Goal: Information Seeking & Learning: Compare options

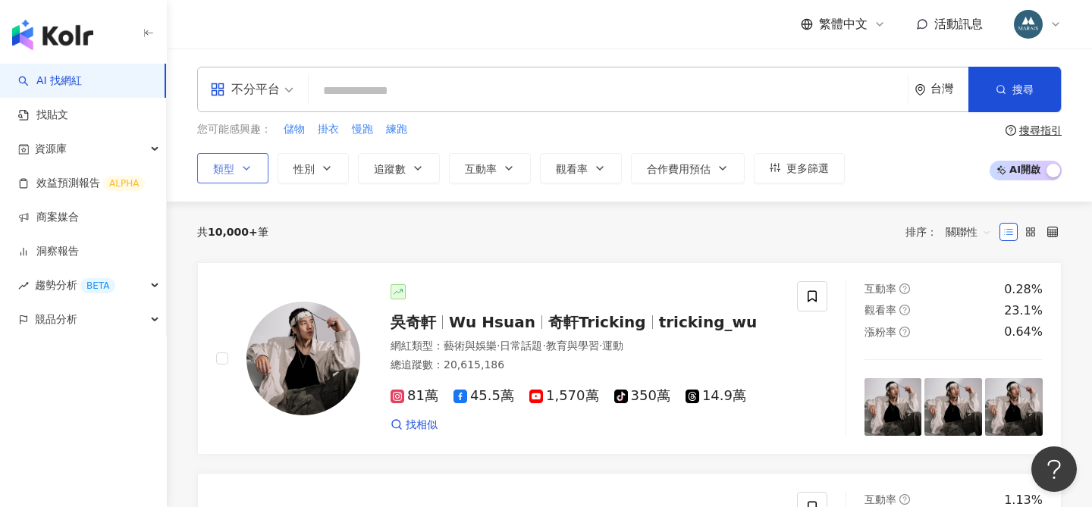
click at [244, 162] on icon "button" at bounding box center [246, 168] width 12 height 12
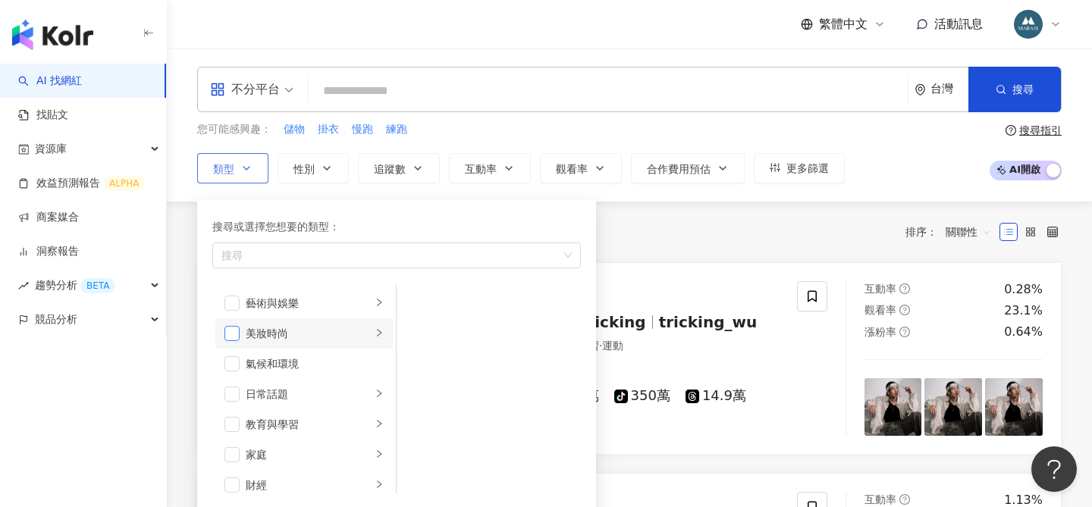
click at [234, 334] on span "button" at bounding box center [231, 333] width 15 height 15
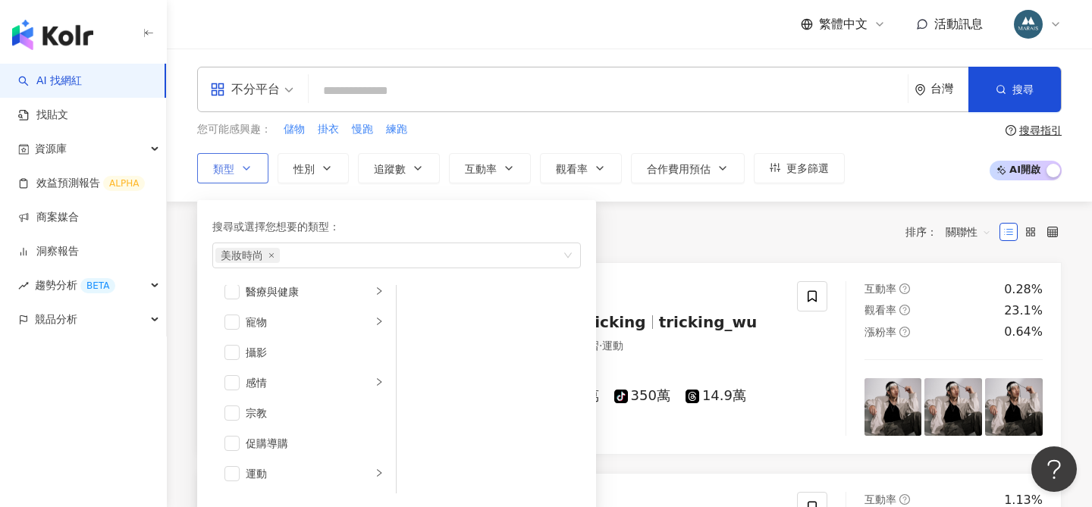
scroll to position [444, 0]
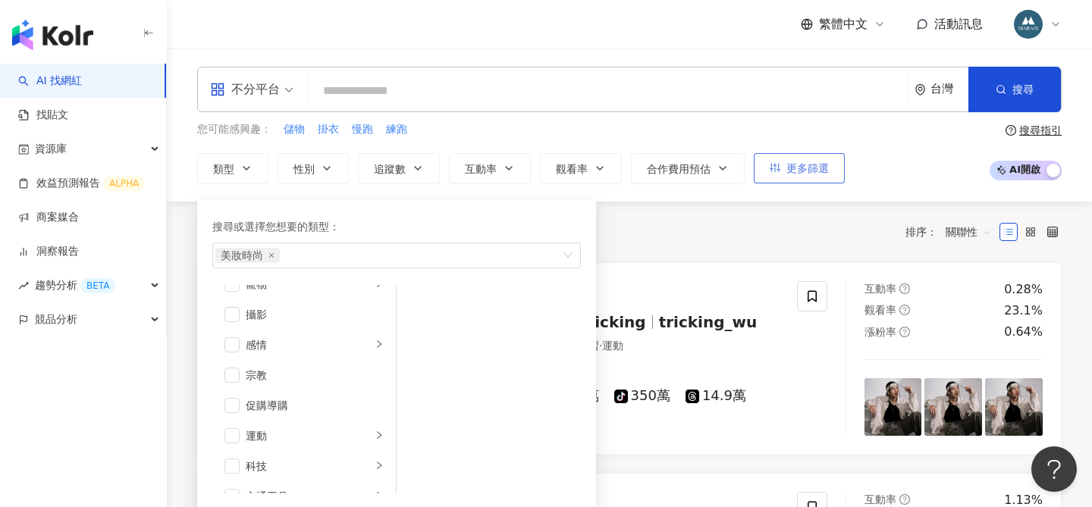
click at [780, 178] on button "更多篩選" at bounding box center [799, 168] width 91 height 30
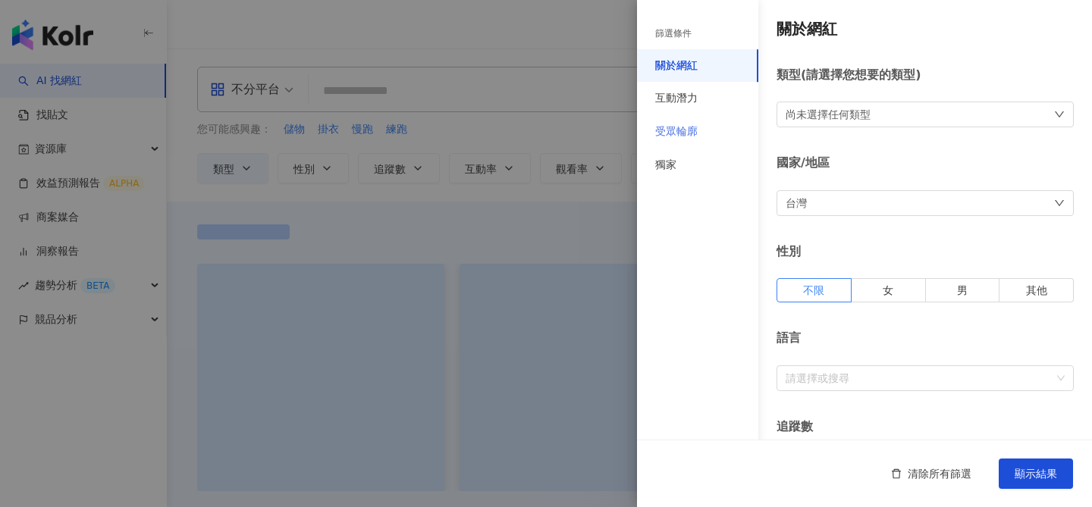
click at [700, 136] on div "受眾輪廓" at bounding box center [697, 131] width 121 height 33
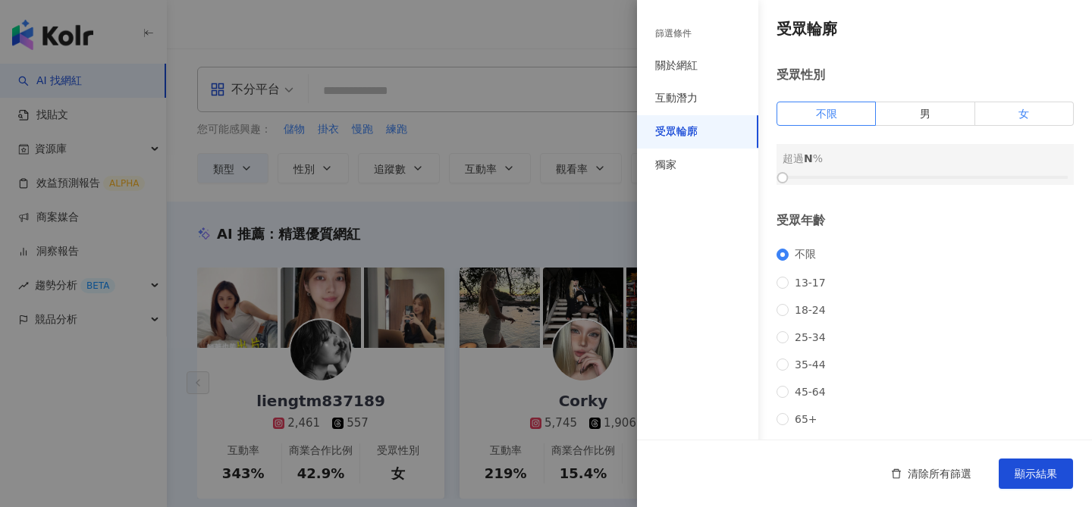
click at [1018, 119] on label "女" at bounding box center [1024, 114] width 99 height 24
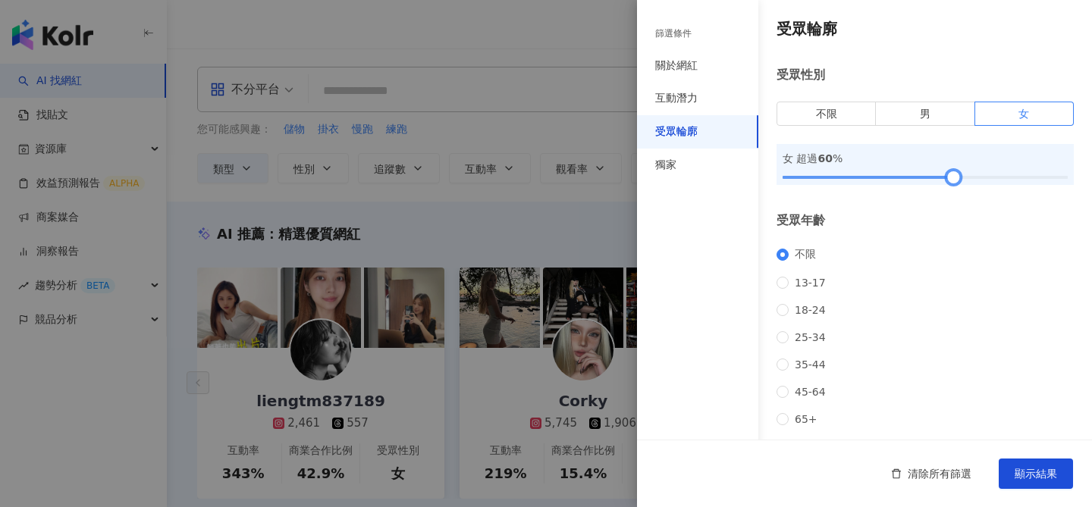
drag, startPoint x: 783, startPoint y: 172, endPoint x: 955, endPoint y: 174, distance: 171.4
click at [955, 174] on div at bounding box center [954, 178] width 8 height 8
click at [1030, 476] on span "顯示結果" at bounding box center [1036, 474] width 42 height 12
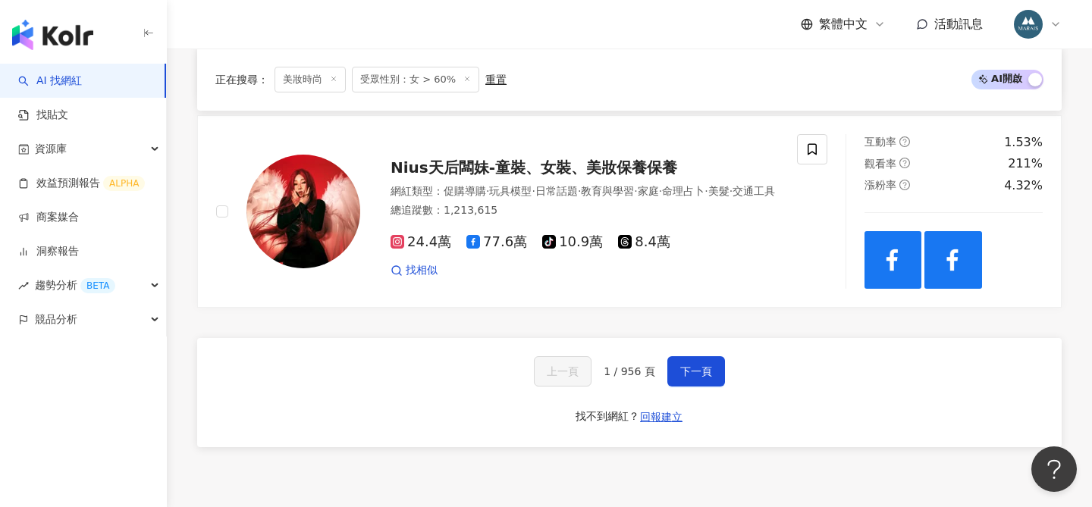
scroll to position [2686, 0]
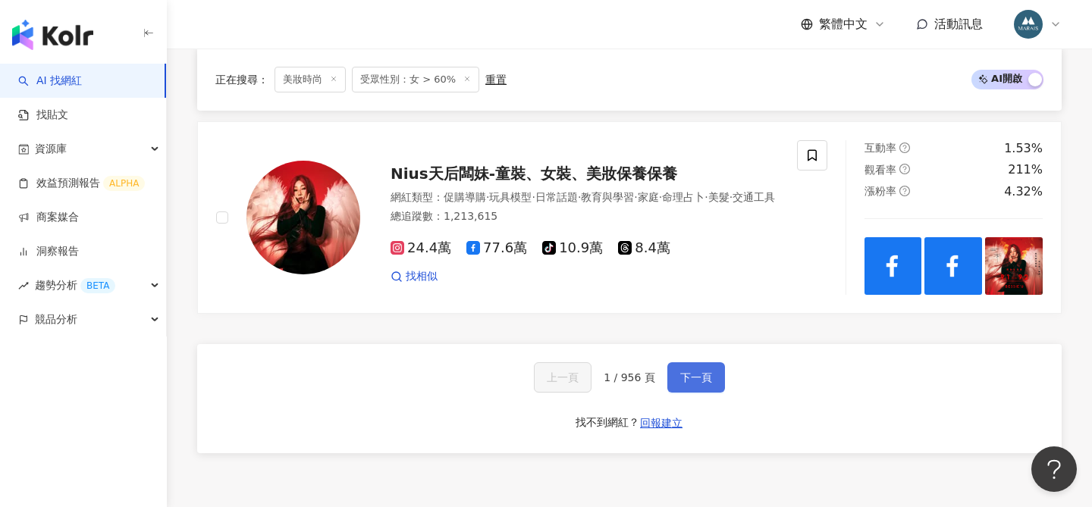
click at [699, 372] on span "下一頁" at bounding box center [696, 378] width 32 height 12
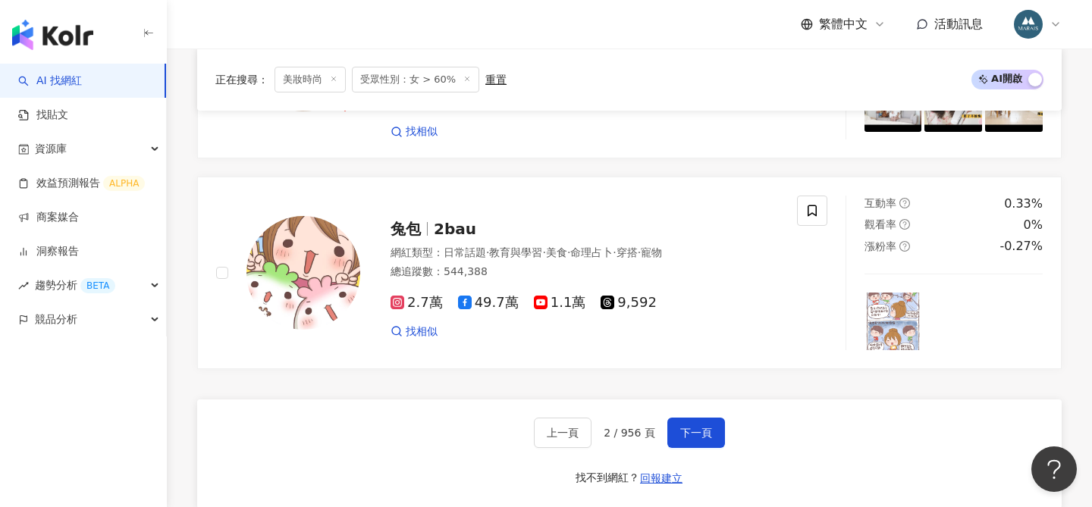
scroll to position [2609, 0]
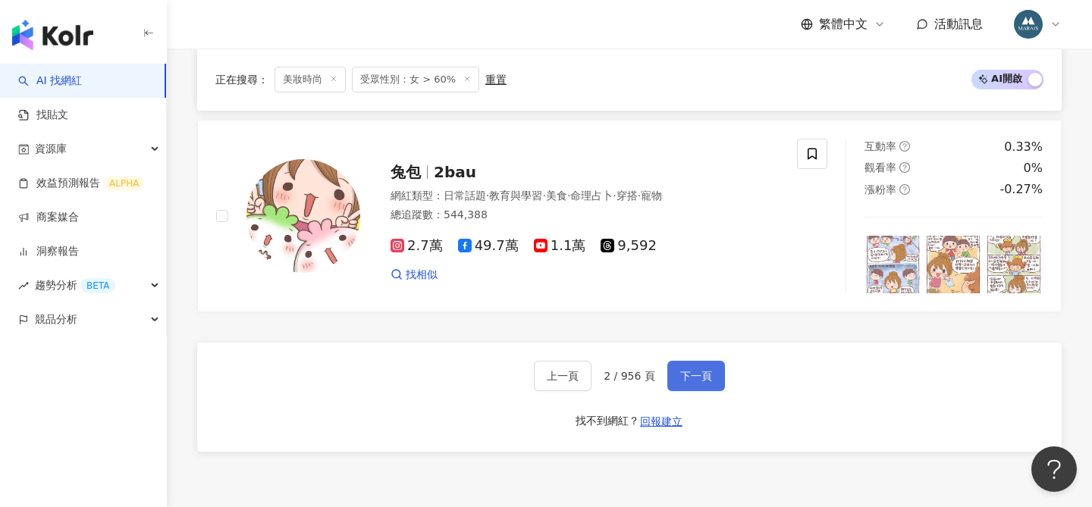
click at [694, 370] on span "下一頁" at bounding box center [696, 376] width 32 height 12
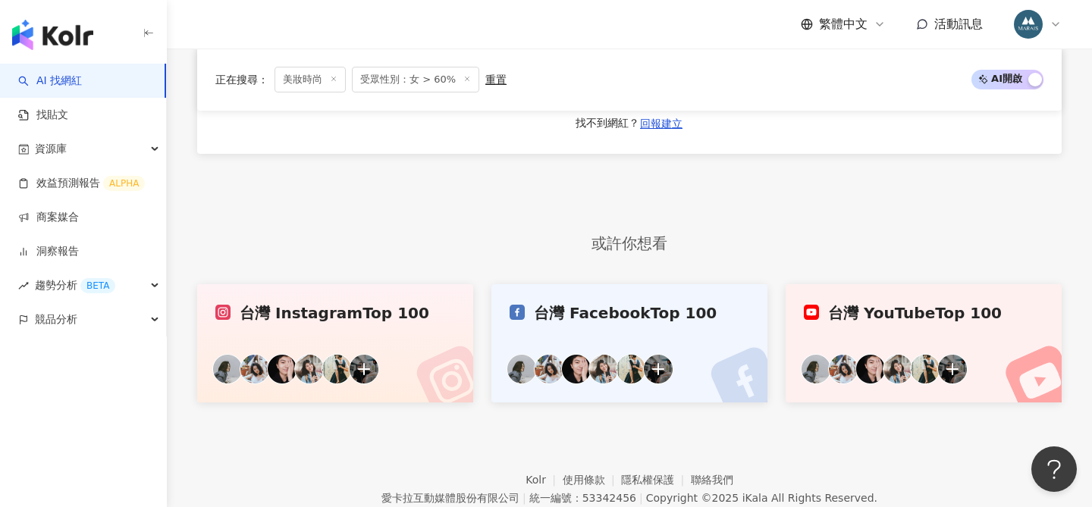
scroll to position [2584, 0]
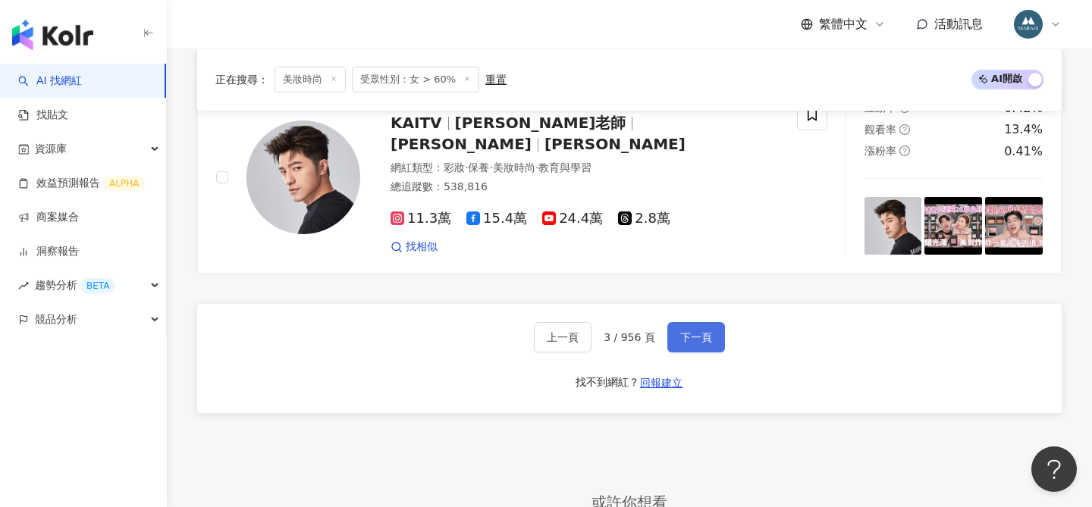
click at [694, 346] on button "下一頁" at bounding box center [696, 337] width 58 height 30
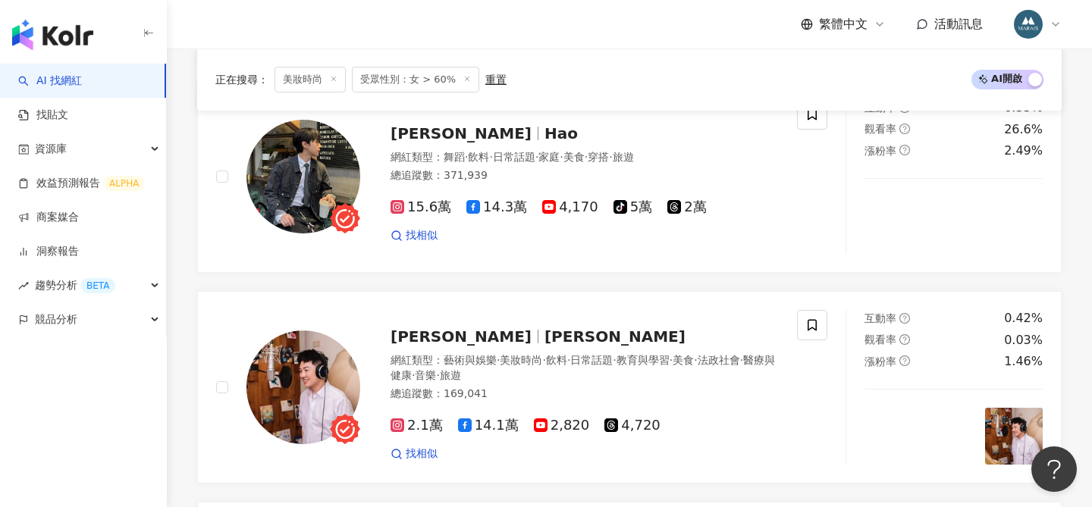
scroll to position [2723, 0]
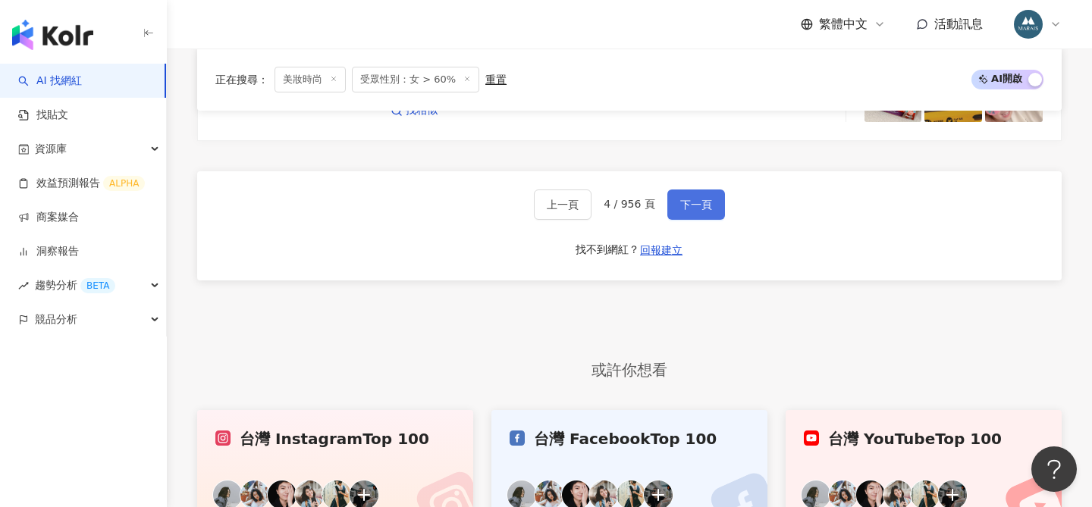
click at [702, 192] on button "下一頁" at bounding box center [696, 205] width 58 height 30
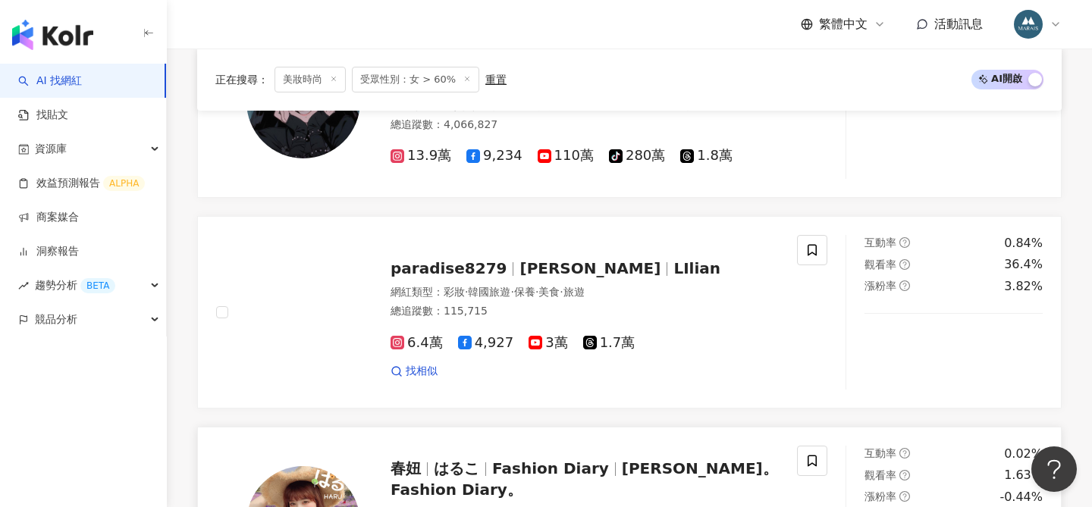
scroll to position [1857, 0]
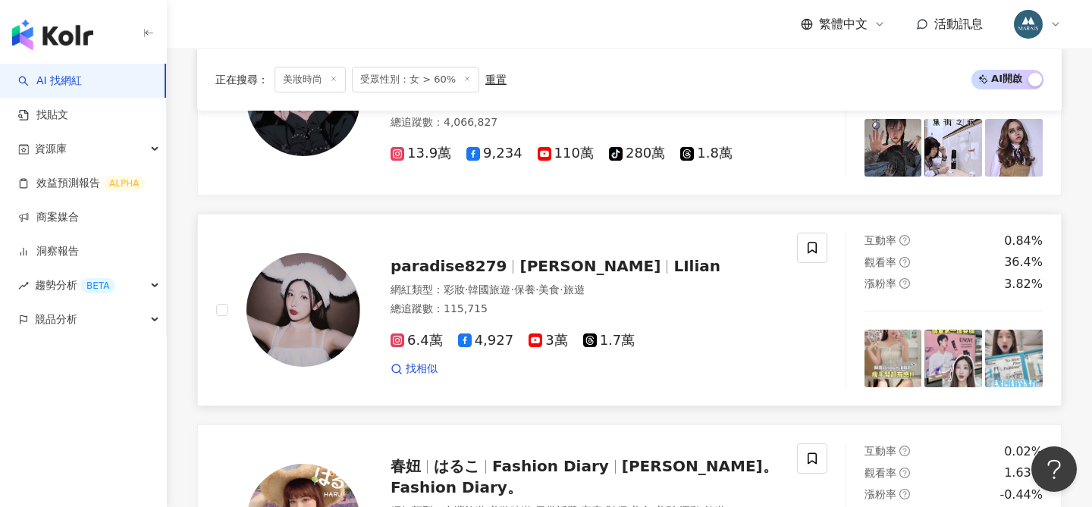
click at [520, 257] on span "榮恩" at bounding box center [590, 266] width 141 height 18
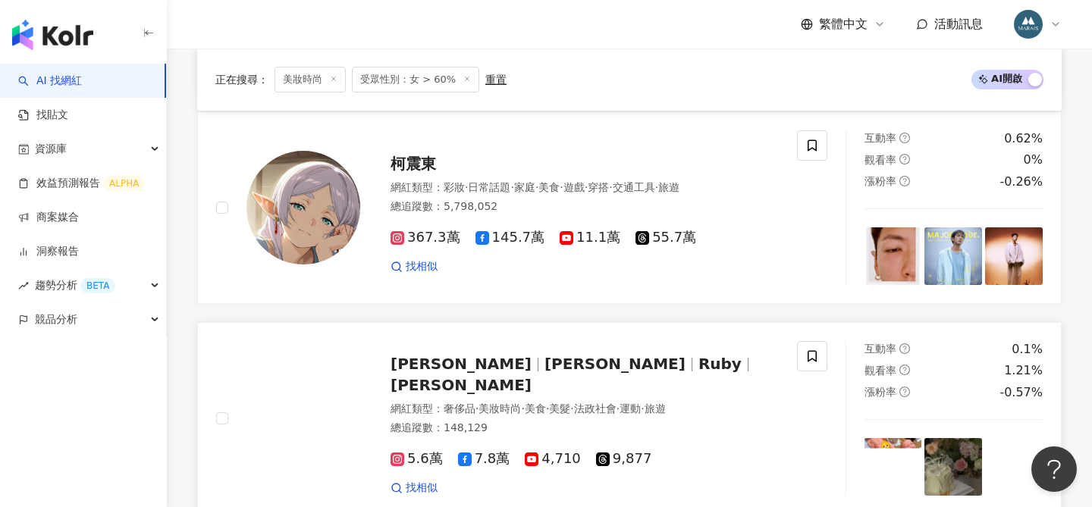
scroll to position [1107, 0]
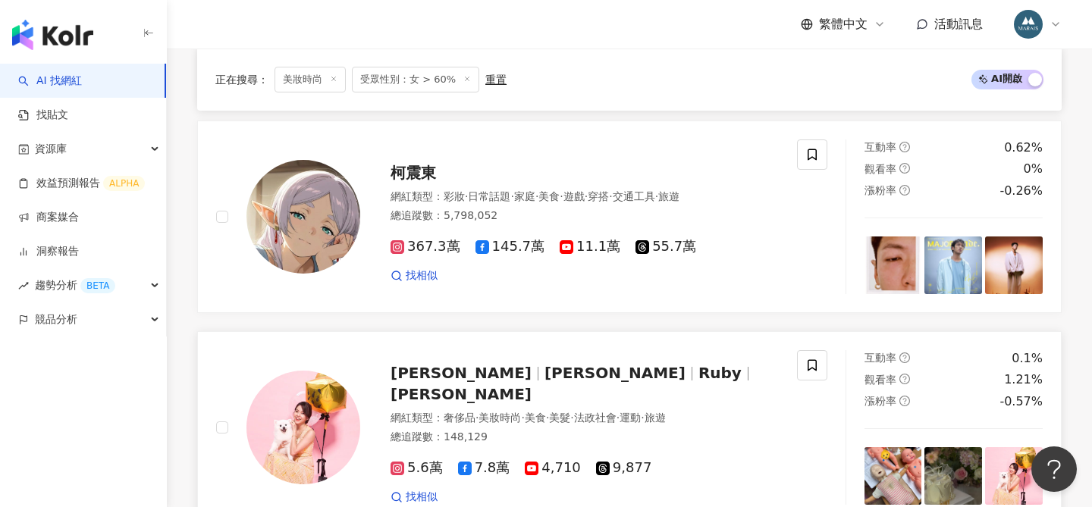
click at [526, 350] on div "劉馨如 Ruby 劉馨如 Ruby Ruby Liu 網紅類型 ： 奢侈品 · 美妝時尚 · 美食 · 美髮 · 法政社會 · 運動 · 旅遊 總追蹤數 ： …" at bounding box center [569, 427] width 419 height 154
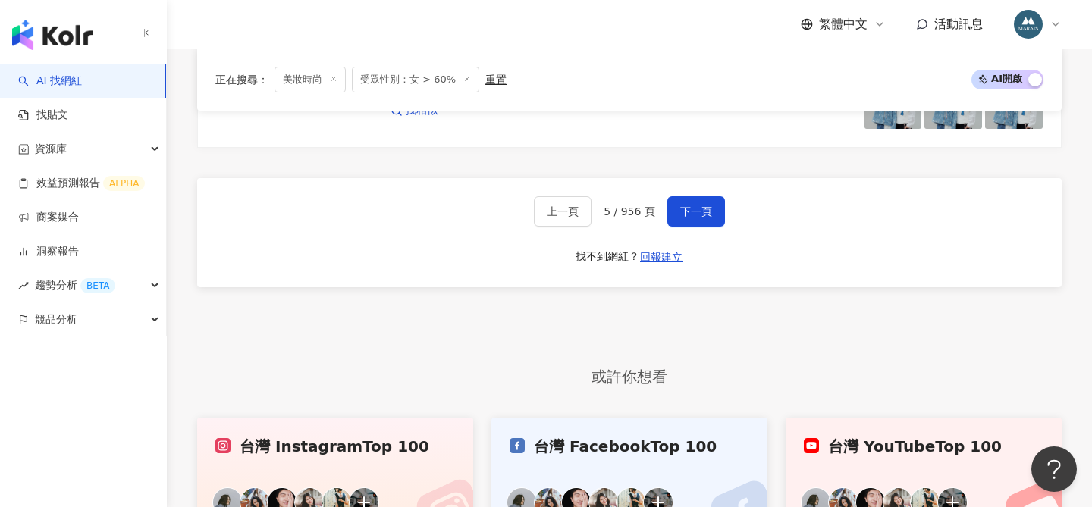
scroll to position [2713, 0]
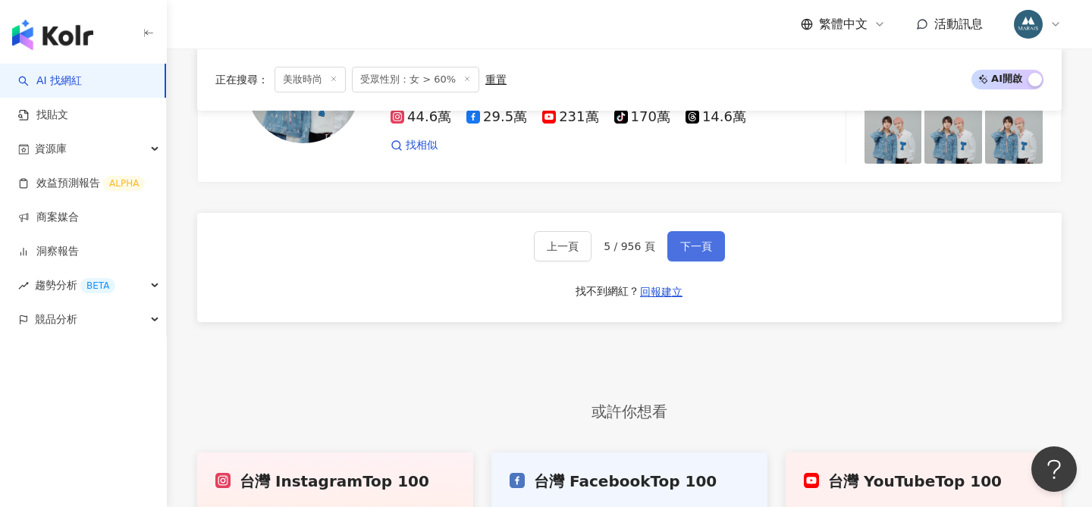
click at [706, 240] on span "下一頁" at bounding box center [696, 246] width 32 height 12
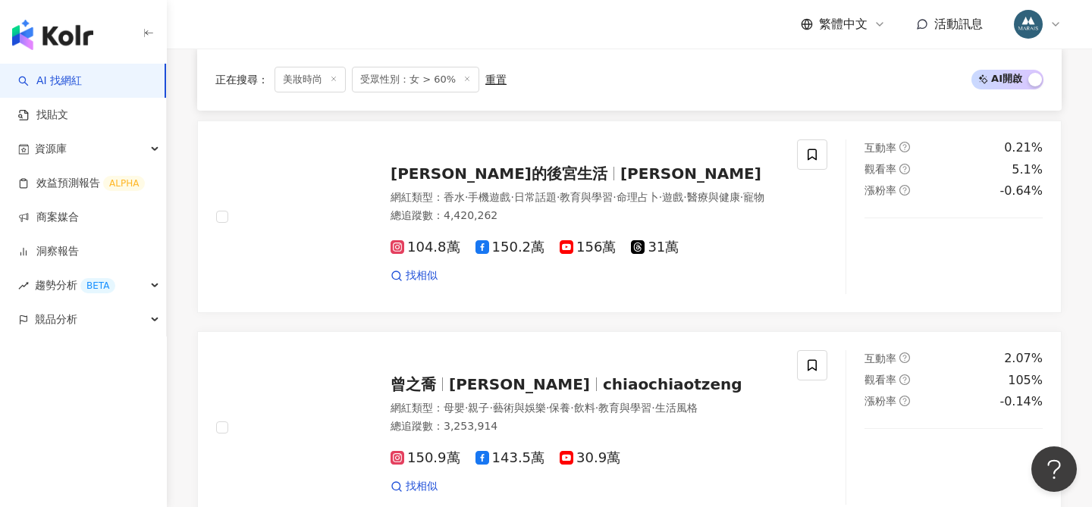
scroll to position [2775, 0]
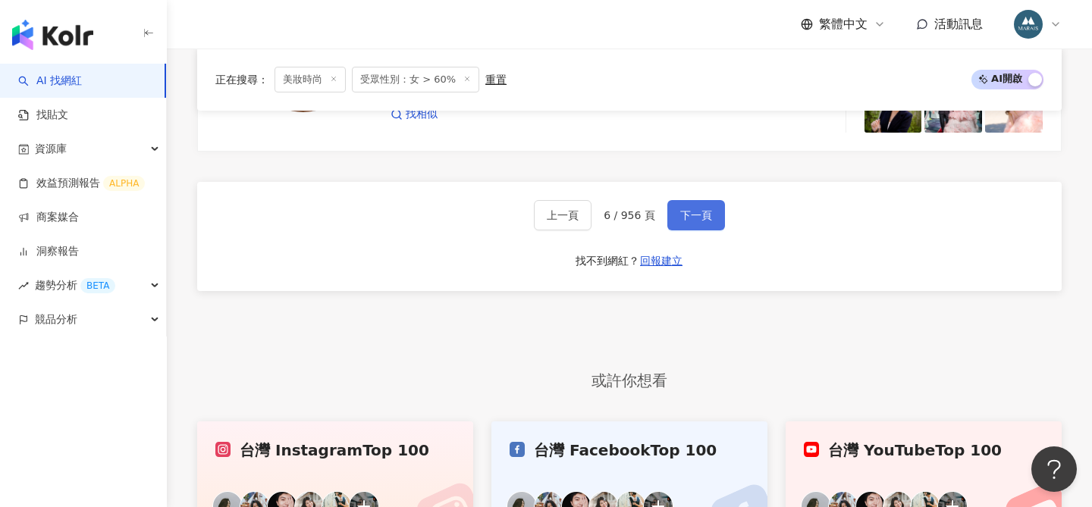
click at [687, 209] on span "下一頁" at bounding box center [696, 215] width 32 height 12
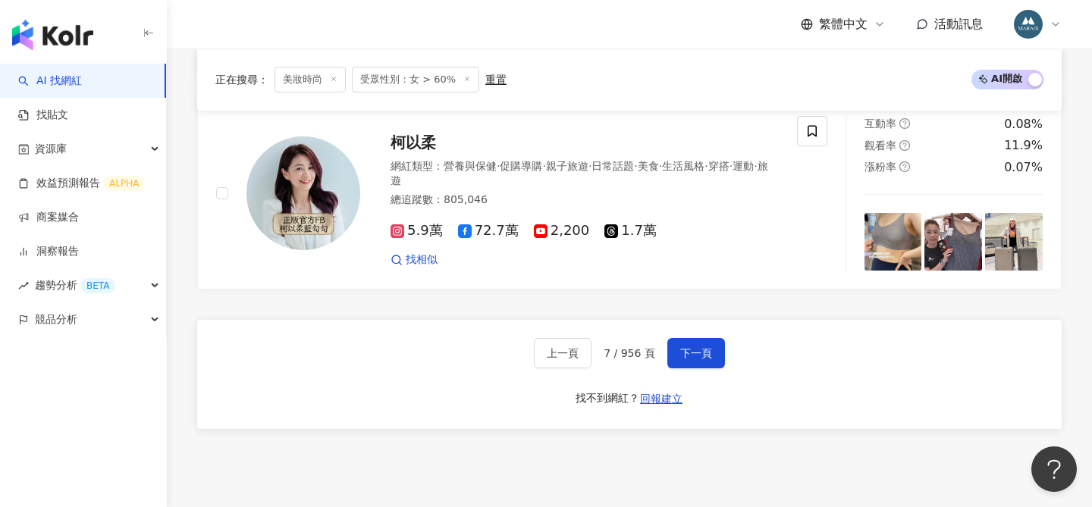
scroll to position [2571, 0]
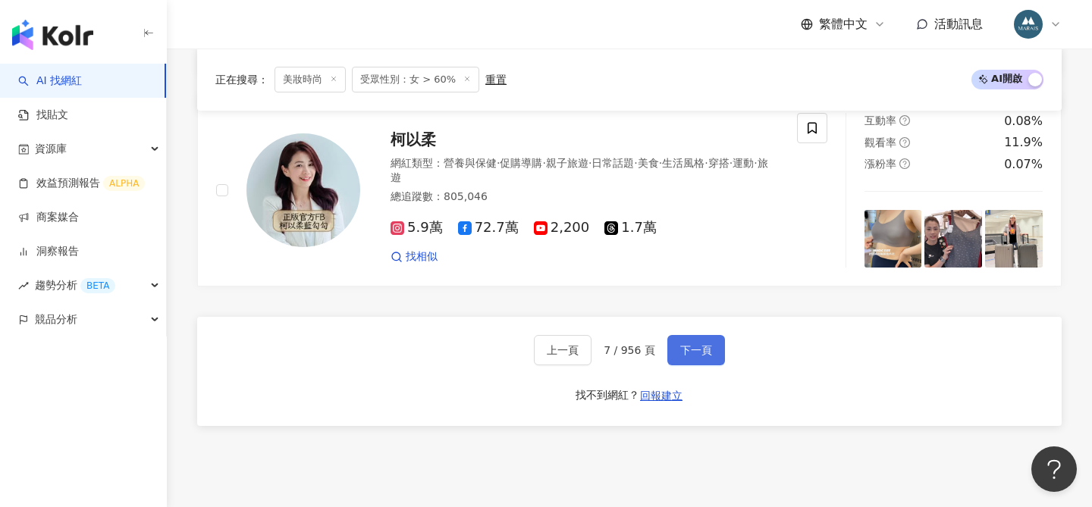
click at [688, 347] on span "下一頁" at bounding box center [696, 350] width 32 height 12
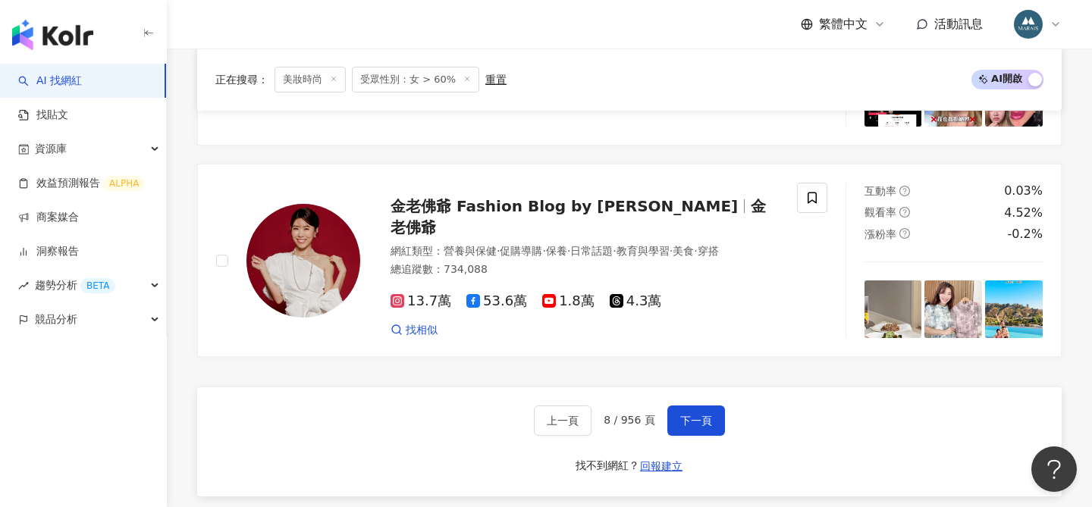
scroll to position [2572, 0]
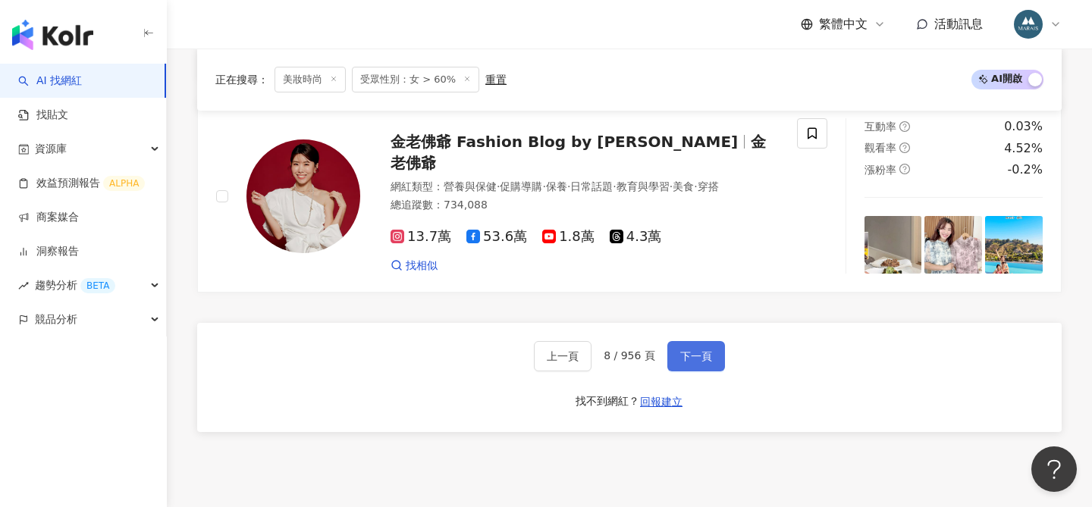
click at [695, 350] on span "下一頁" at bounding box center [696, 356] width 32 height 12
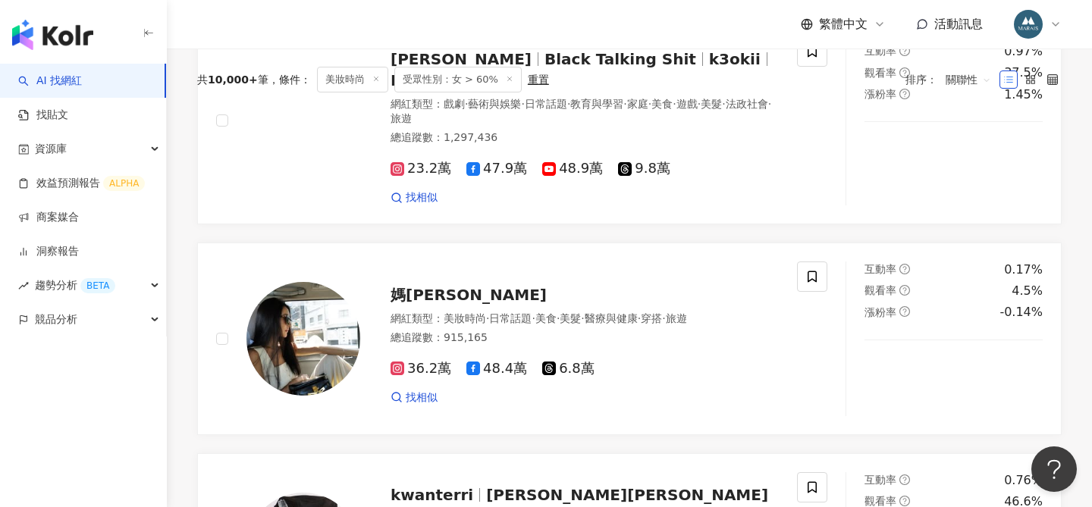
scroll to position [0, 0]
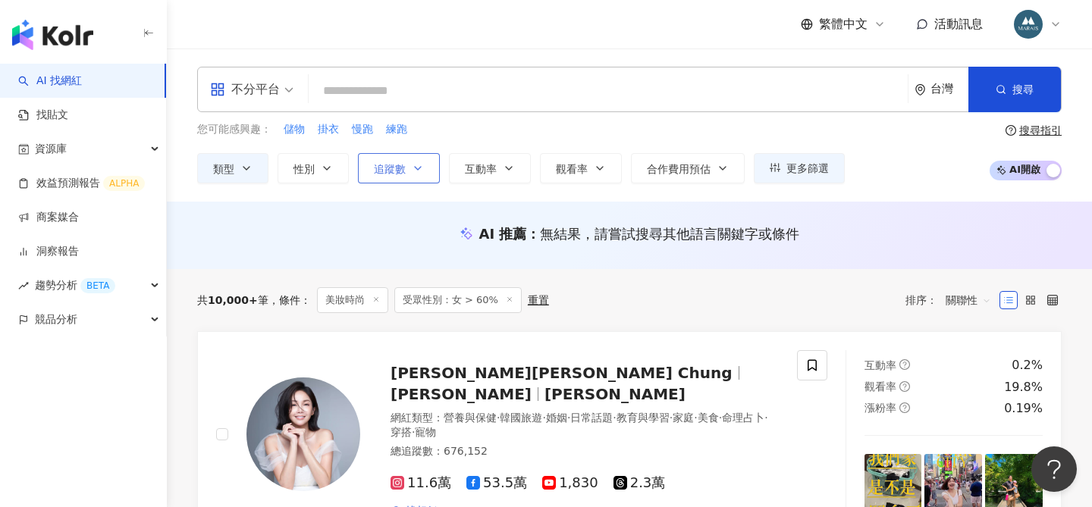
click at [412, 168] on icon "button" at bounding box center [418, 168] width 12 height 12
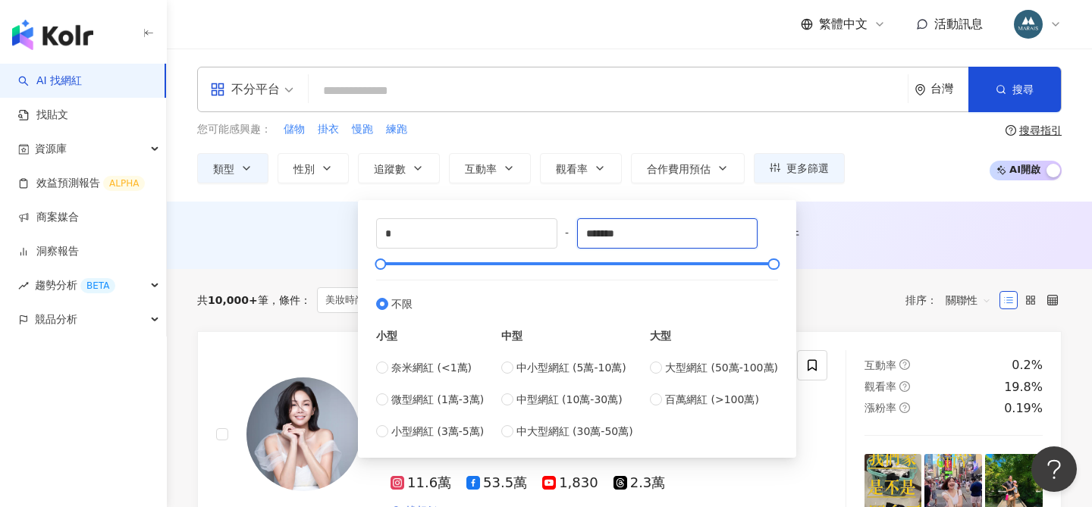
drag, startPoint x: 645, startPoint y: 235, endPoint x: 575, endPoint y: 235, distance: 69.8
click at [575, 235] on div "* - ******* 不限 小型 奈米網紅 (<1萬) 微型網紅 (1萬-3萬) 小型網紅 (3萬-5萬) 中型 中小型網紅 (5萬-10萬) 中型網紅 (…" at bounding box center [577, 328] width 402 height 221
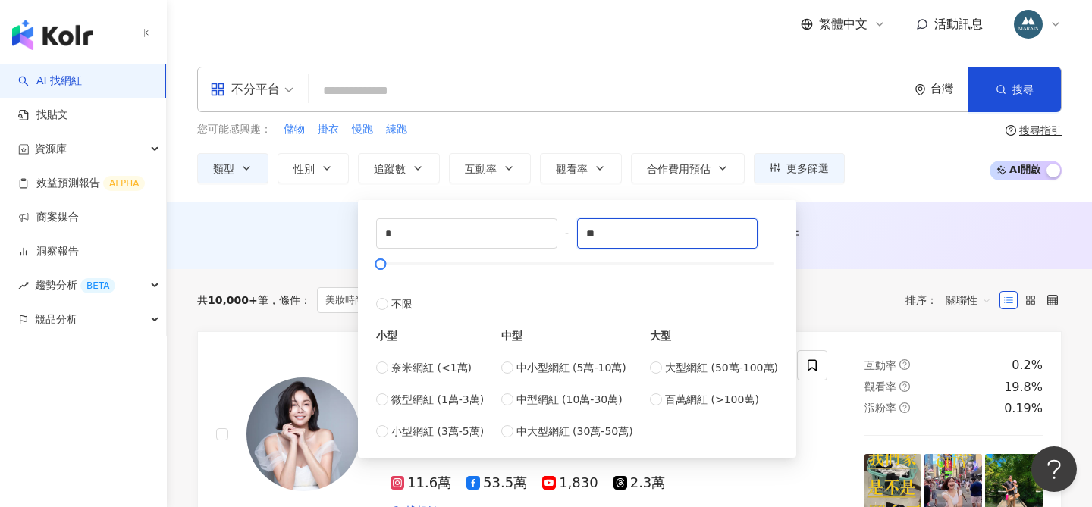
type input "*"
type input "******"
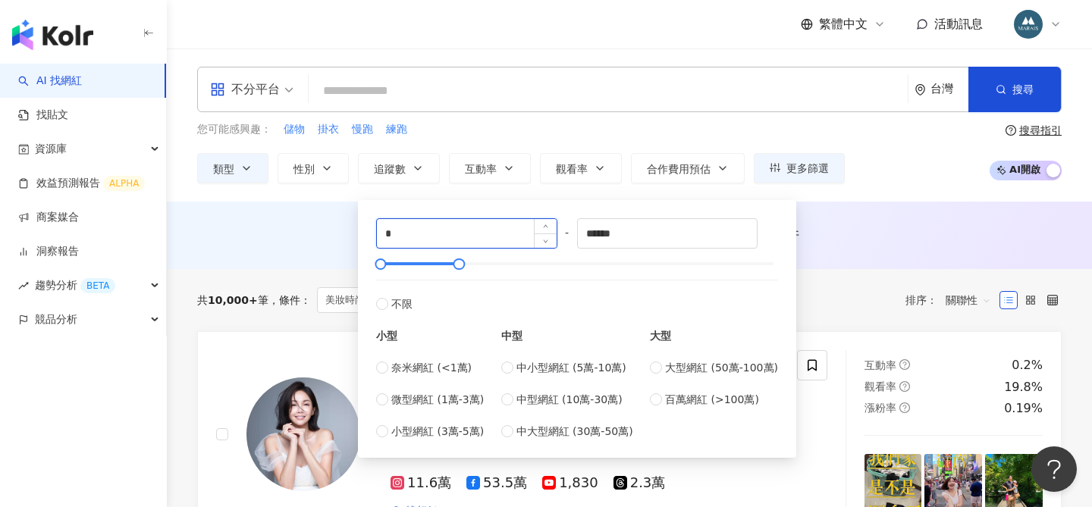
click at [392, 234] on input "*" at bounding box center [467, 233] width 180 height 29
type input "*****"
click at [840, 269] on div "共 10,000+ 筆 條件 ： 美妝時尚 受眾性別：女 > 60% 重置 排序： 關聯性" at bounding box center [629, 300] width 865 height 62
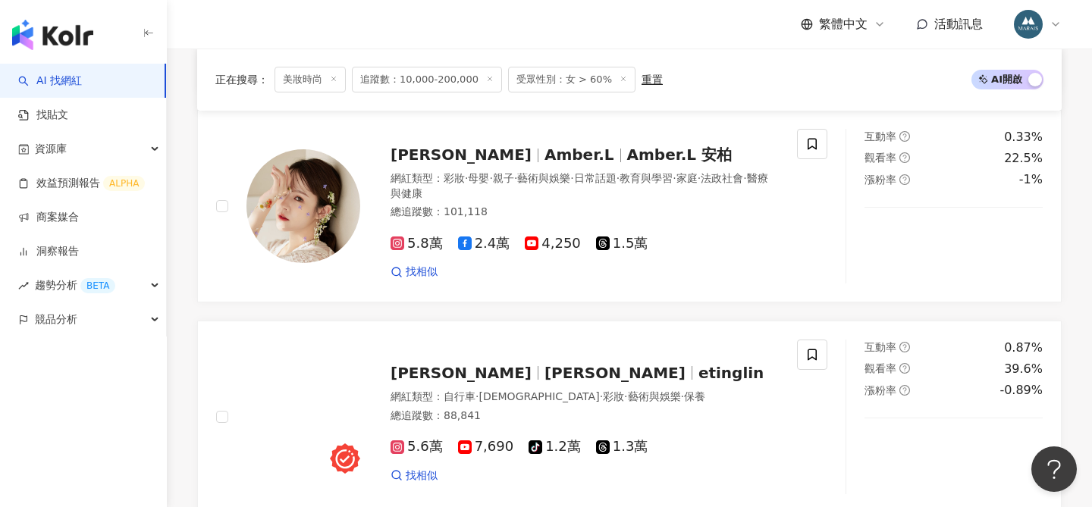
scroll to position [2423, 0]
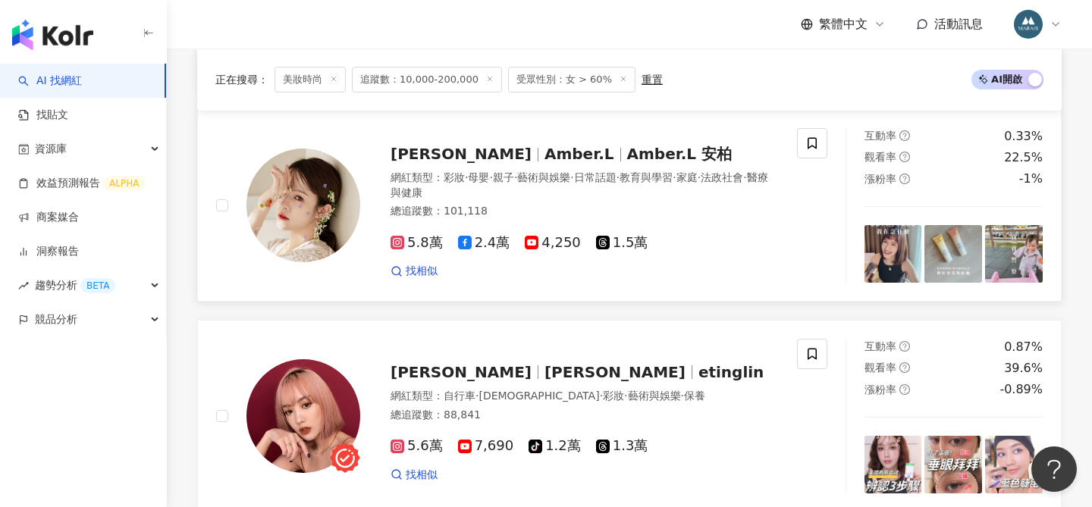
click at [545, 155] on span "Amber.L" at bounding box center [580, 154] width 70 height 18
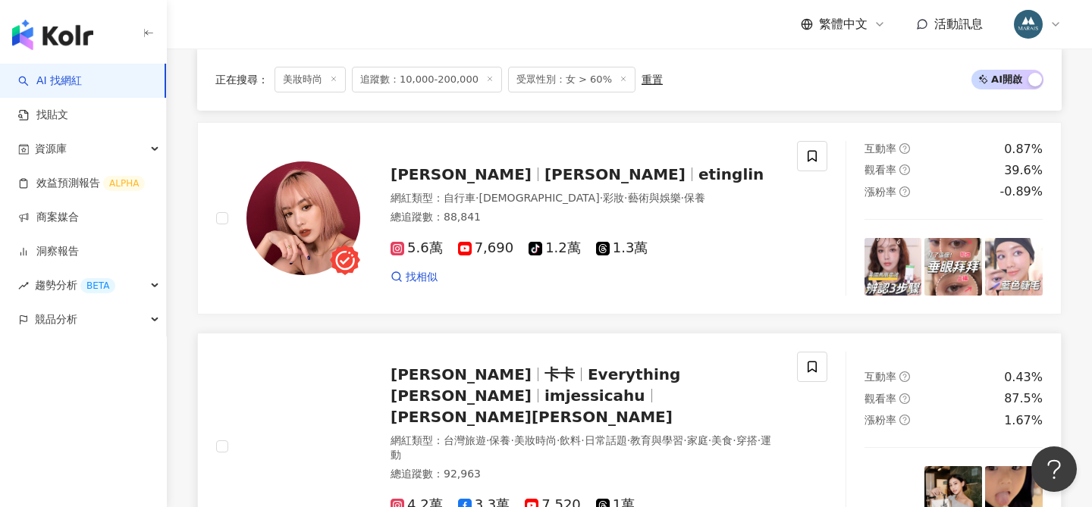
scroll to position [2586, 0]
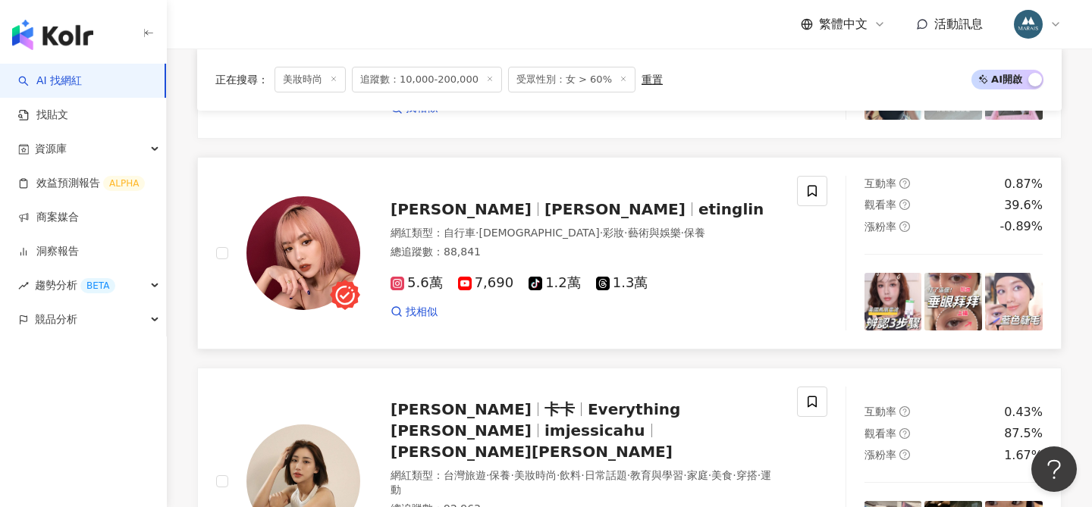
click at [454, 210] on span "TING LIN" at bounding box center [468, 209] width 154 height 18
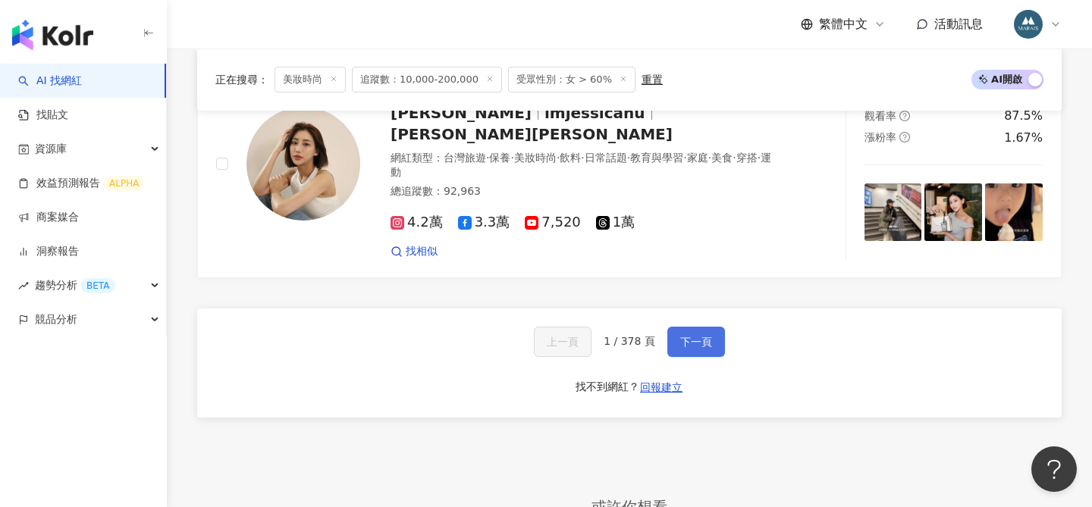
scroll to position [2977, 0]
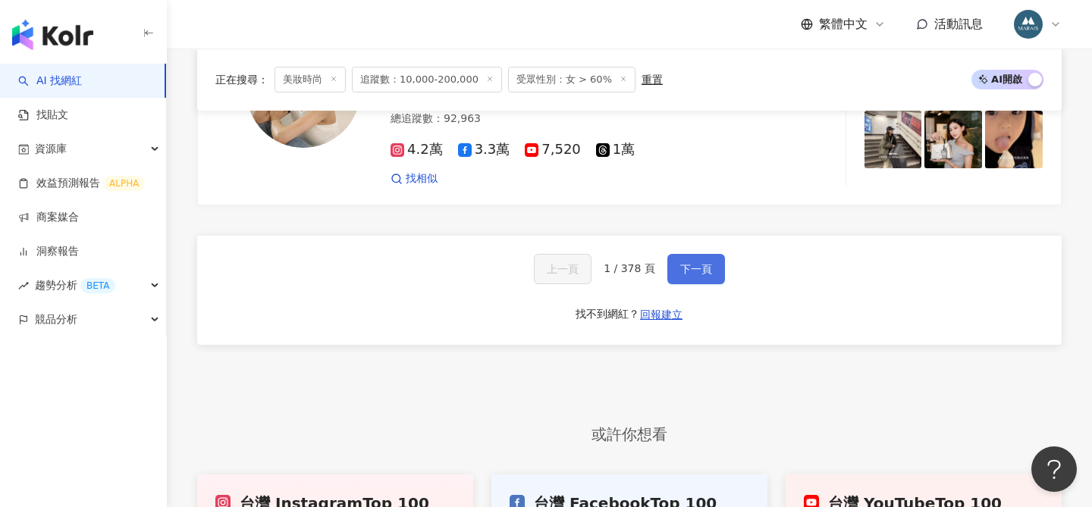
click at [682, 255] on button "下一頁" at bounding box center [696, 269] width 58 height 30
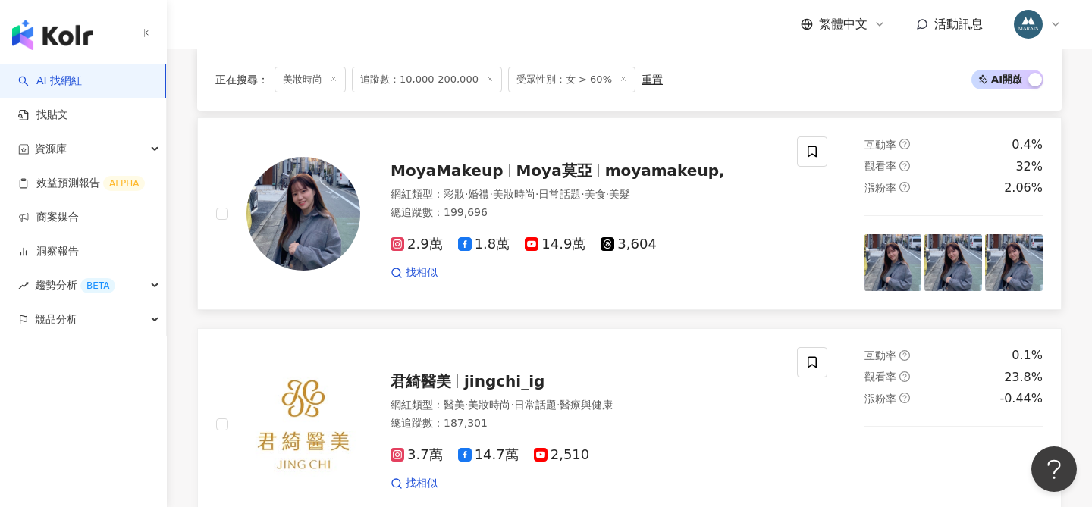
scroll to position [1970, 0]
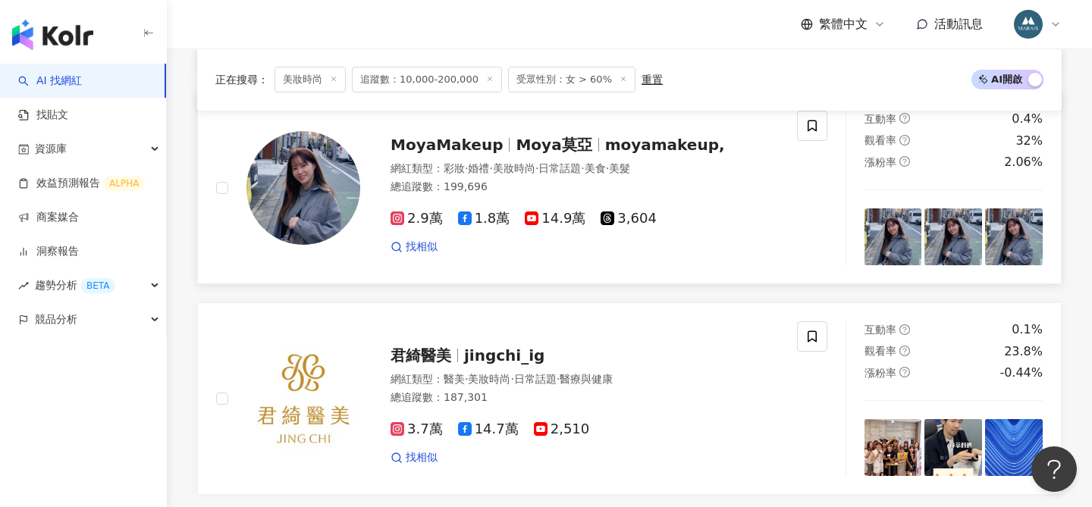
click at [516, 146] on span "Moya莫亞" at bounding box center [554, 145] width 76 height 18
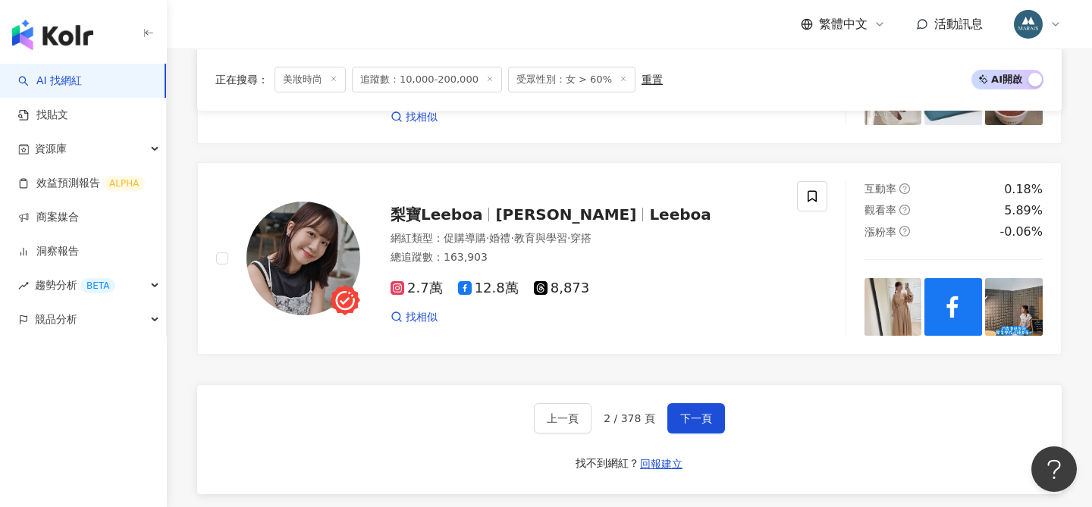
click at [692, 413] on span "下一頁" at bounding box center [696, 419] width 32 height 12
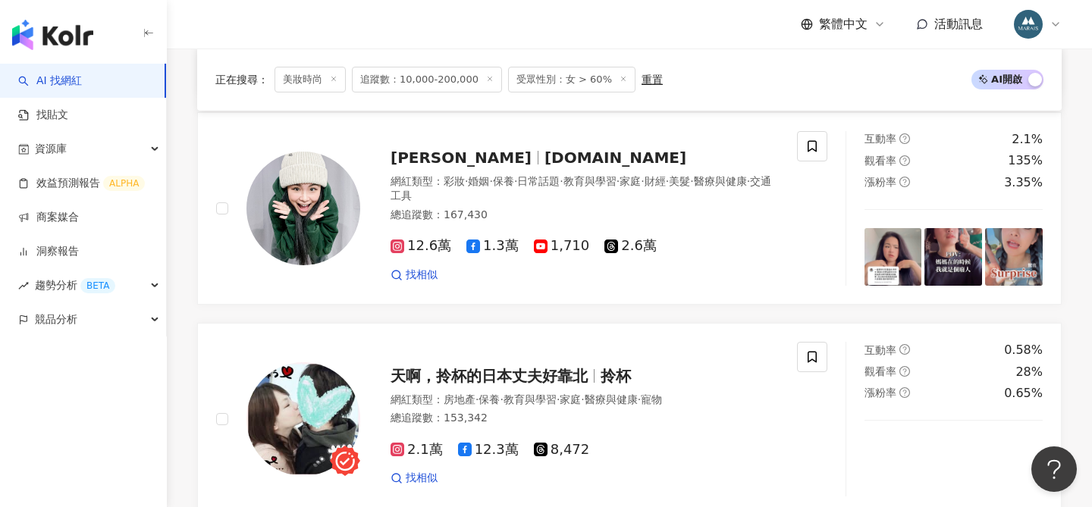
scroll to position [687, 0]
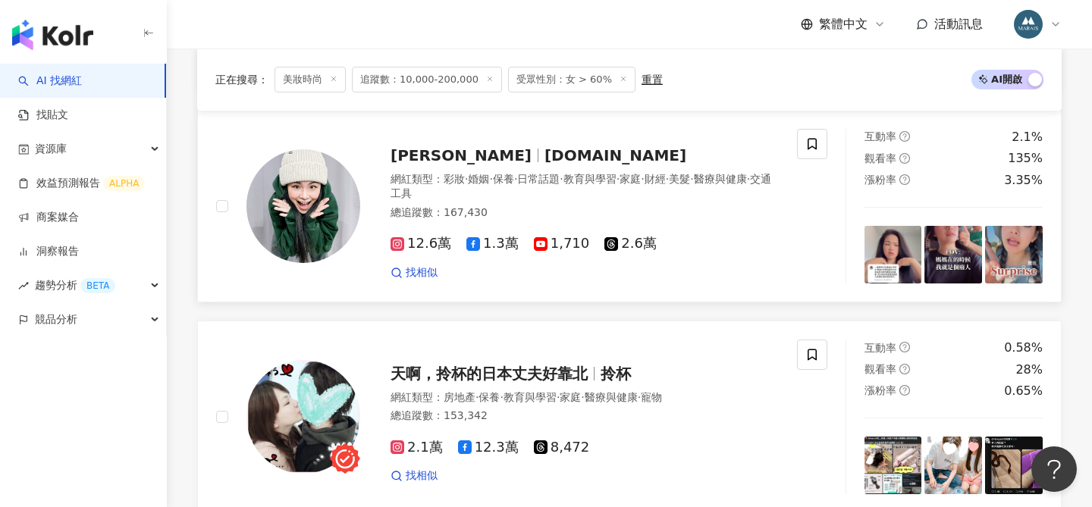
click at [545, 152] on span "vxctw.co" at bounding box center [616, 155] width 142 height 18
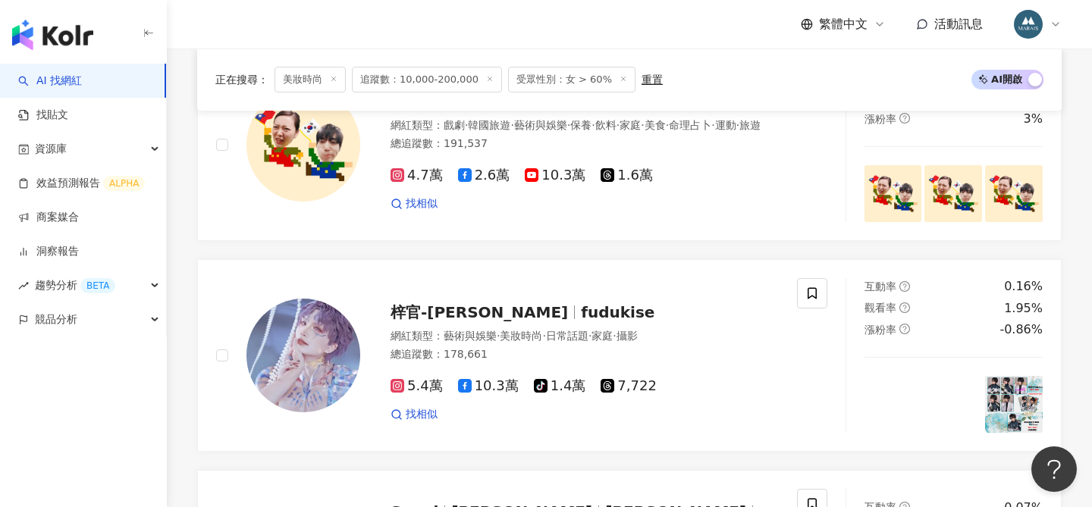
scroll to position [2535, 0]
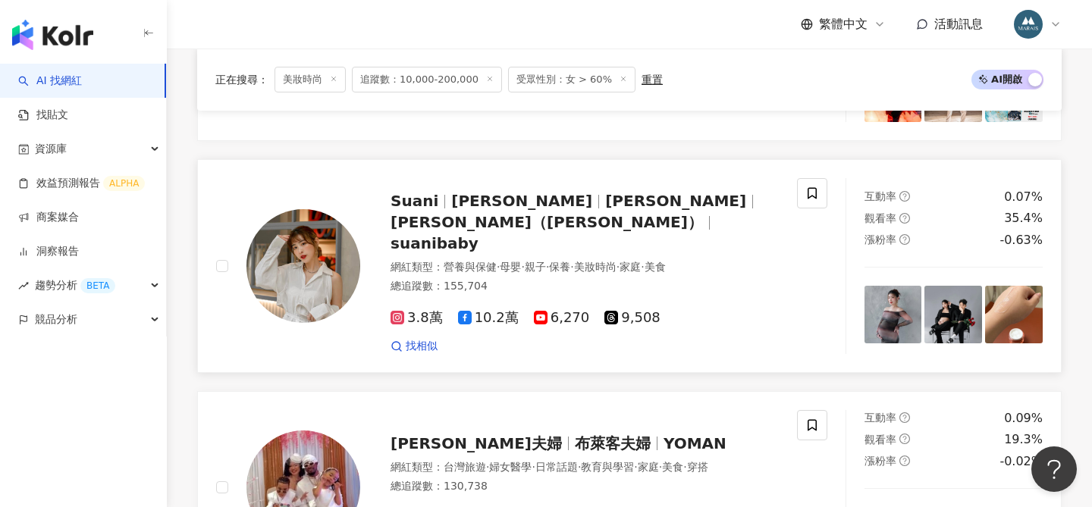
click at [451, 199] on span "理萱" at bounding box center [521, 201] width 141 height 18
click at [698, 421] on div "YOMAN布萊克夫婦 布萊客夫婦 YOMAN 網紅類型 ： 台灣旅遊 · 婦女醫學 · 日常話題 · 教育與學習 · 家庭 · 美食 · 穿搭 總追蹤數 ： …" at bounding box center [569, 487] width 419 height 133
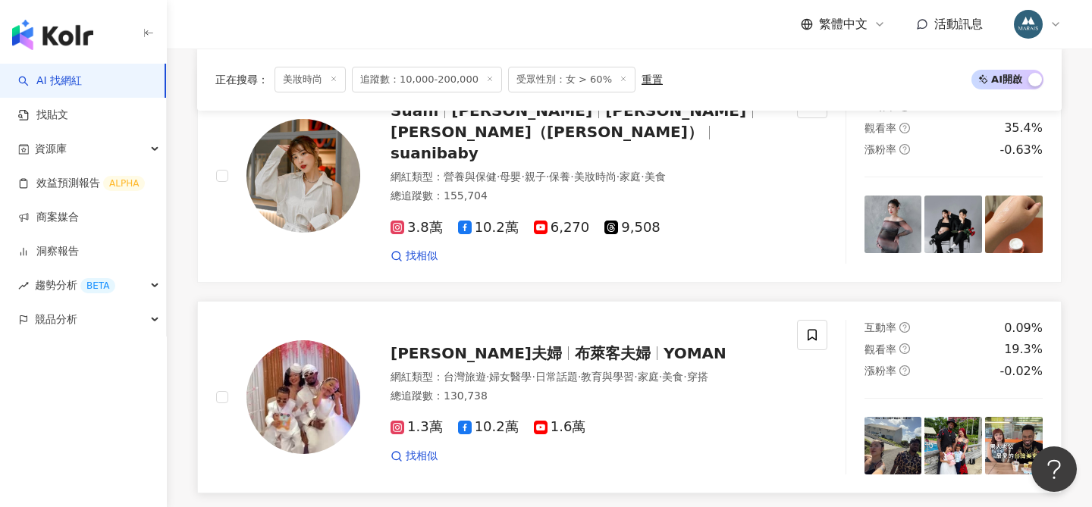
scroll to position [2465, 0]
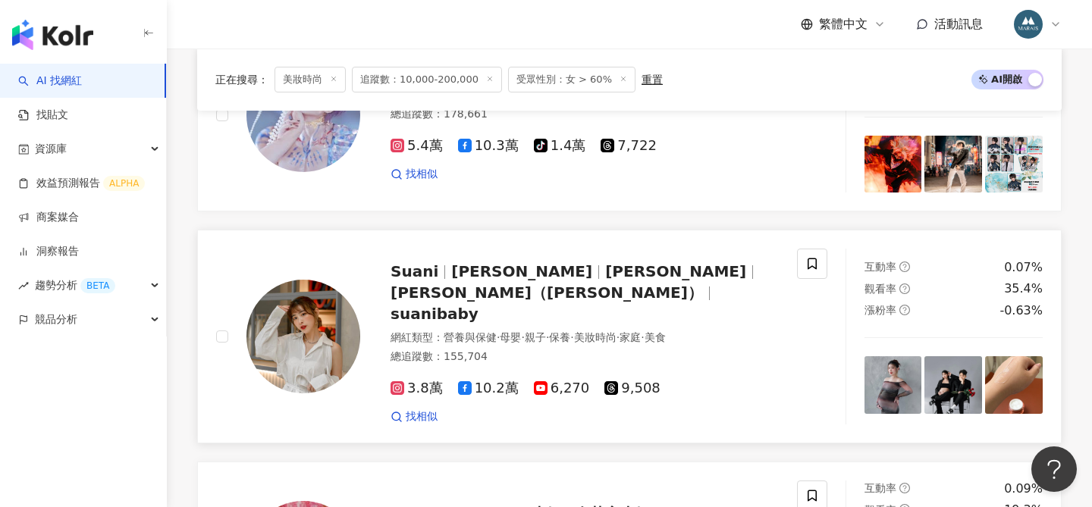
click at [605, 269] on span "鍾松凌Suani" at bounding box center [675, 271] width 141 height 18
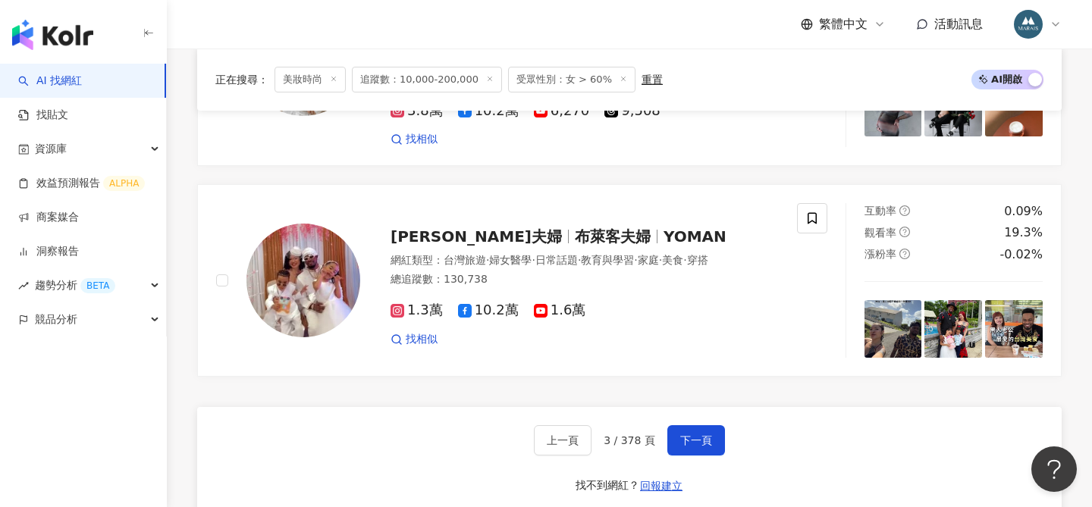
scroll to position [2748, 0]
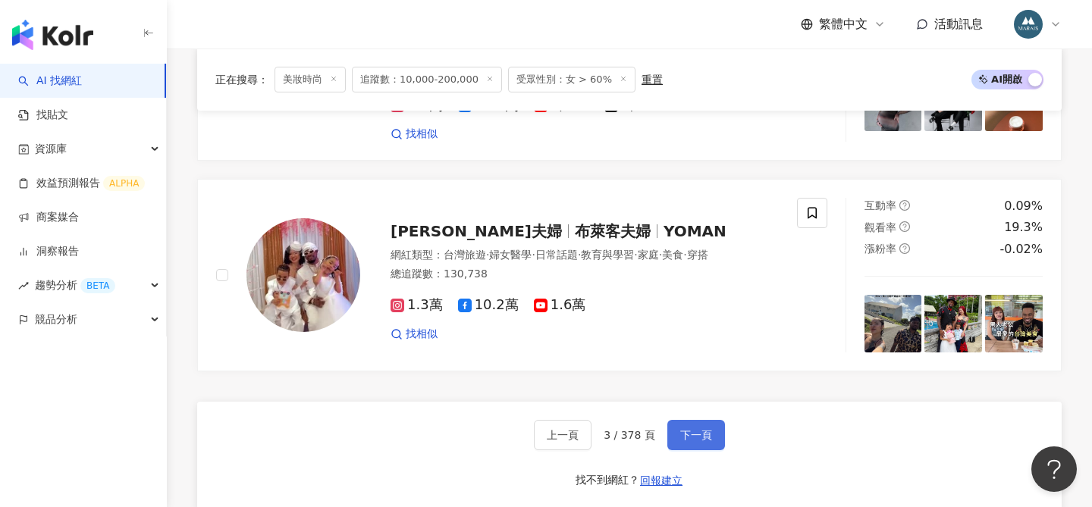
click at [686, 429] on span "下一頁" at bounding box center [696, 435] width 32 height 12
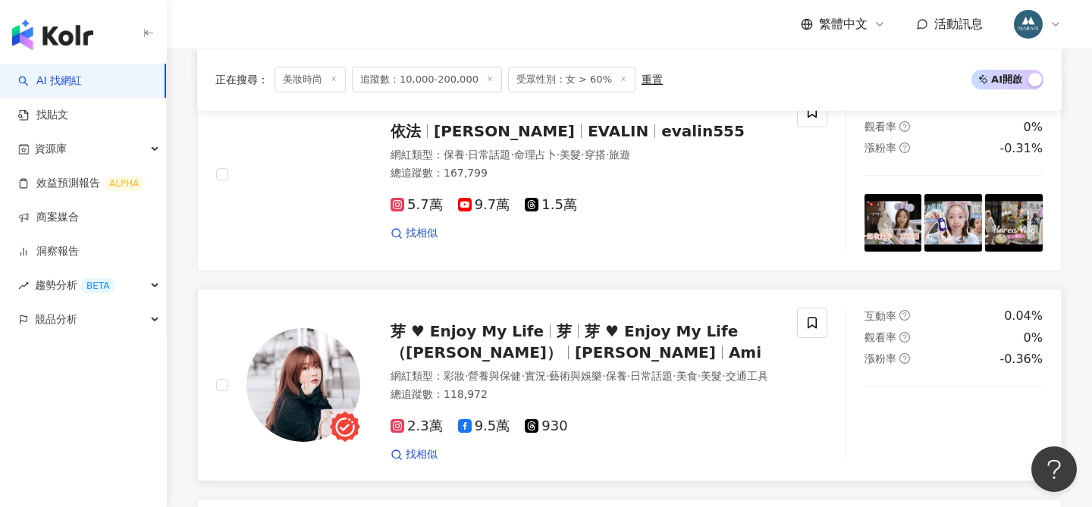
scroll to position [1142, 0]
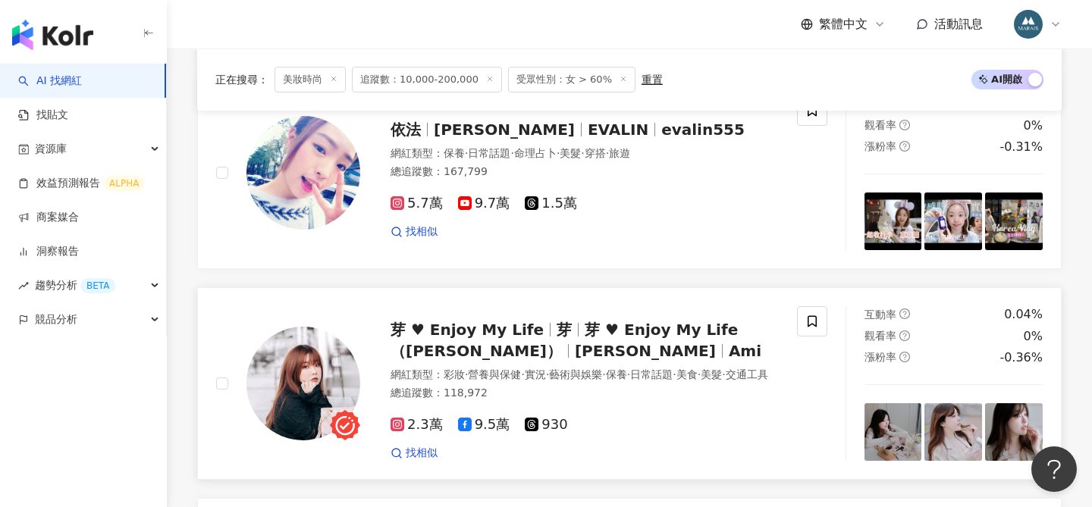
click at [471, 347] on span "芽 ♥ Enjoy My Life（Ami芽芽）" at bounding box center [564, 340] width 347 height 39
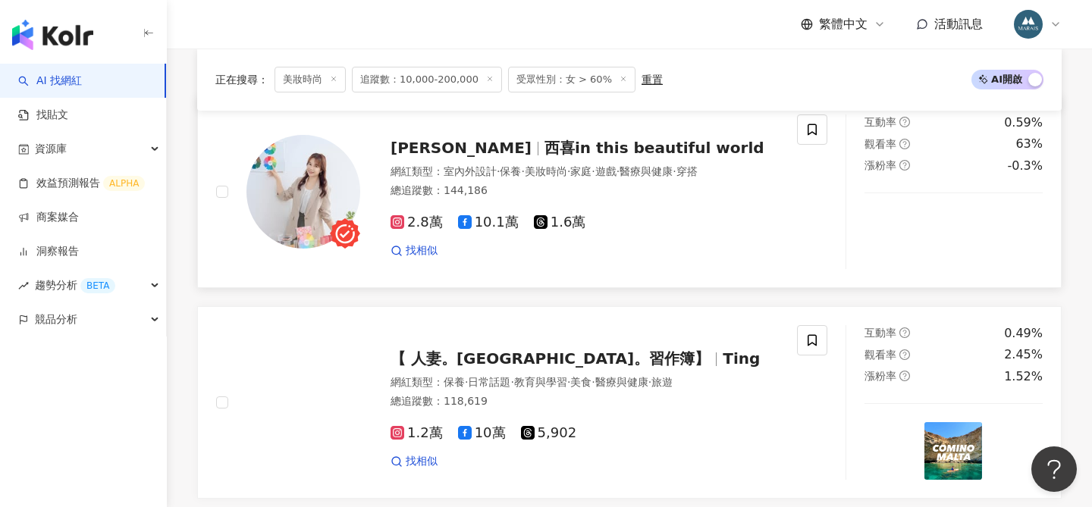
scroll to position [419, 0]
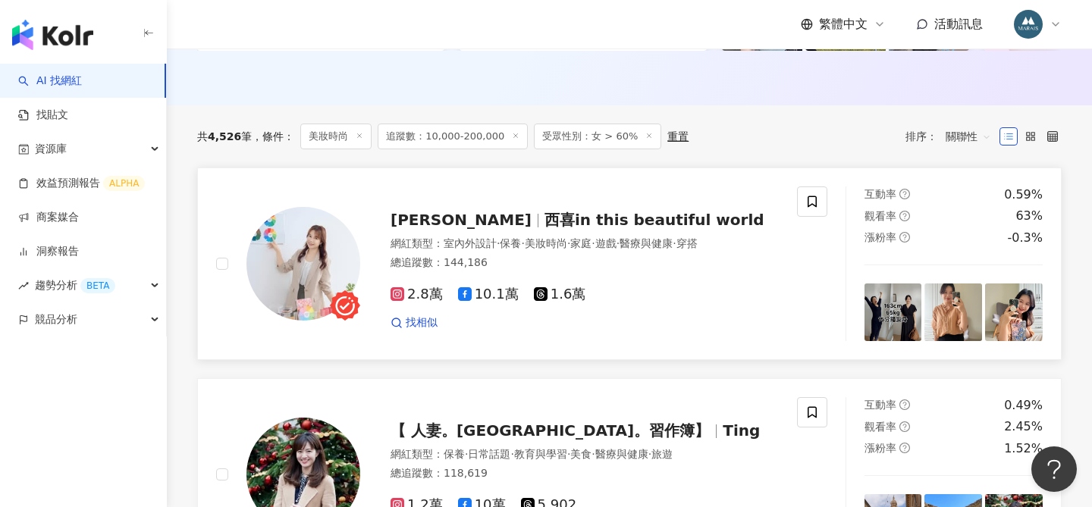
click at [545, 228] on span "西喜in this beautiful world" at bounding box center [655, 220] width 220 height 18
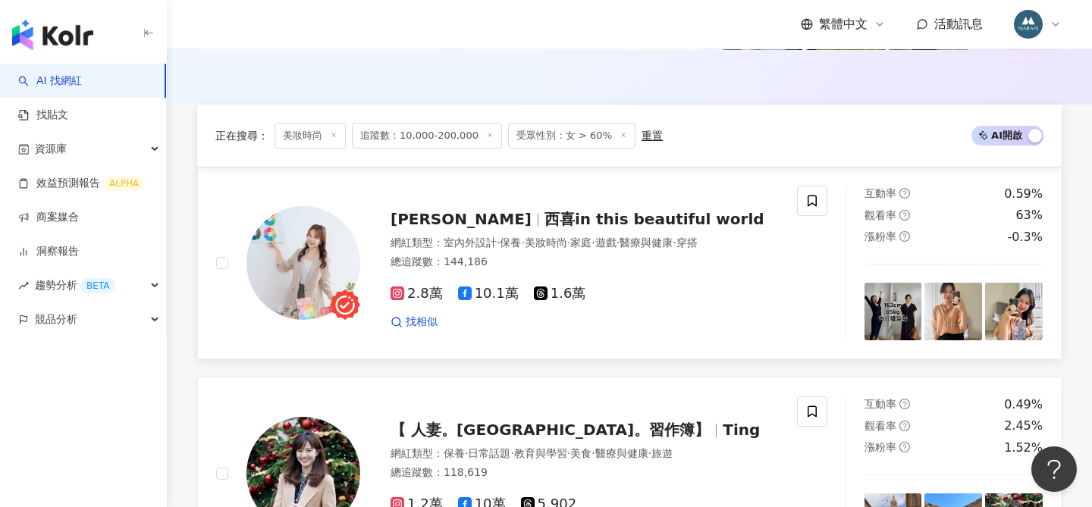
scroll to position [802, 0]
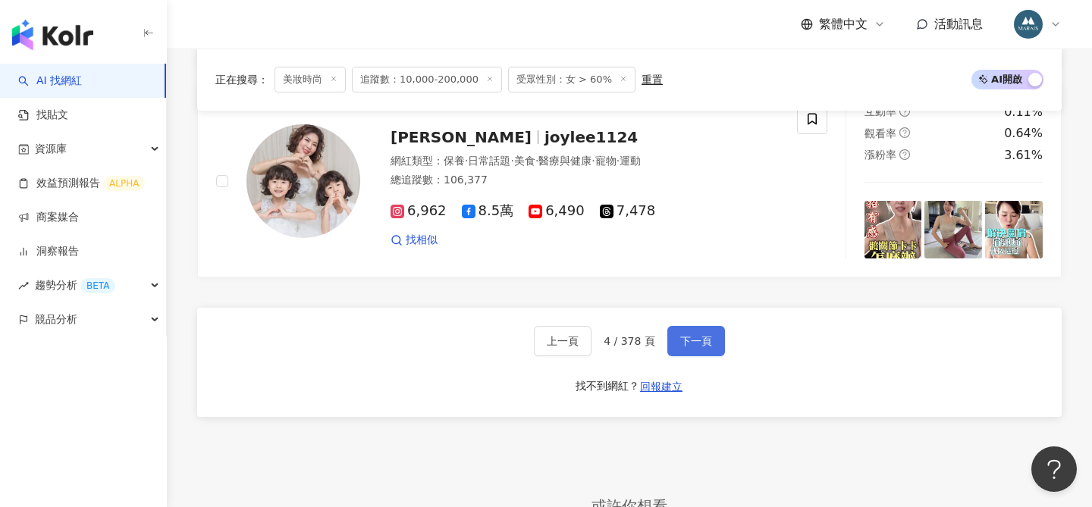
click at [690, 347] on span "下一頁" at bounding box center [696, 341] width 32 height 12
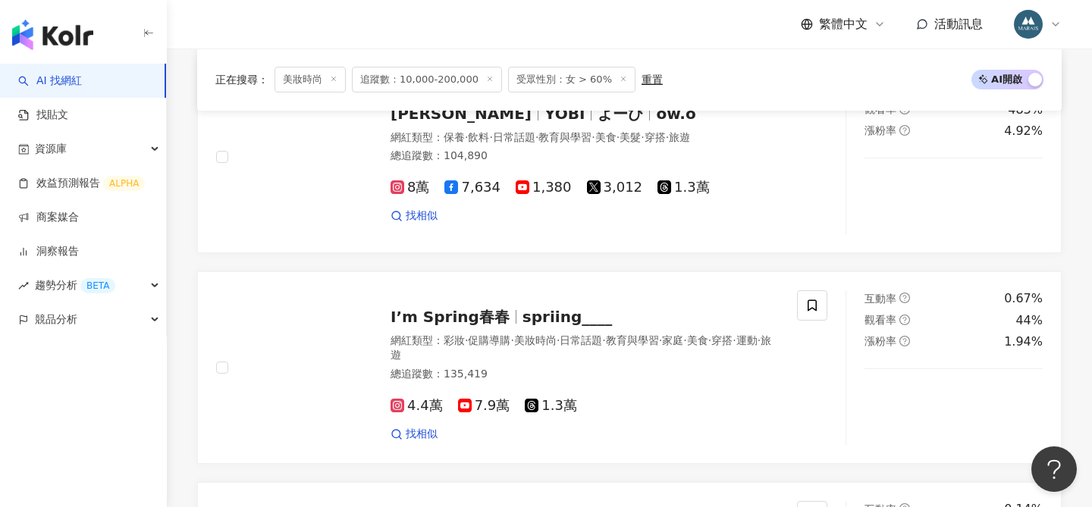
scroll to position [899, 0]
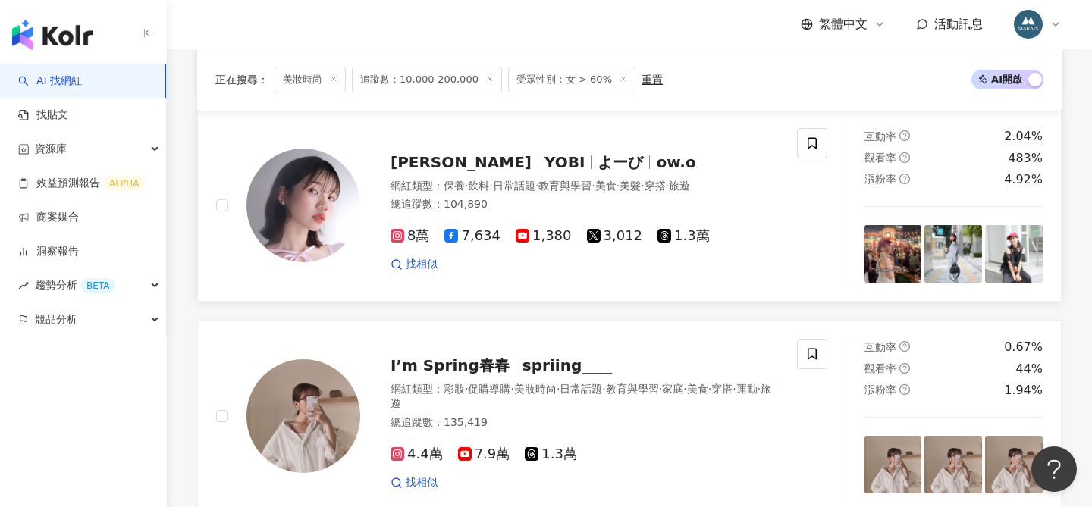
click at [598, 159] on span "よーび" at bounding box center [621, 162] width 46 height 18
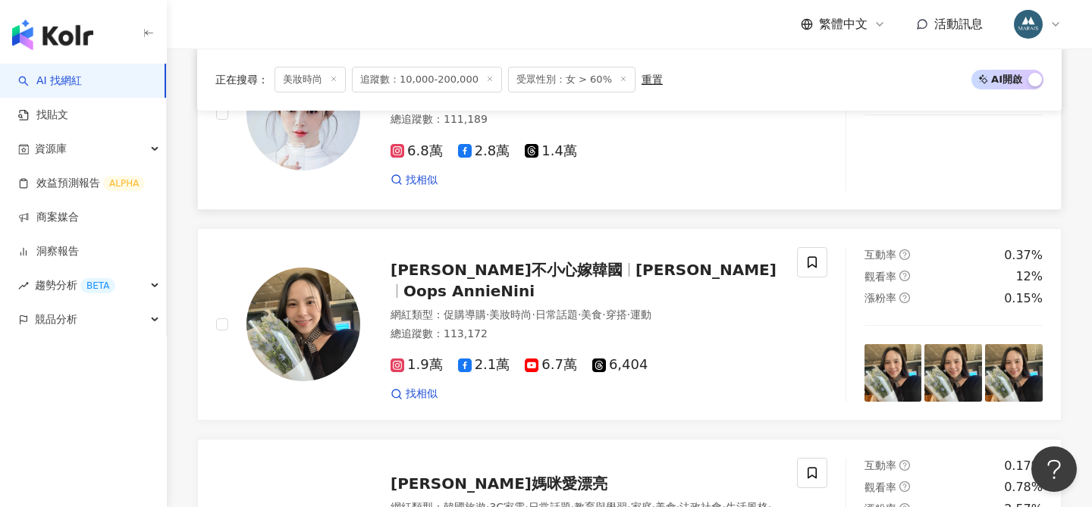
scroll to position [2112, 0]
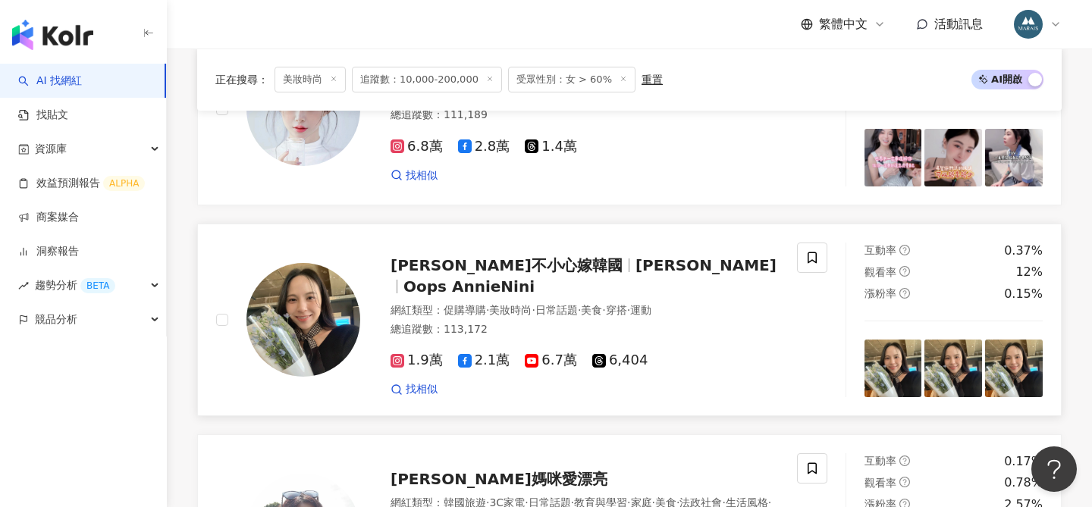
click at [512, 256] on span "Oops妮妮不小心嫁韓國" at bounding box center [507, 265] width 232 height 18
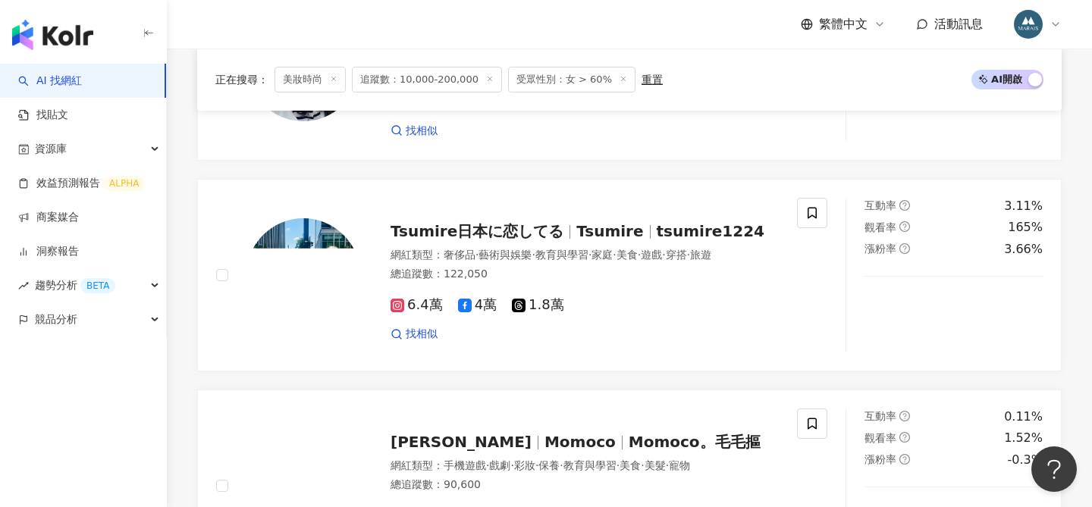
scroll to position [2731, 0]
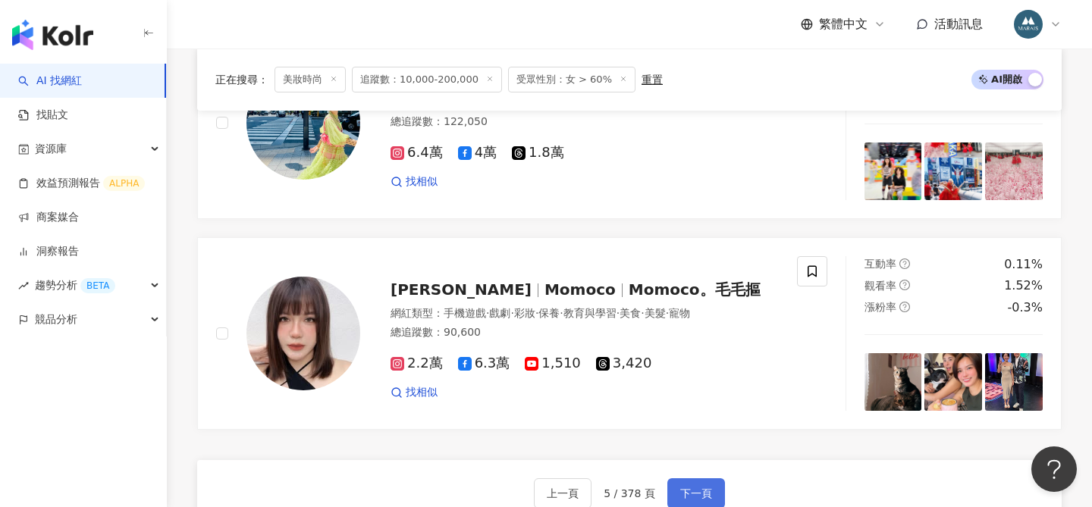
click at [697, 488] on span "下一頁" at bounding box center [696, 494] width 32 height 12
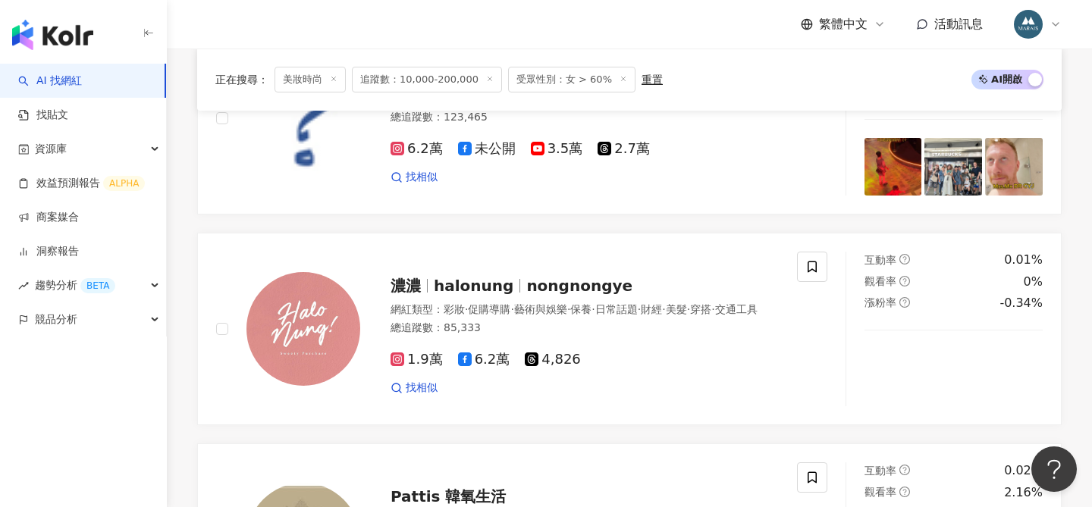
scroll to position [1109, 0]
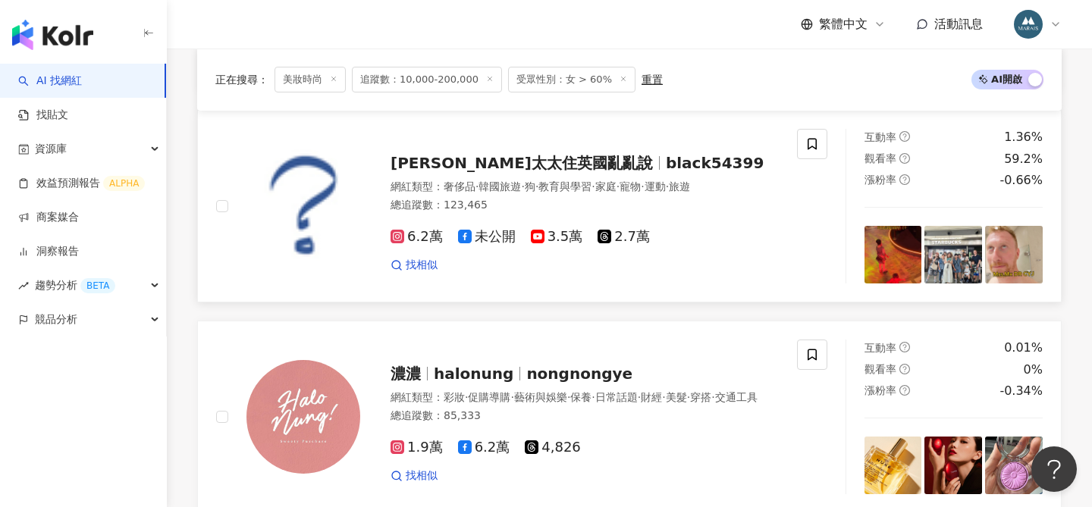
click at [498, 165] on span "馬克太太住英國亂亂說" at bounding box center [522, 163] width 262 height 18
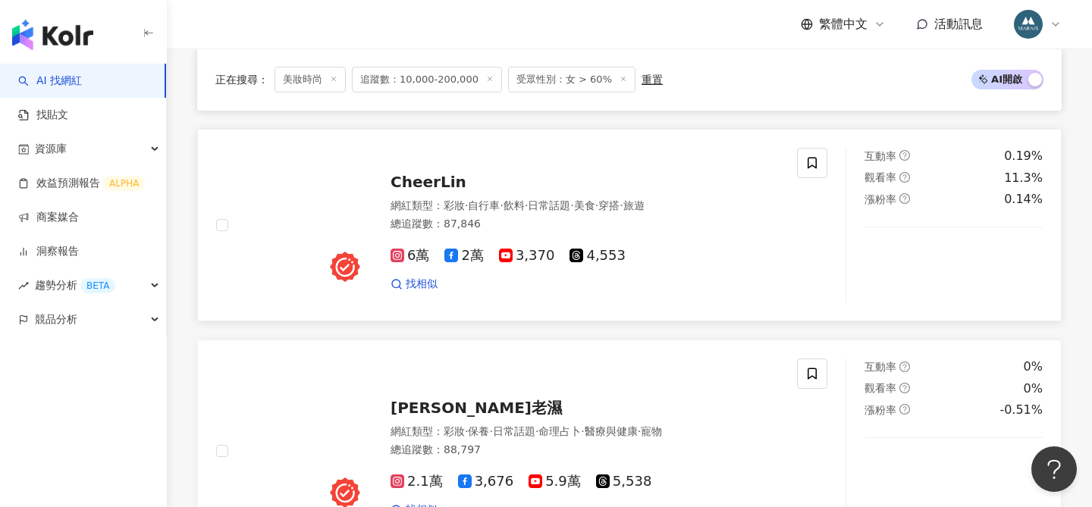
scroll to position [1961, 0]
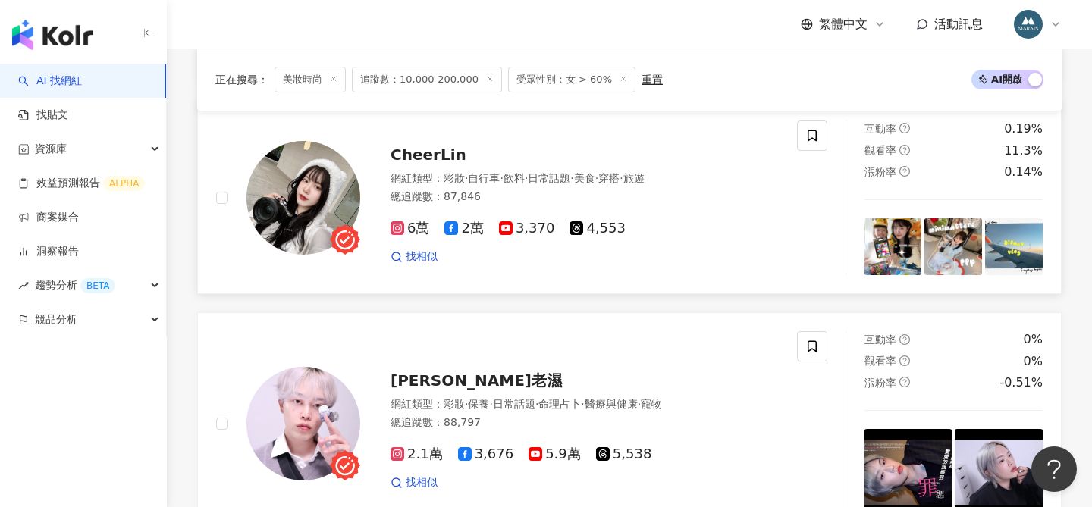
click at [403, 159] on span "CheerLin" at bounding box center [429, 155] width 76 height 18
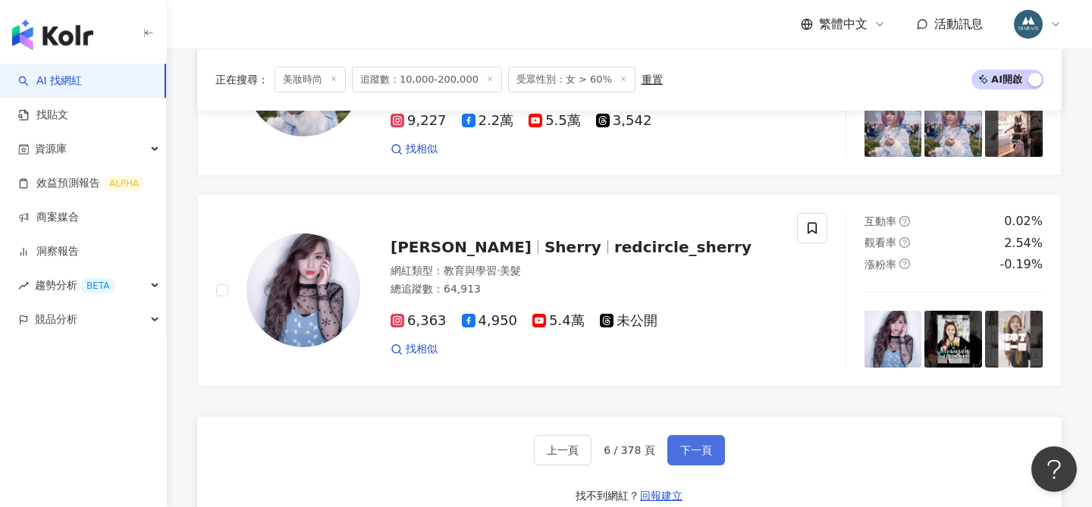
scroll to position [2802, 0]
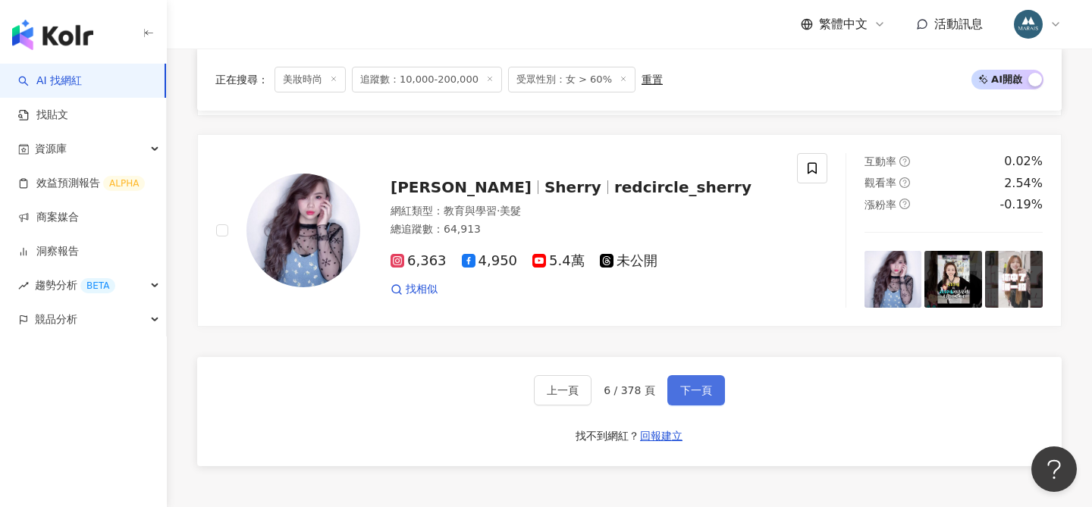
click at [691, 388] on span "下一頁" at bounding box center [696, 391] width 32 height 12
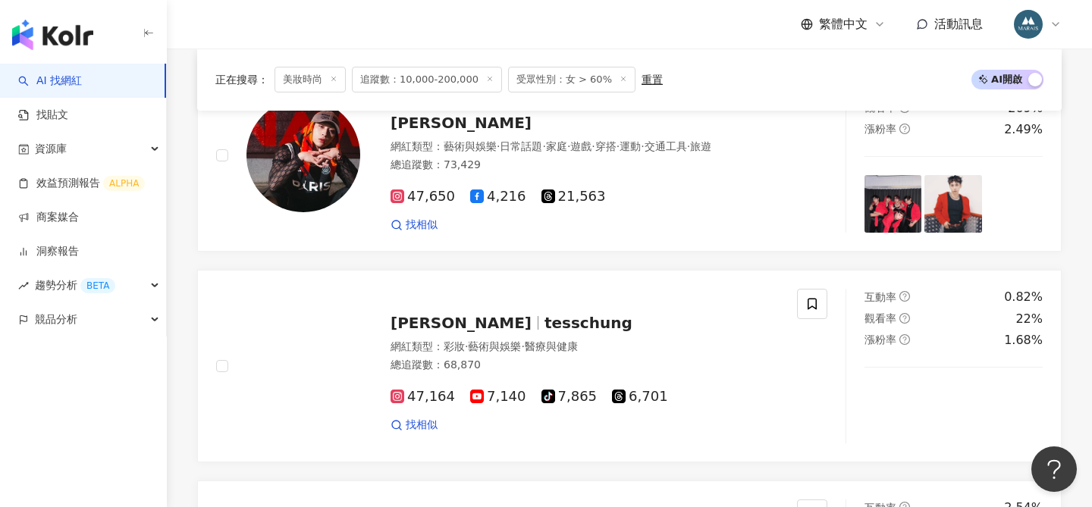
scroll to position [2935, 0]
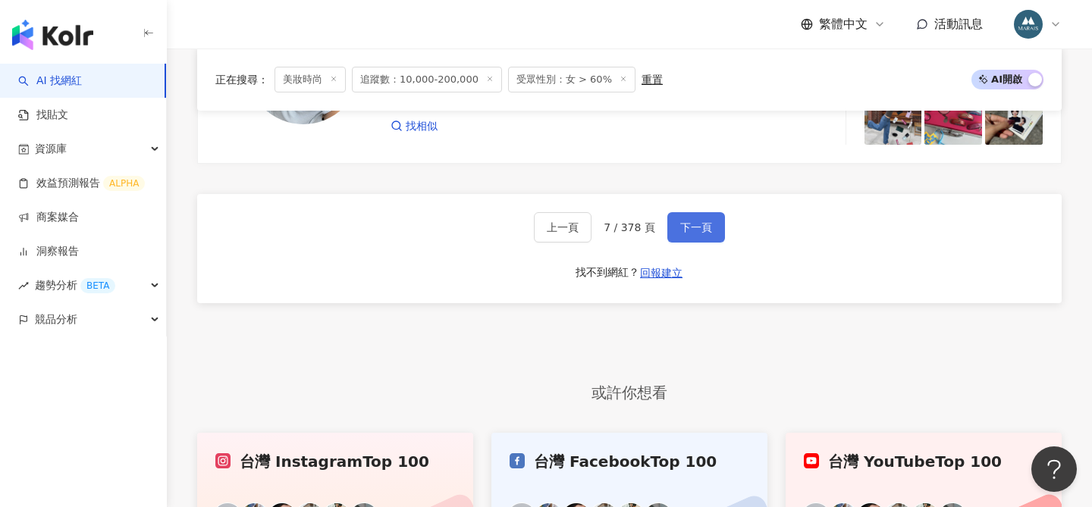
click at [692, 226] on span "下一頁" at bounding box center [696, 227] width 32 height 12
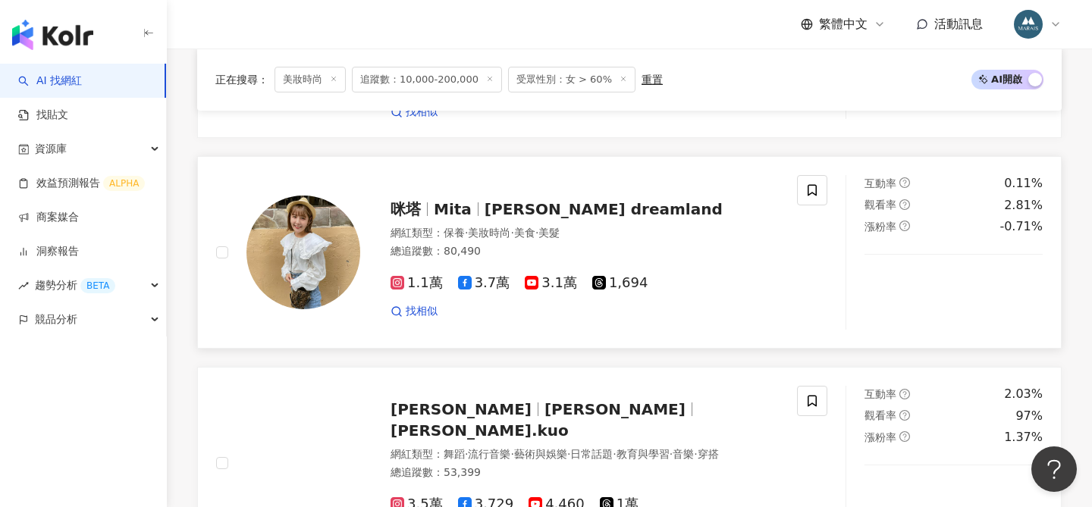
scroll to position [1103, 0]
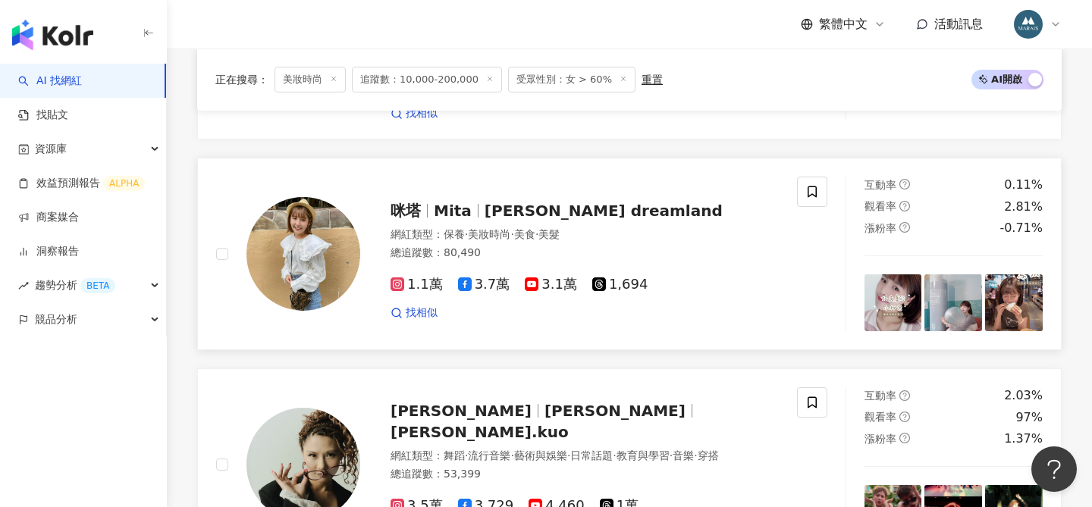
click at [445, 202] on span "Mita" at bounding box center [453, 211] width 38 height 18
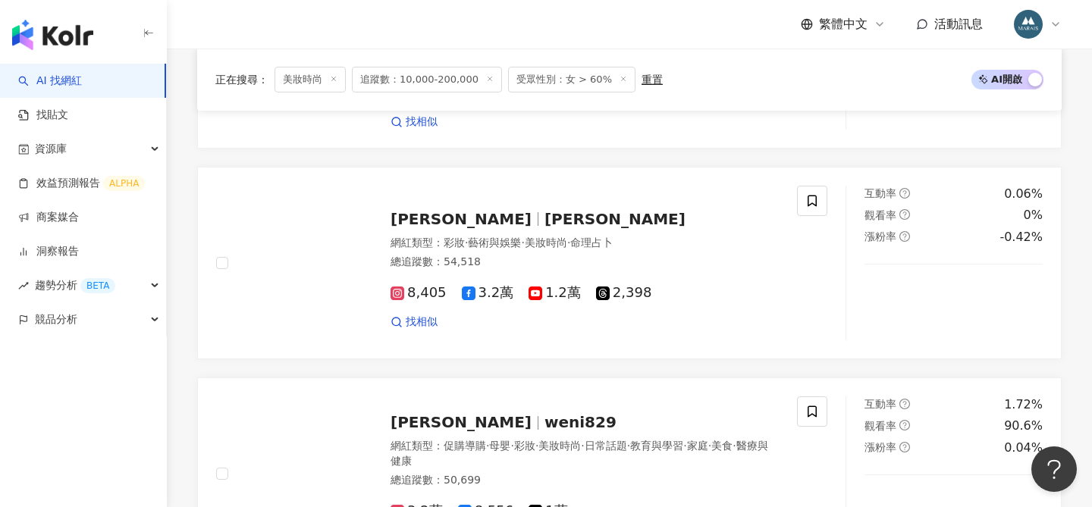
scroll to position [2610, 0]
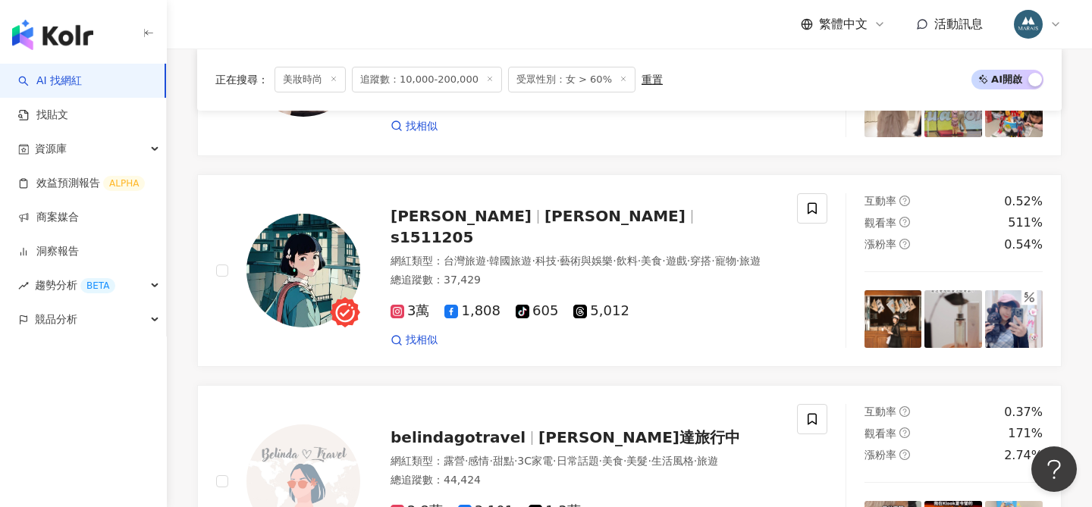
click at [545, 207] on span "劉桂彣 Kuei Wen Liu" at bounding box center [615, 216] width 141 height 18
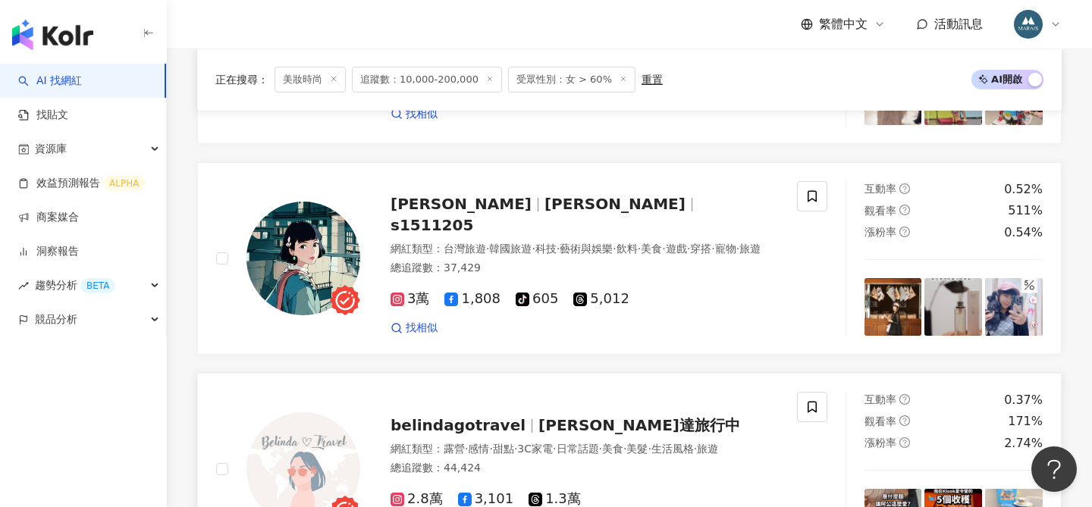
click at [469, 416] on span "belindagotravel" at bounding box center [458, 425] width 135 height 18
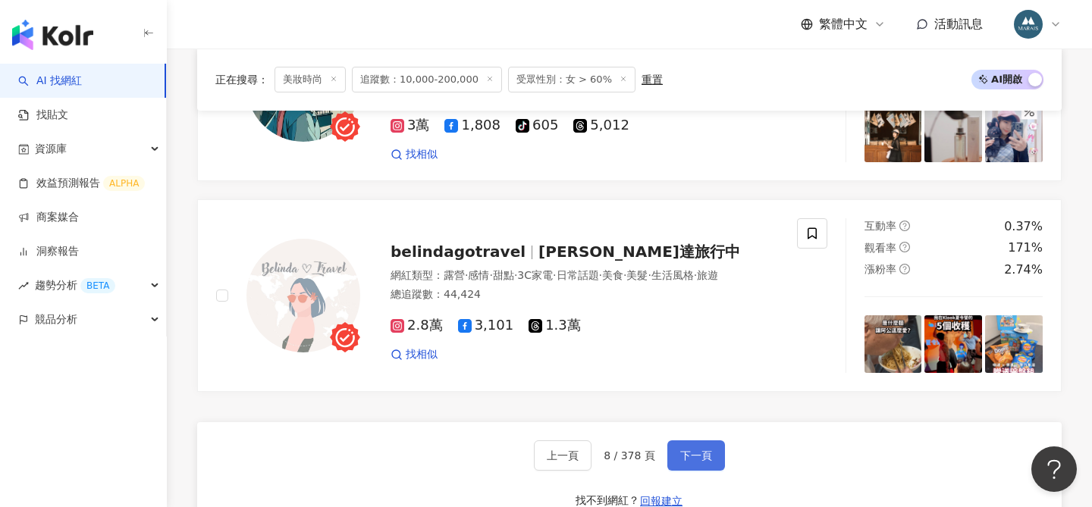
click at [699, 450] on span "下一頁" at bounding box center [696, 456] width 32 height 12
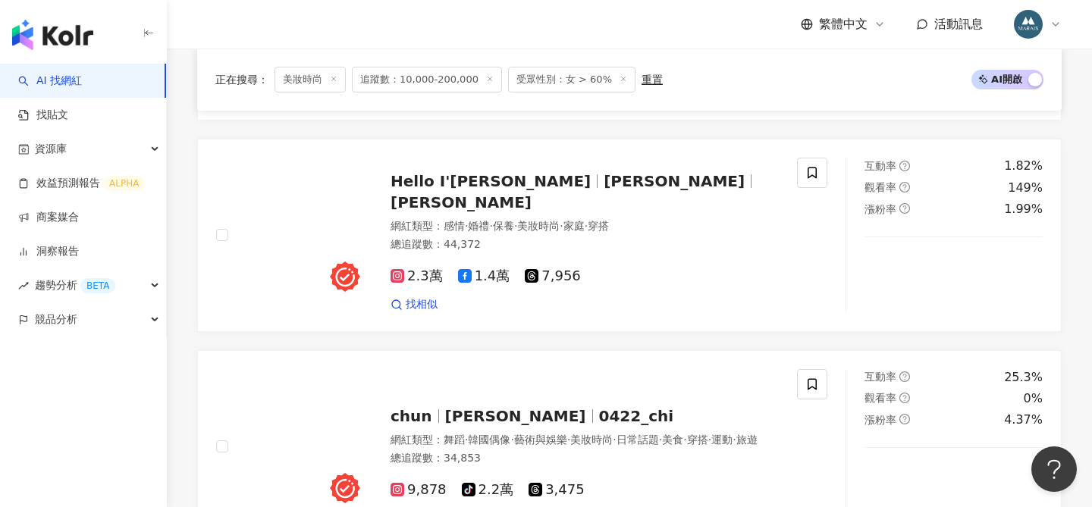
scroll to position [1743, 0]
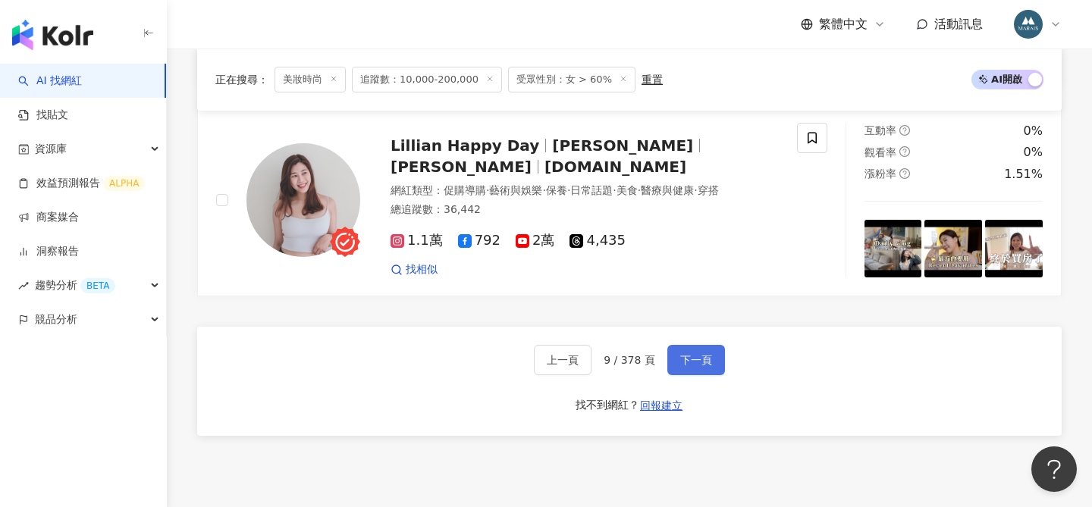
click at [693, 356] on span "下一頁" at bounding box center [696, 360] width 32 height 12
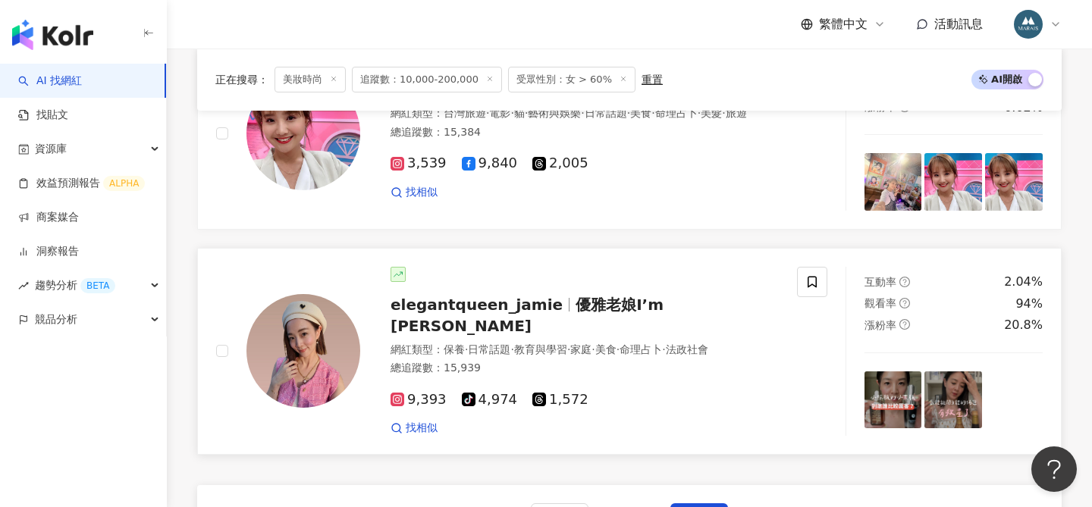
scroll to position [2708, 0]
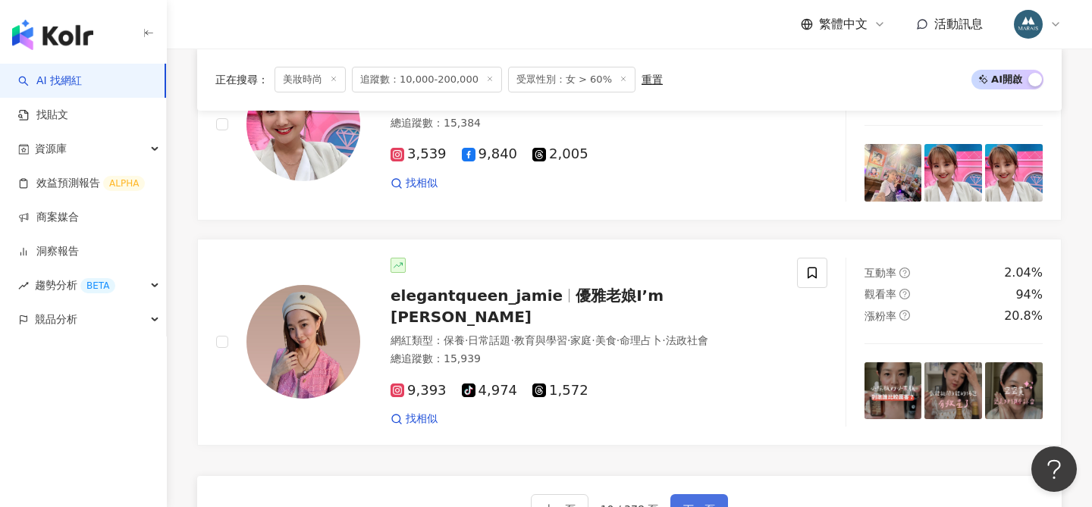
click at [688, 504] on span "下一頁" at bounding box center [699, 510] width 32 height 12
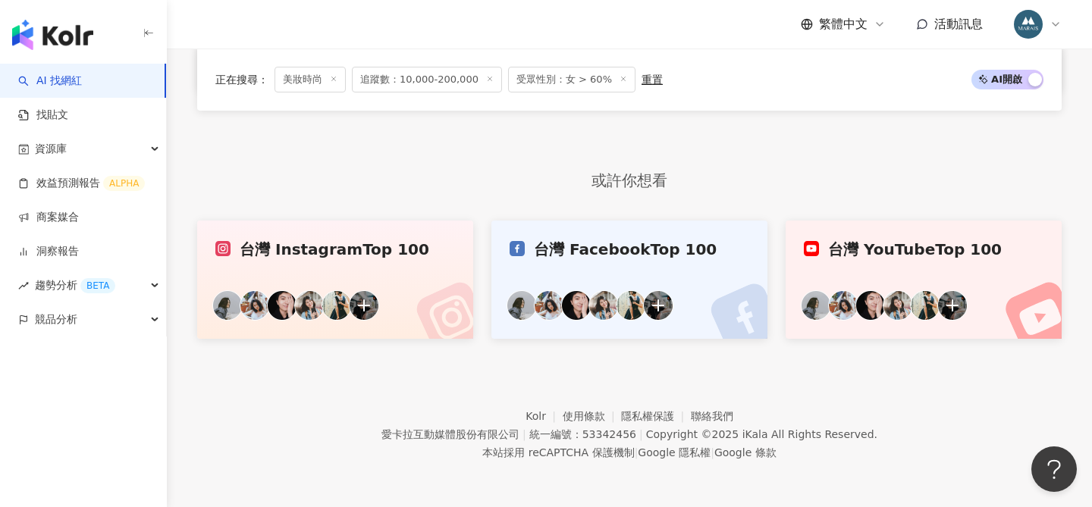
scroll to position [2929, 0]
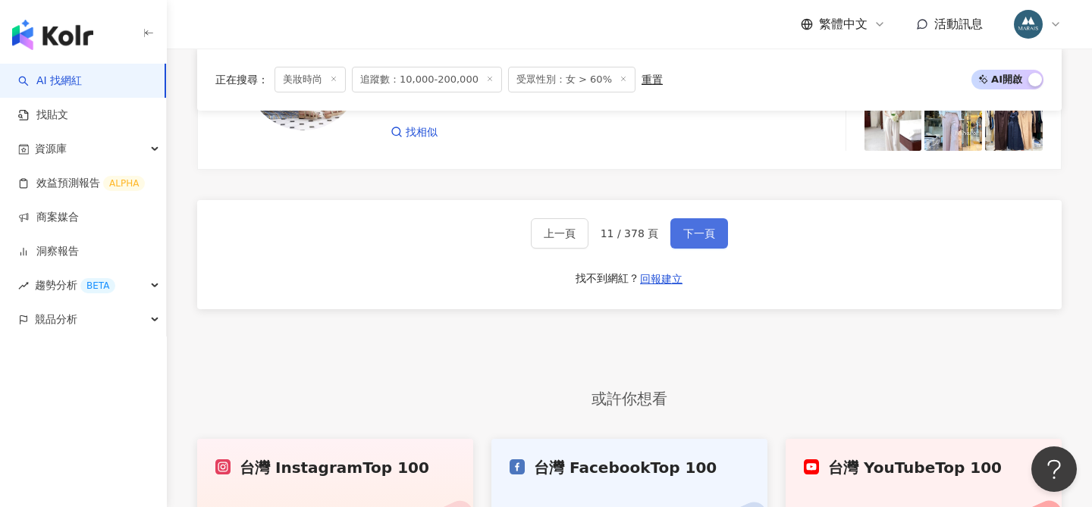
click at [699, 238] on span "下一頁" at bounding box center [699, 234] width 32 height 12
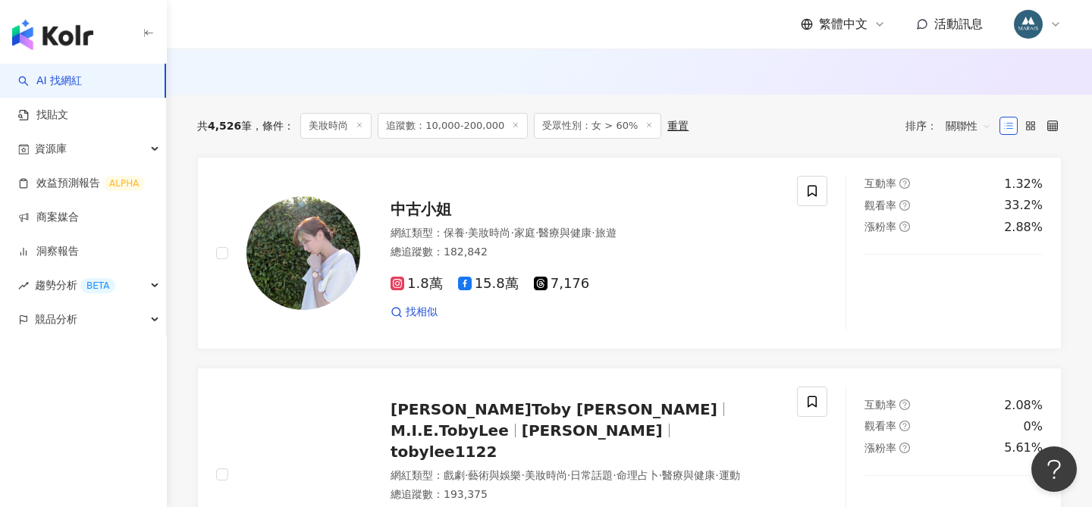
scroll to position [430, 0]
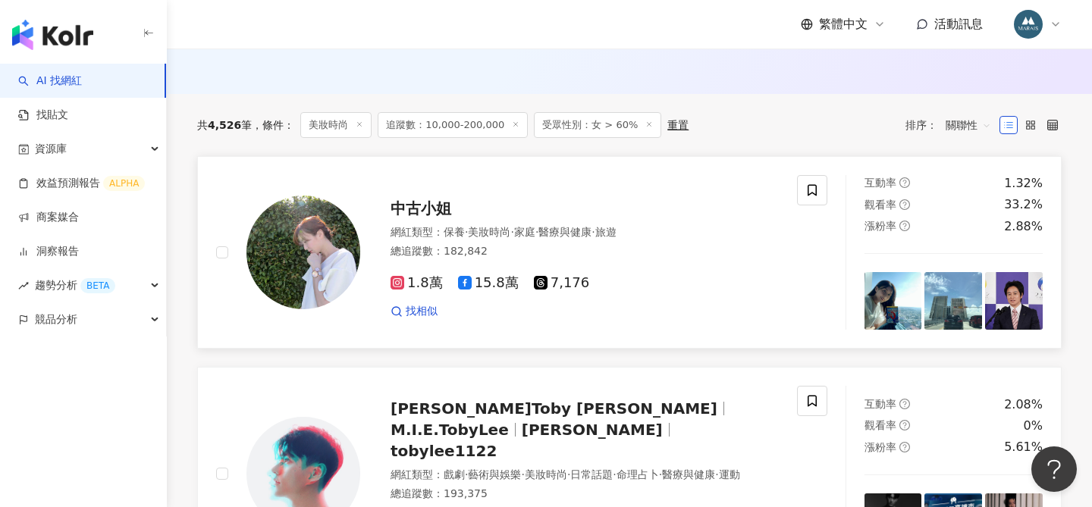
click at [419, 206] on span "中古小姐" at bounding box center [421, 208] width 61 height 18
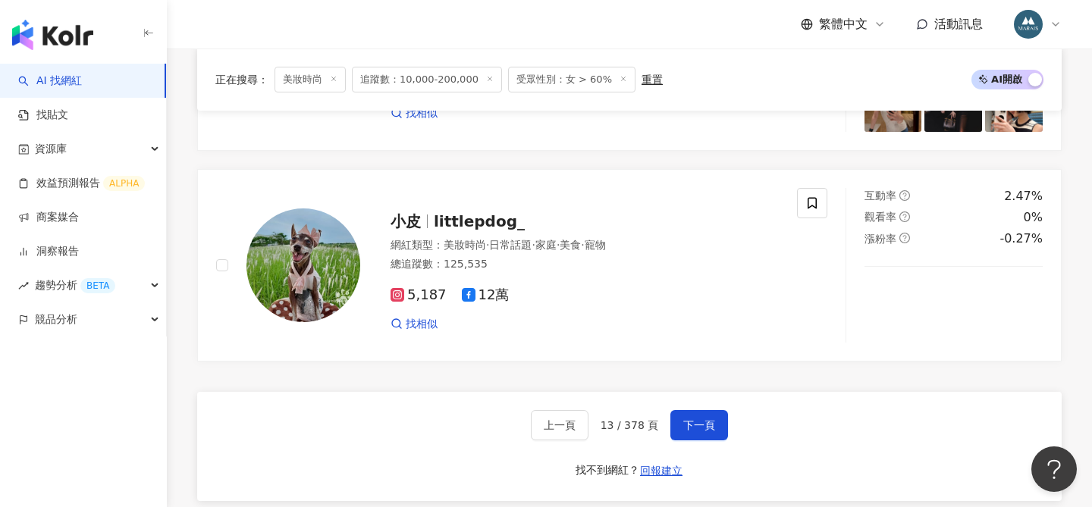
scroll to position [2739, 0]
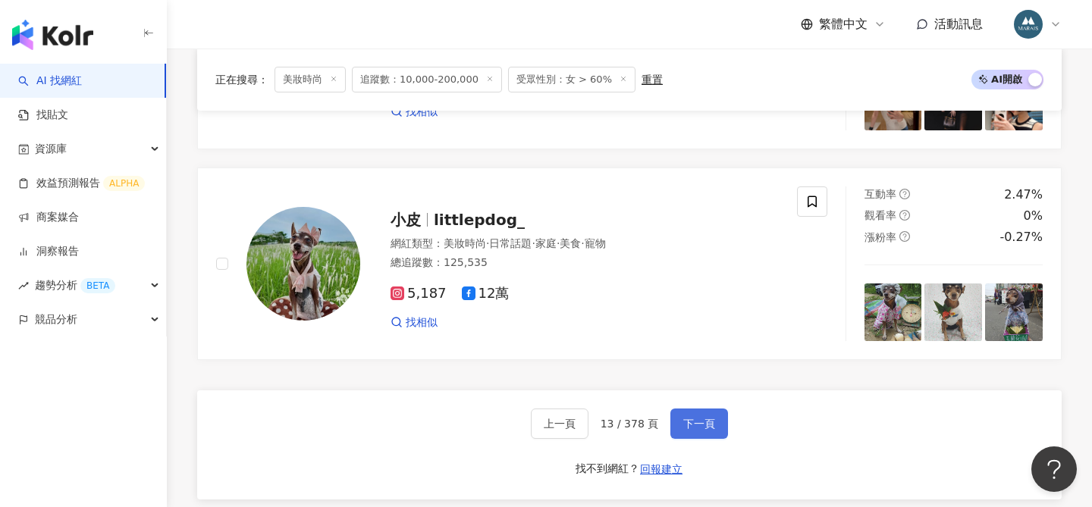
click at [700, 429] on button "下一頁" at bounding box center [699, 424] width 58 height 30
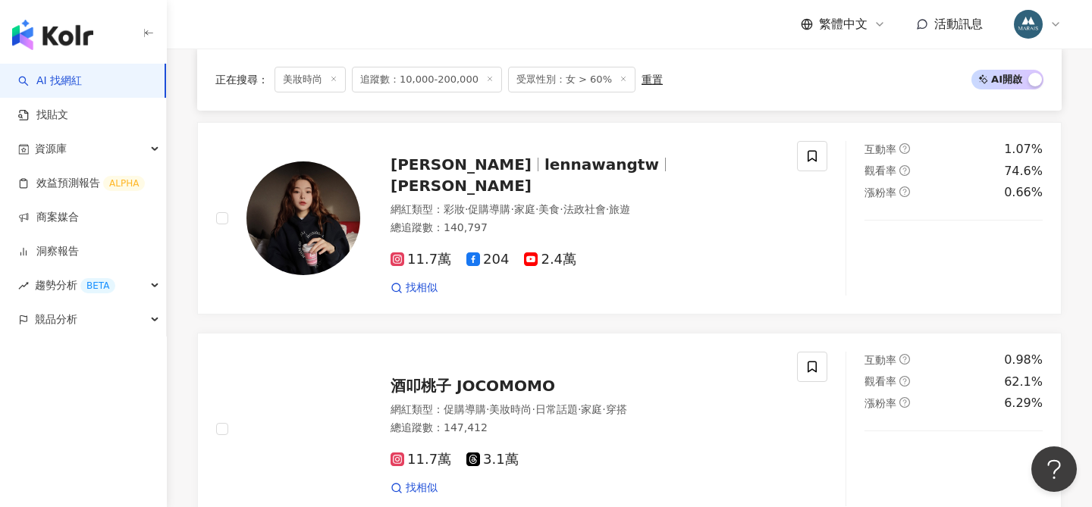
scroll to position [1712, 0]
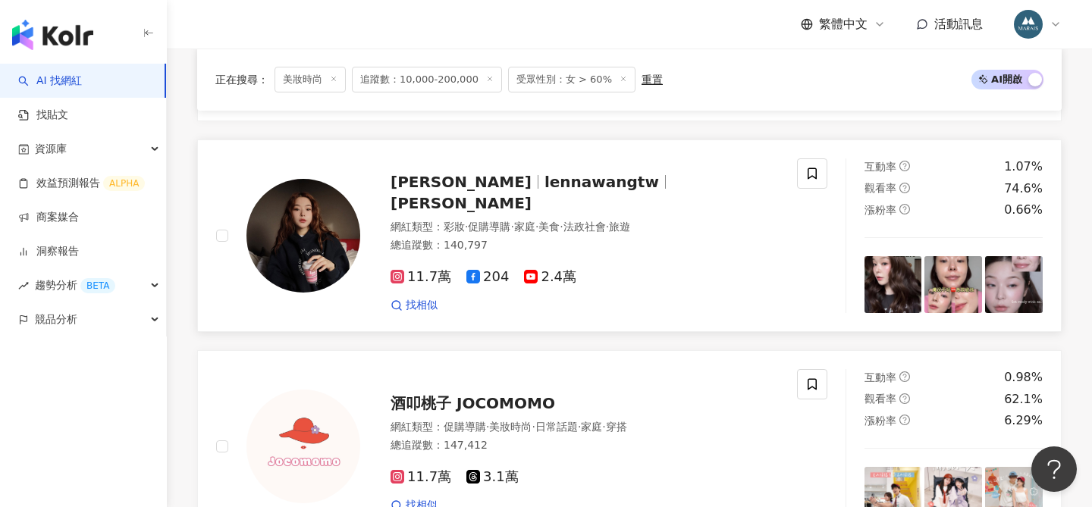
click at [552, 191] on span "lennawangtw" at bounding box center [602, 182] width 115 height 18
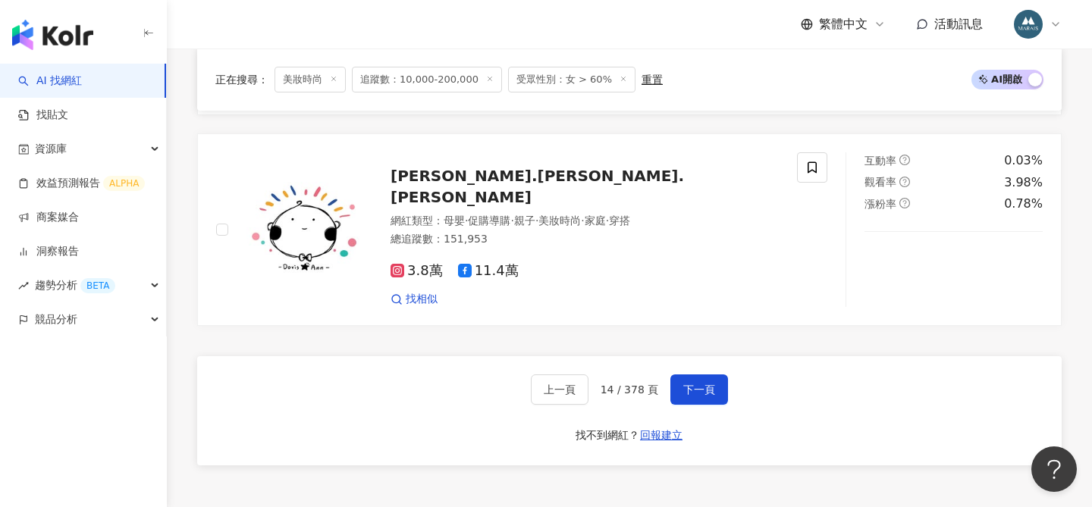
scroll to position [2793, 0]
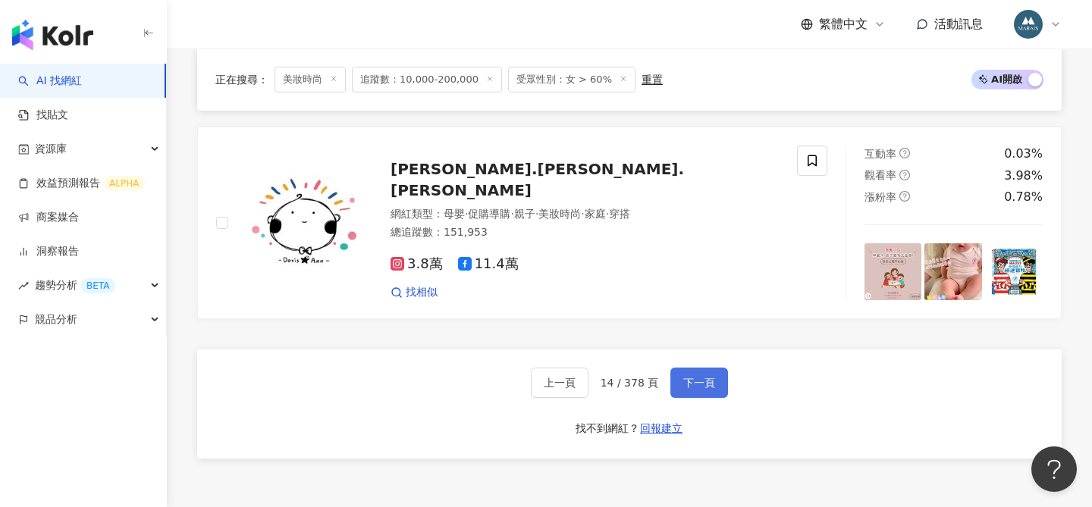
click at [706, 377] on span "下一頁" at bounding box center [699, 383] width 32 height 12
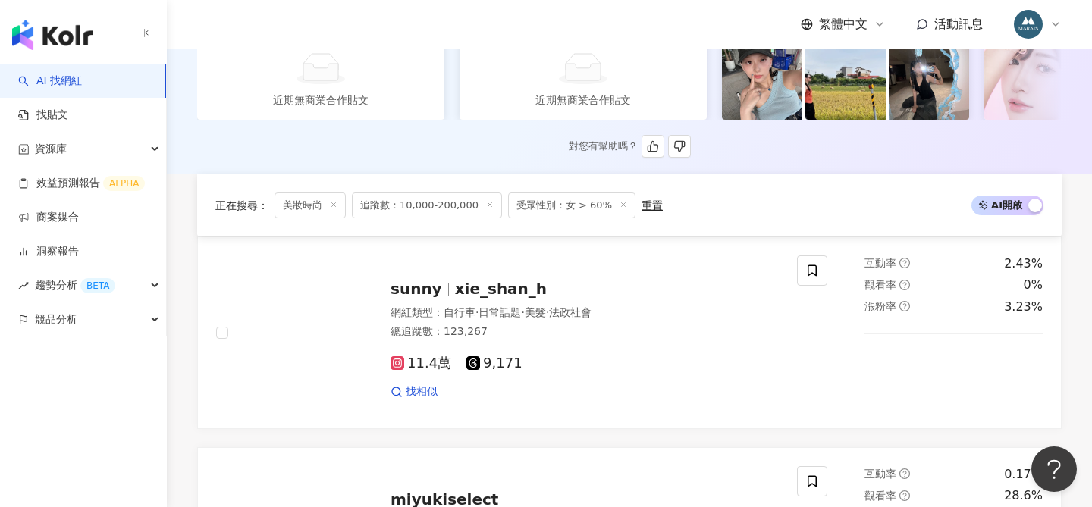
scroll to position [490, 0]
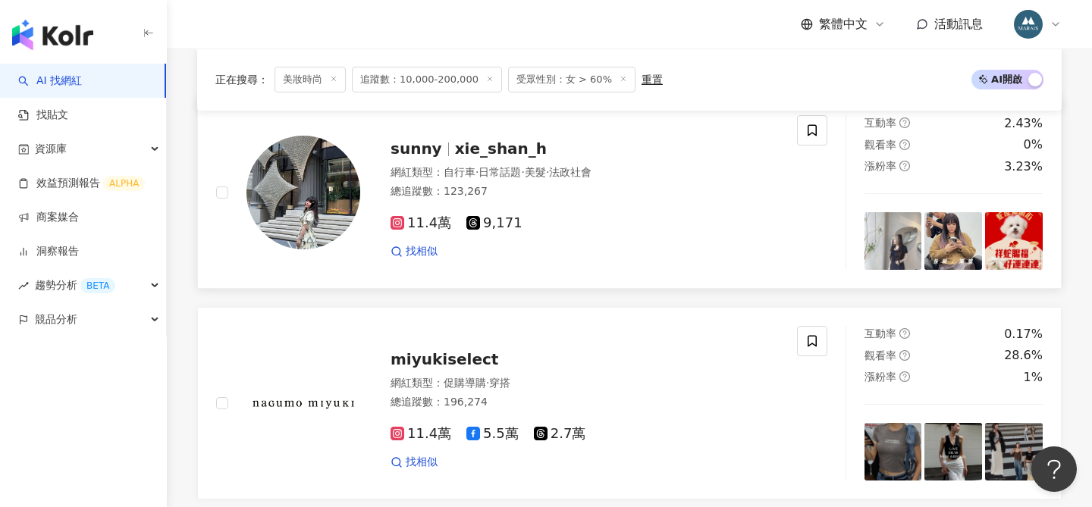
click at [429, 152] on span "sunny" at bounding box center [417, 149] width 52 height 18
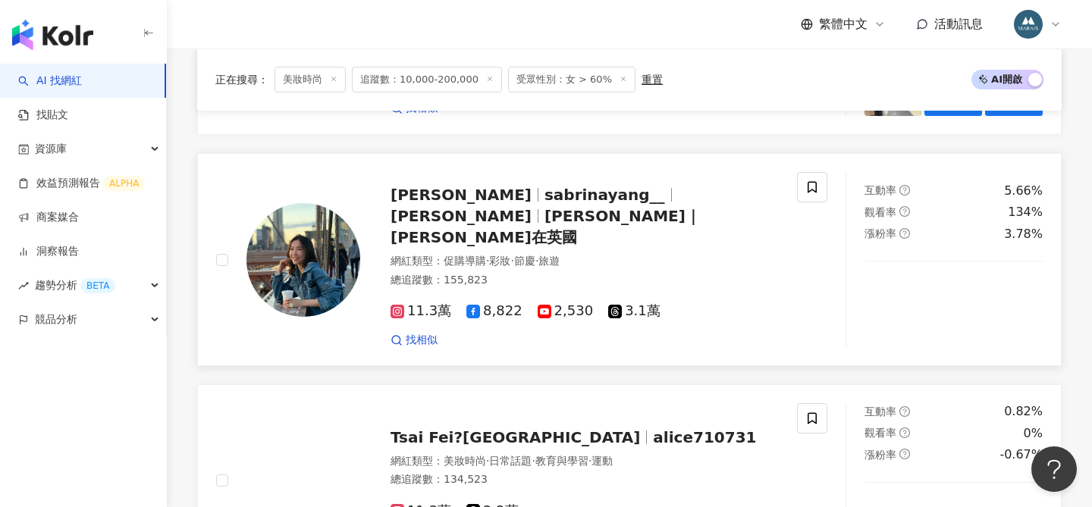
scroll to position [1069, 0]
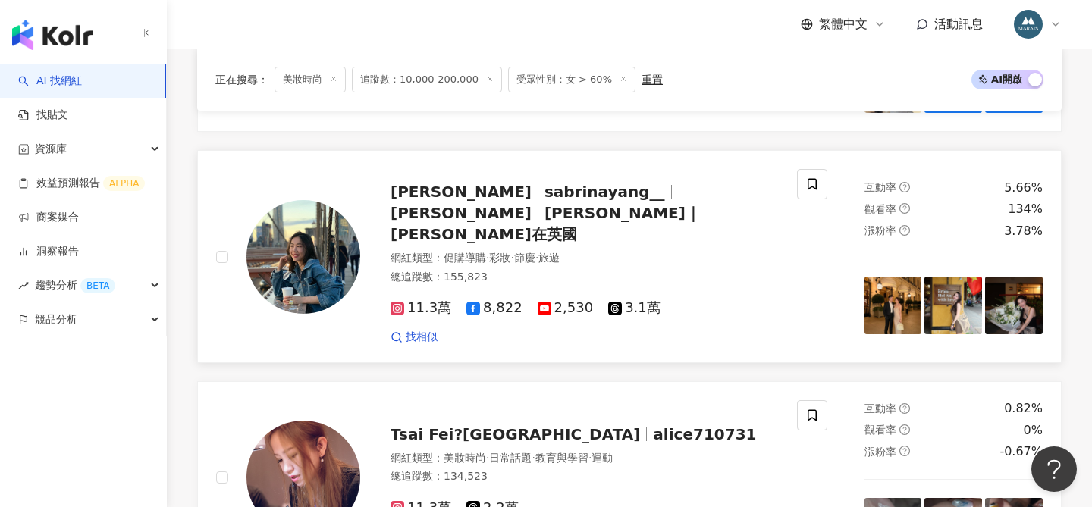
click at [548, 194] on span "sabrinayang__" at bounding box center [605, 192] width 121 height 18
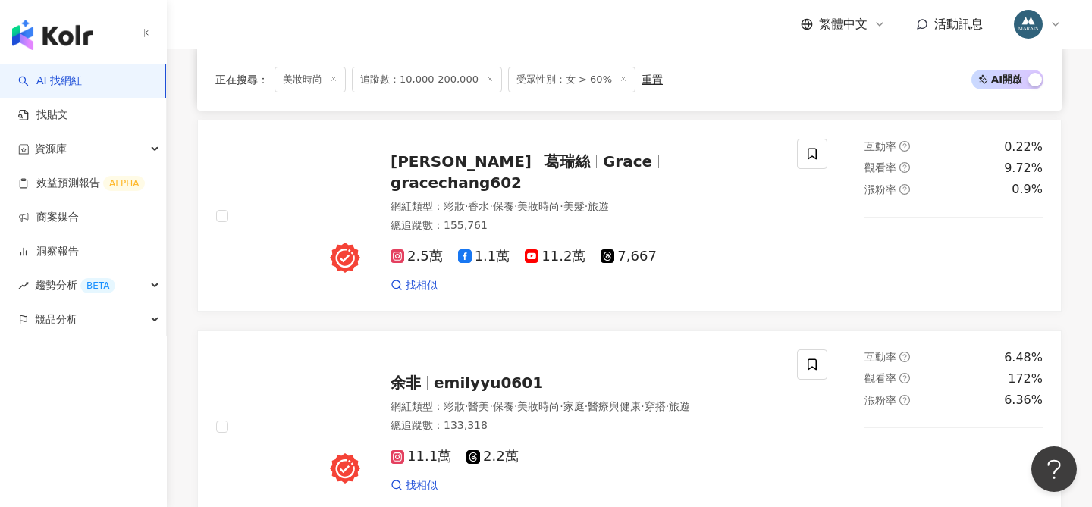
scroll to position [2175, 0]
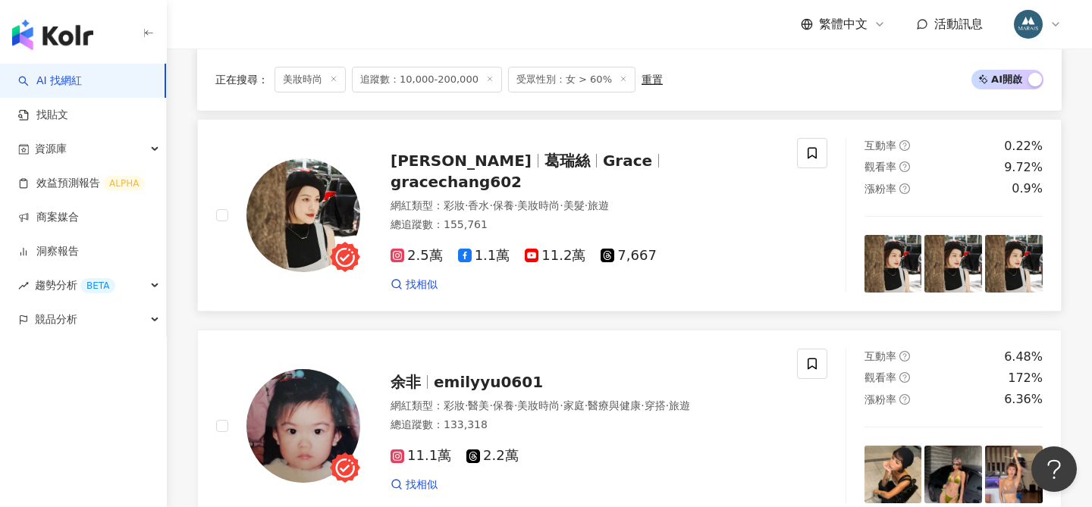
click at [603, 152] on span "Grace" at bounding box center [627, 161] width 49 height 18
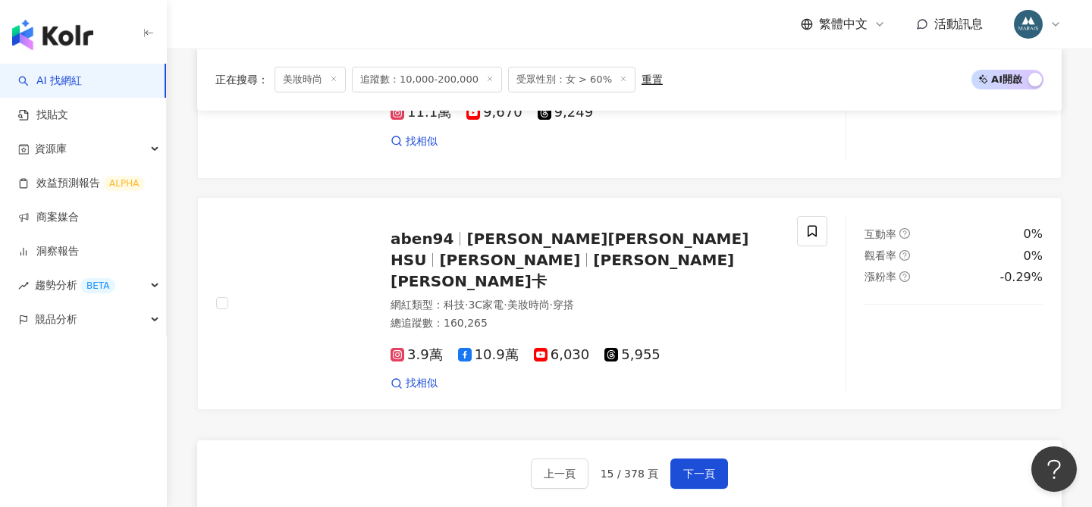
scroll to position [2732, 0]
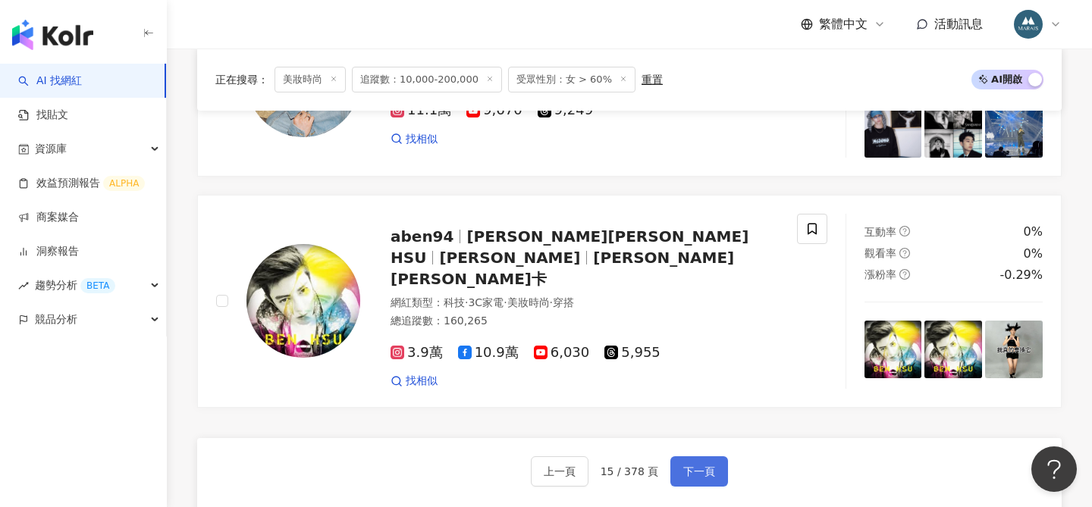
click at [690, 457] on button "下一頁" at bounding box center [699, 472] width 58 height 30
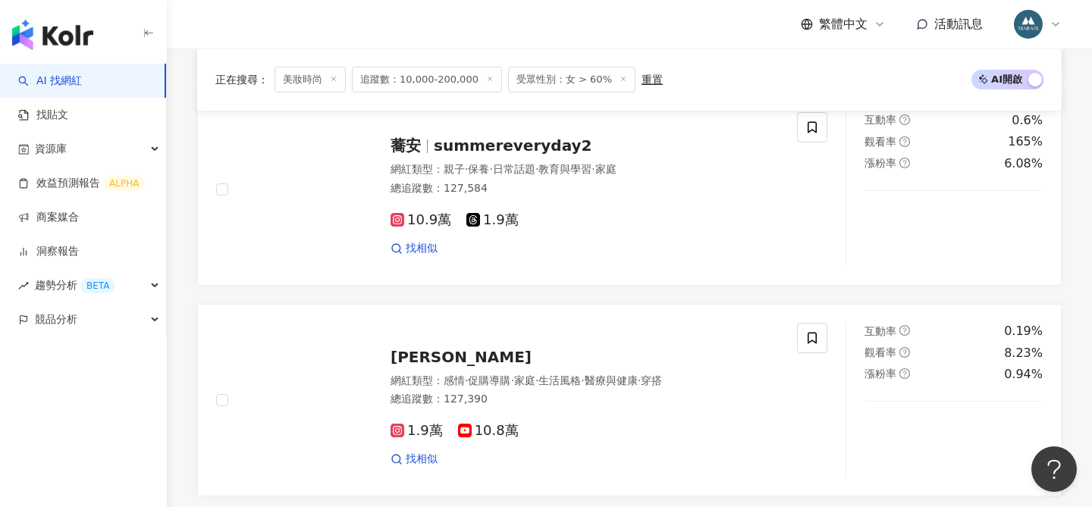
scroll to position [705, 0]
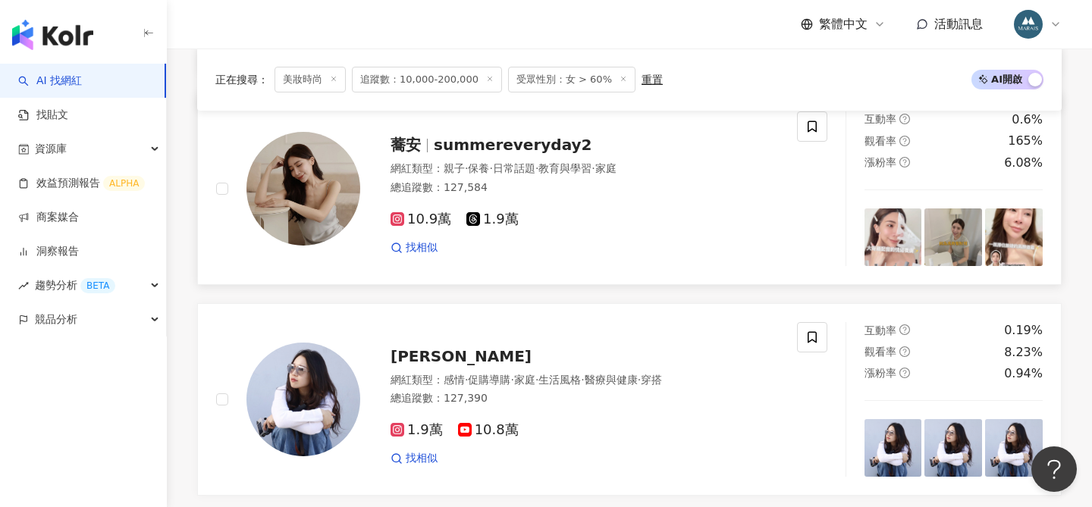
click at [491, 145] on span "summereveryday2" at bounding box center [513, 145] width 158 height 18
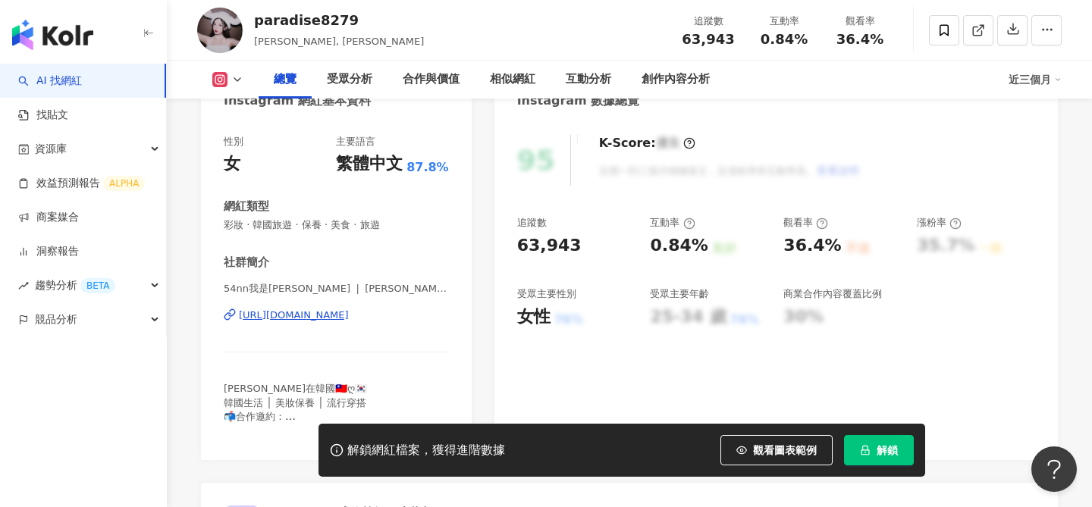
scroll to position [174, 0]
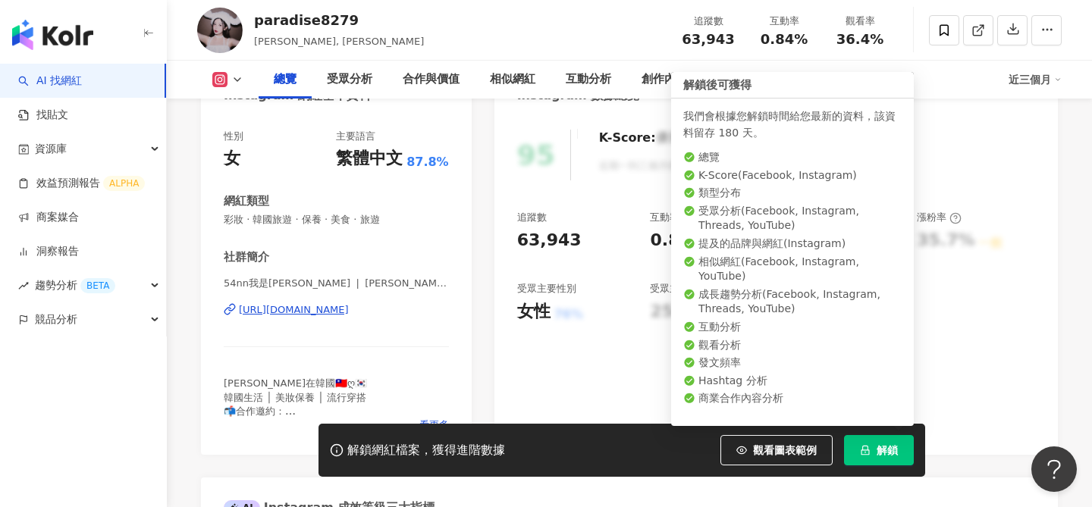
click at [886, 456] on span "解鎖" at bounding box center [887, 450] width 21 height 12
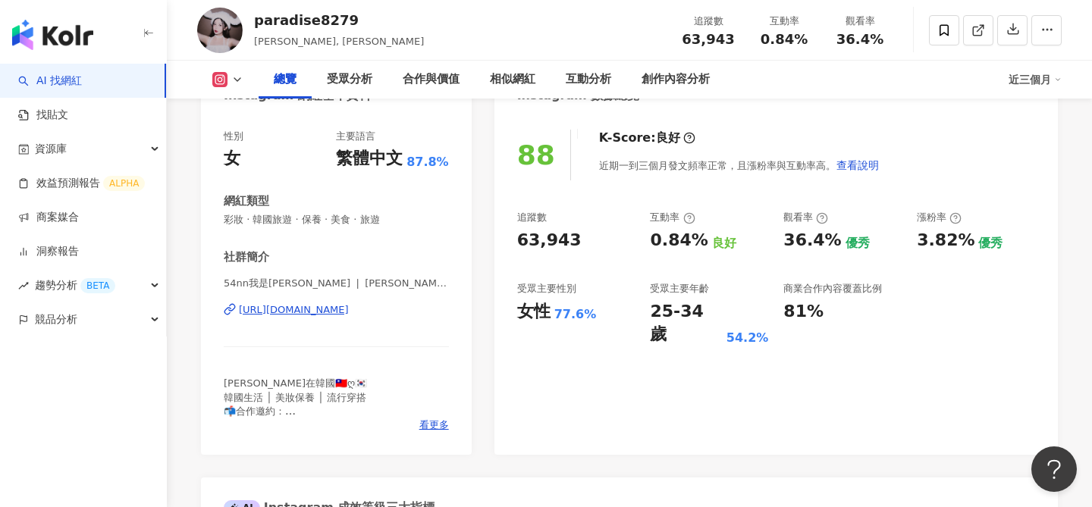
click at [349, 309] on div "https://www.instagram.com/paradise9319_/" at bounding box center [294, 310] width 110 height 14
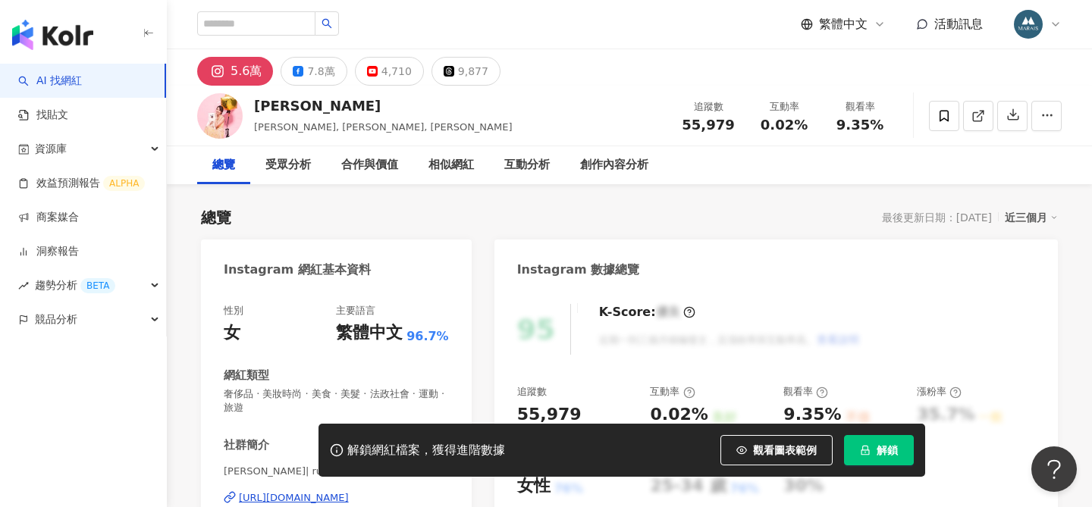
click at [894, 454] on span "解鎖" at bounding box center [887, 450] width 21 height 12
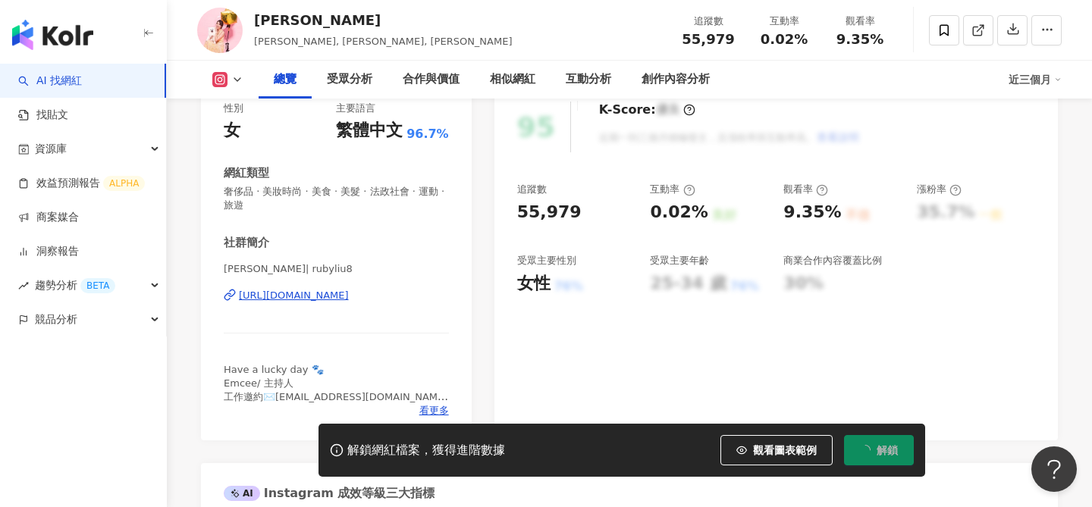
scroll to position [224, 0]
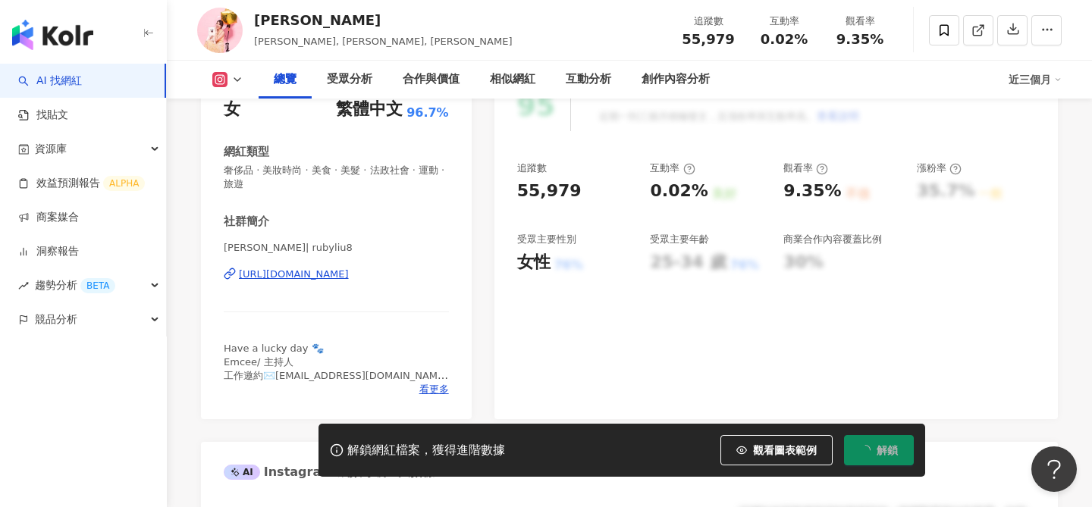
click at [349, 274] on div "https://www.instagram.com/rubyliu8/" at bounding box center [294, 275] width 110 height 14
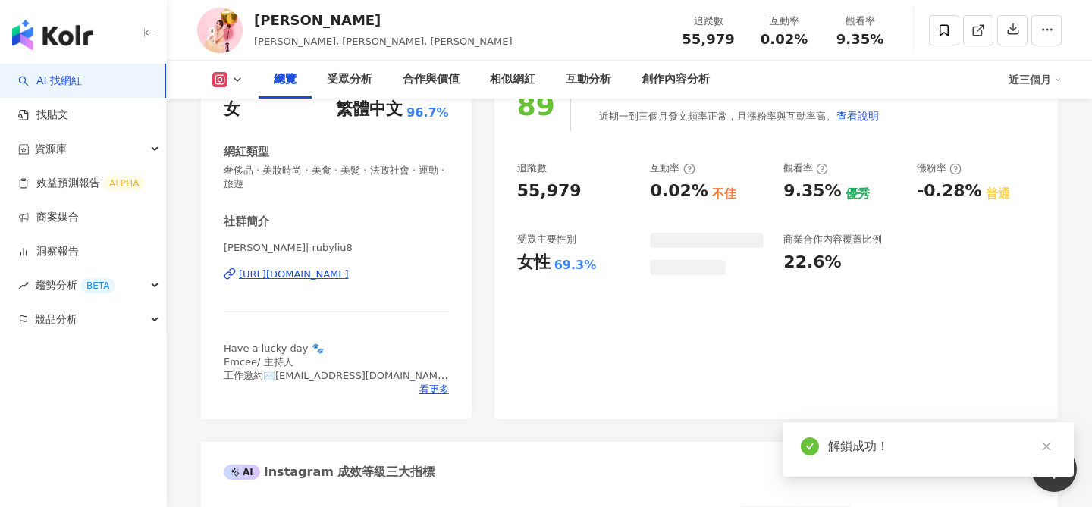
scroll to position [343, 0]
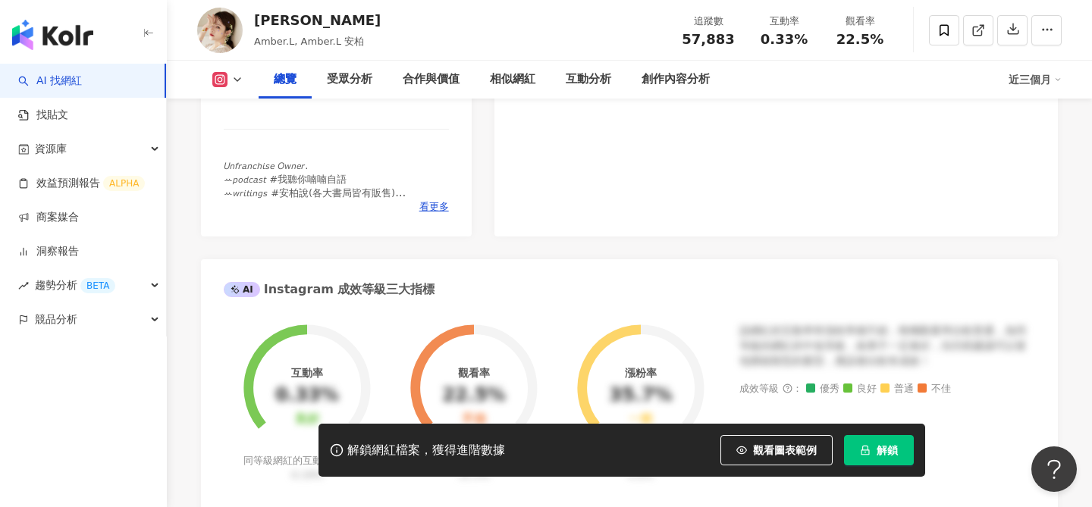
scroll to position [484, 0]
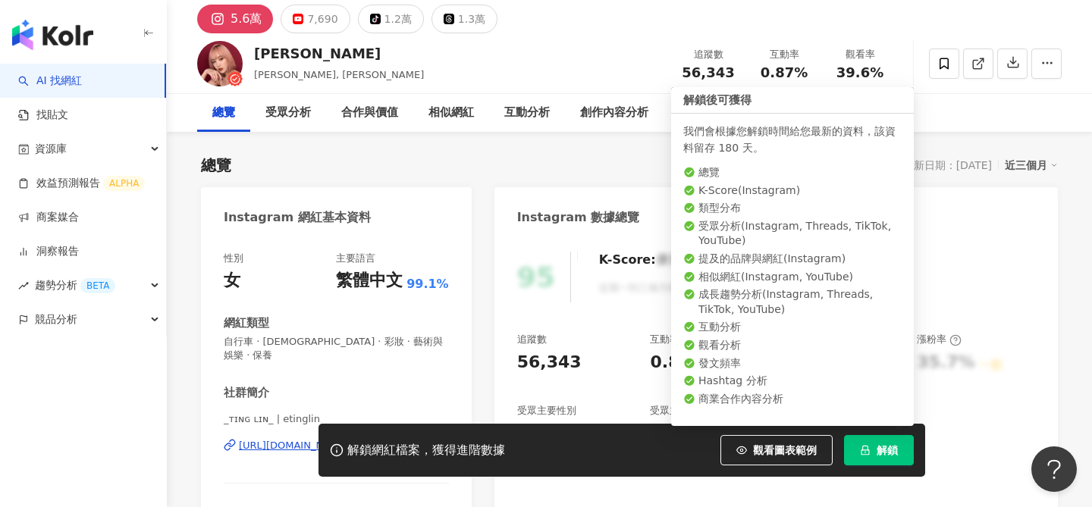
click at [890, 451] on span "解鎖" at bounding box center [887, 450] width 21 height 12
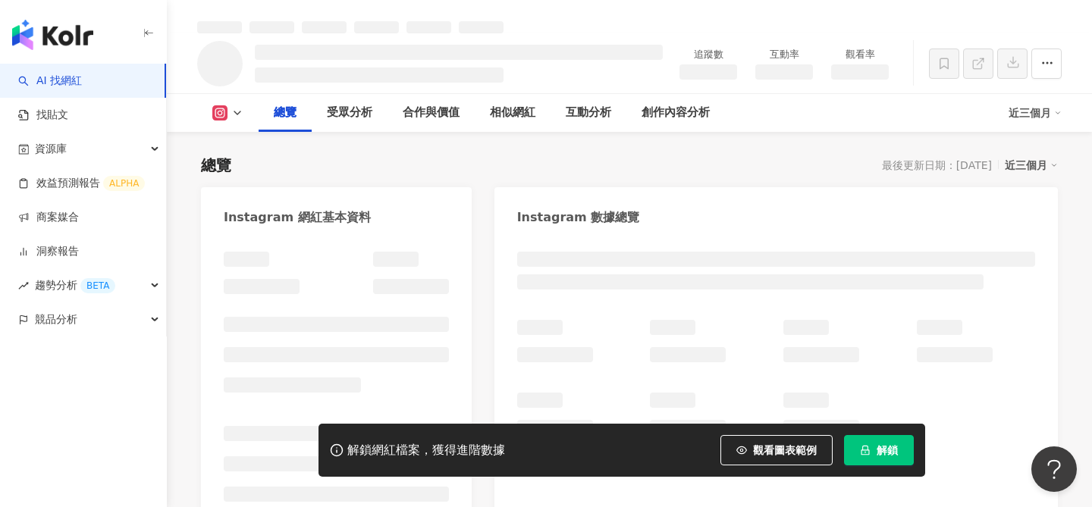
scroll to position [69, 0]
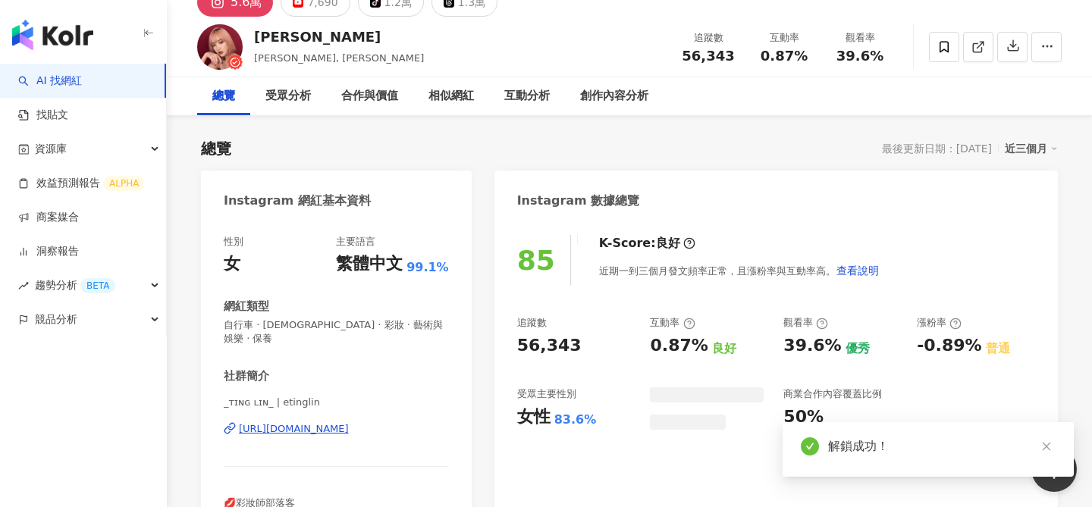
click at [350, 396] on div "_ᴛɪɴɢ ʟɪɴ_ | etinglin https://www.instagram.com/etinglin/" at bounding box center [336, 440] width 225 height 89
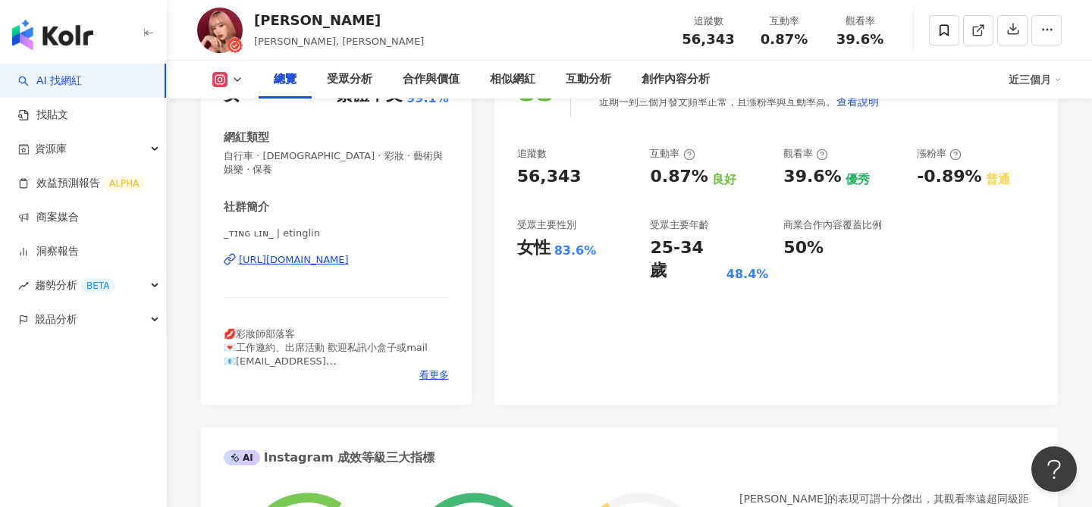
click at [349, 253] on div "https://www.instagram.com/etinglin/" at bounding box center [294, 260] width 110 height 14
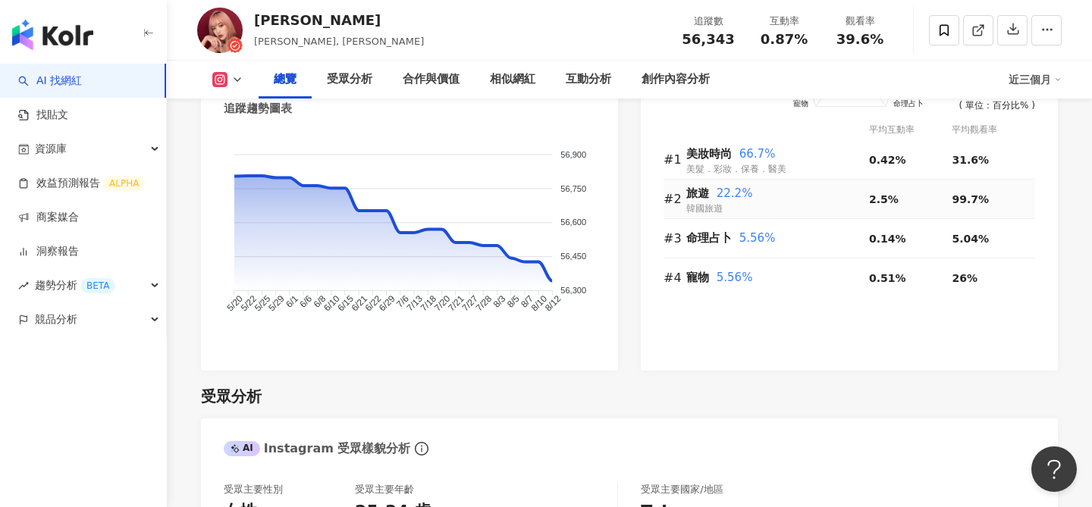
scroll to position [1025, 0]
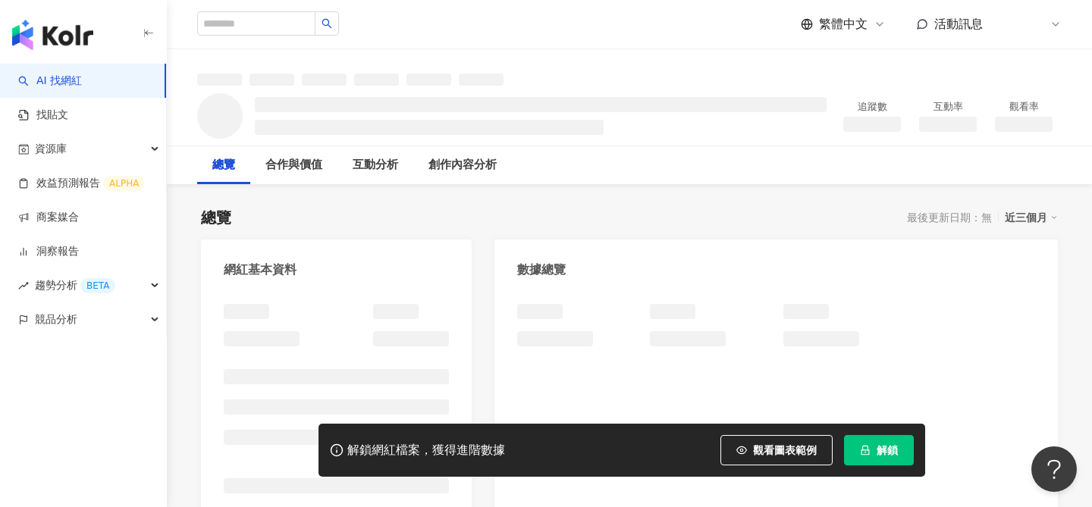
click at [866, 450] on icon "lock" at bounding box center [866, 451] width 8 height 10
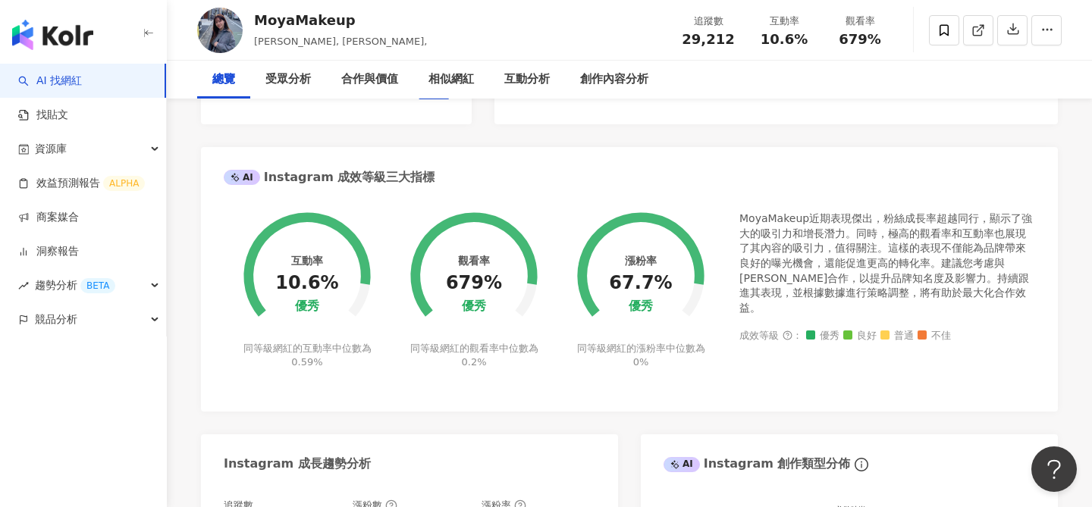
scroll to position [278, 0]
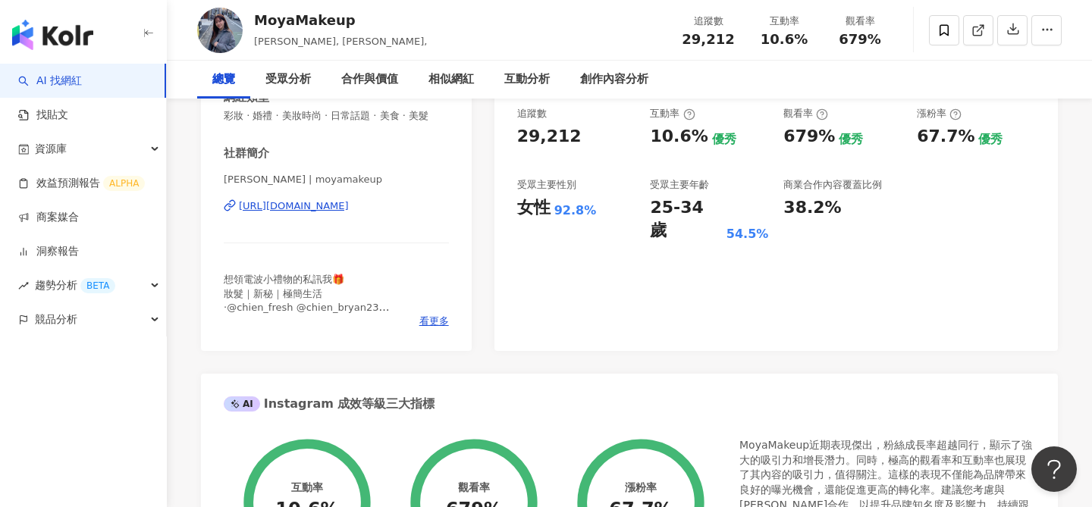
click at [349, 206] on div "https://www.instagram.com/moyamakeup/" at bounding box center [294, 206] width 110 height 14
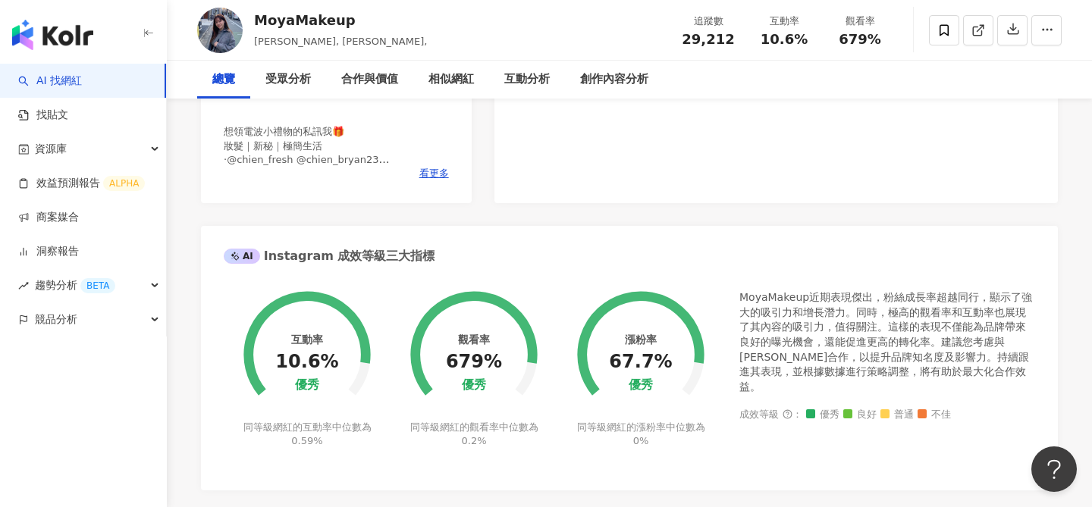
scroll to position [167, 0]
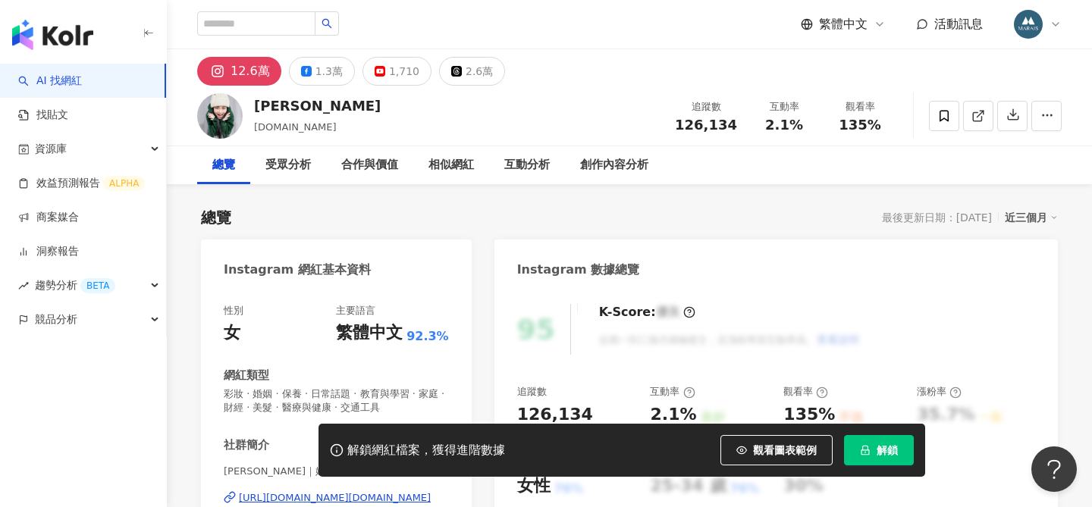
click at [870, 453] on icon "lock" at bounding box center [865, 450] width 11 height 11
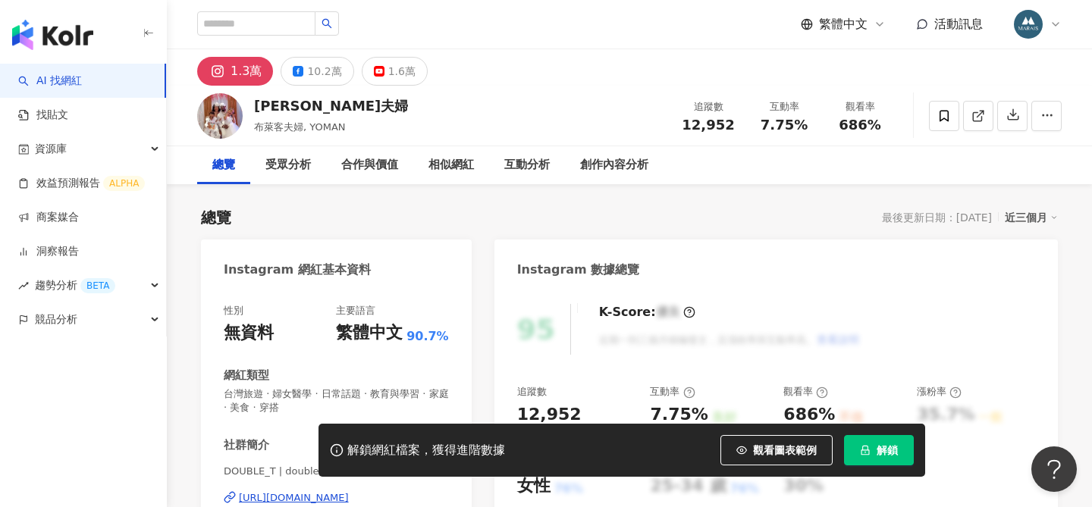
scroll to position [61, 0]
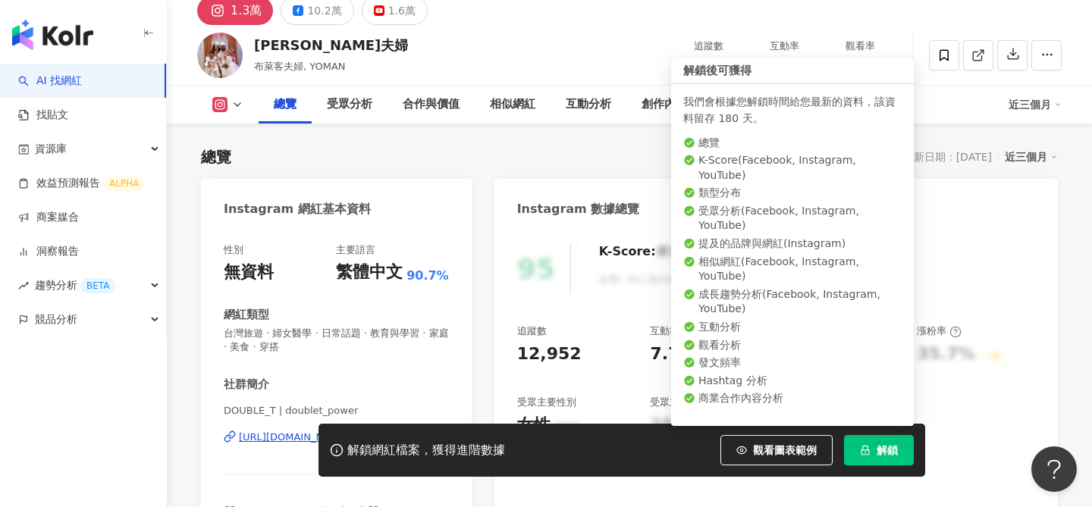
click at [884, 447] on span "解鎖" at bounding box center [887, 450] width 21 height 12
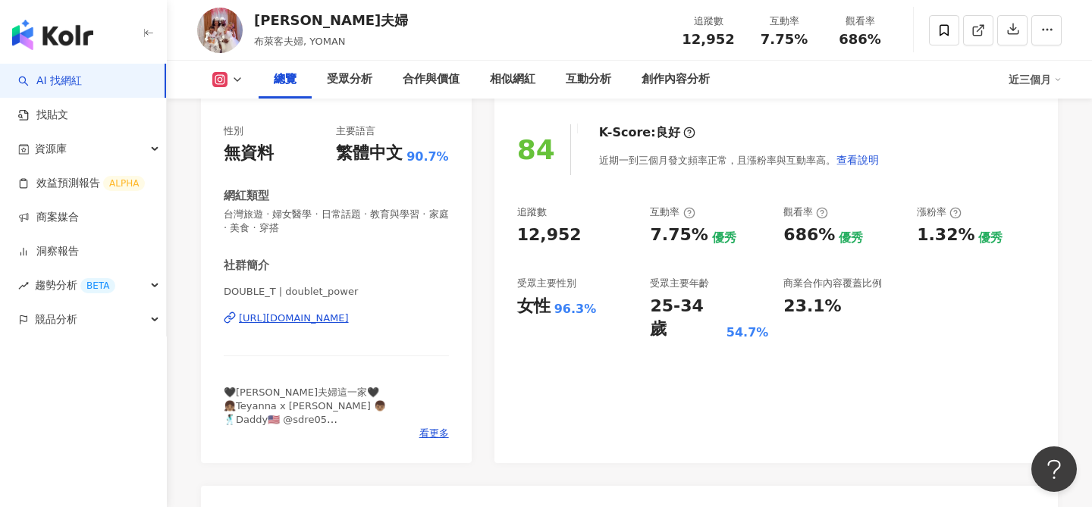
scroll to position [74, 0]
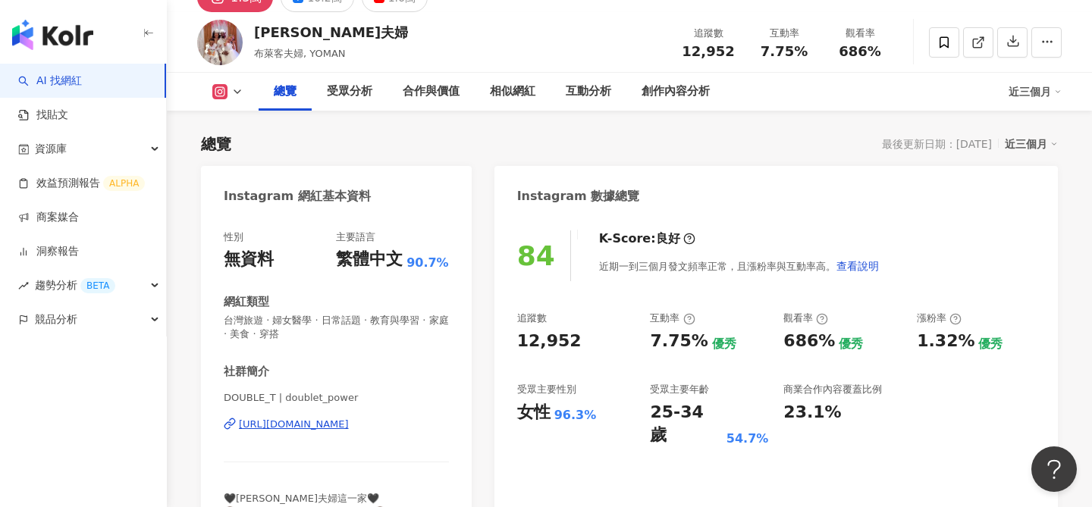
click at [349, 426] on div "[URL][DOMAIN_NAME]" at bounding box center [294, 425] width 110 height 14
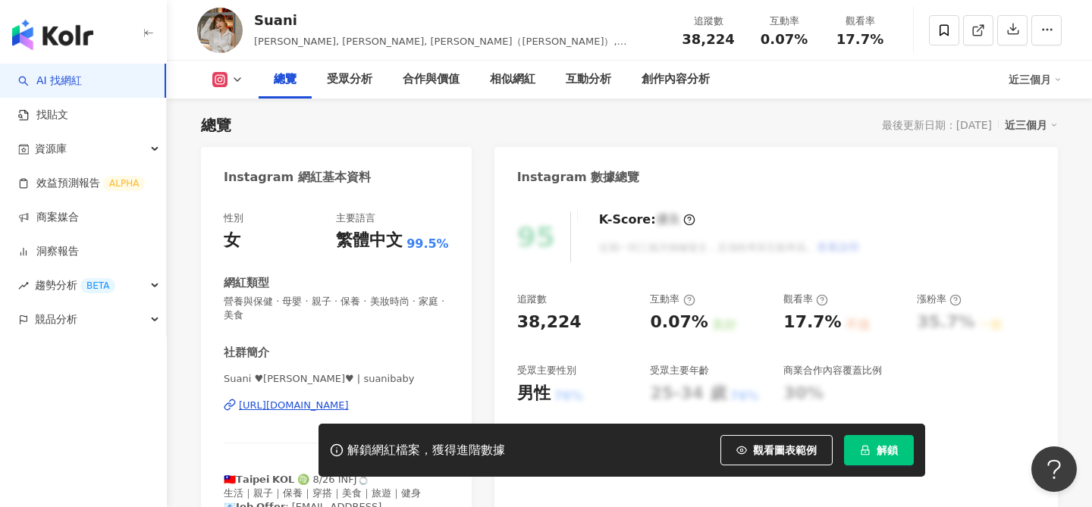
scroll to position [92, 0]
click at [276, 409] on div "https://www.instagram.com/suanibaby/" at bounding box center [294, 407] width 110 height 14
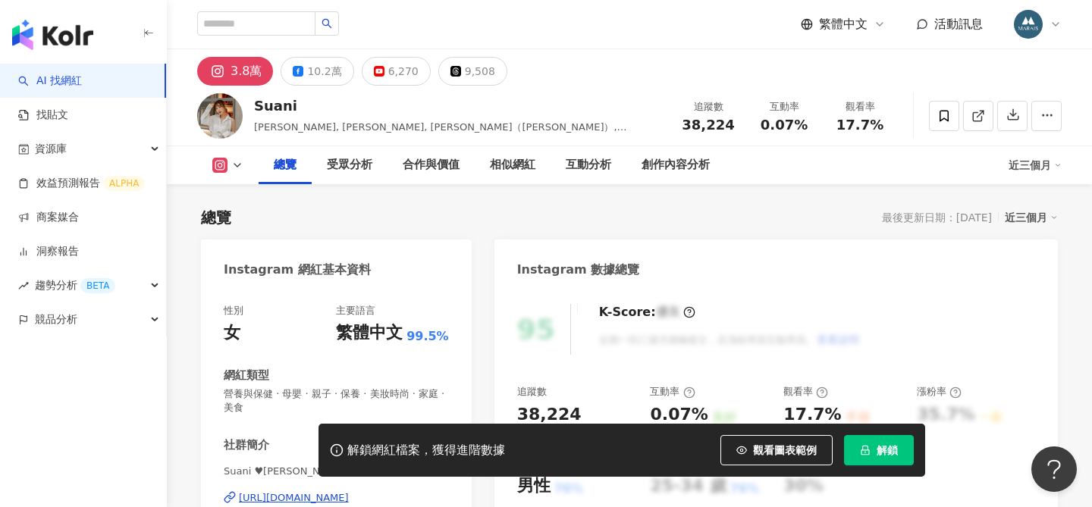
scroll to position [270, 0]
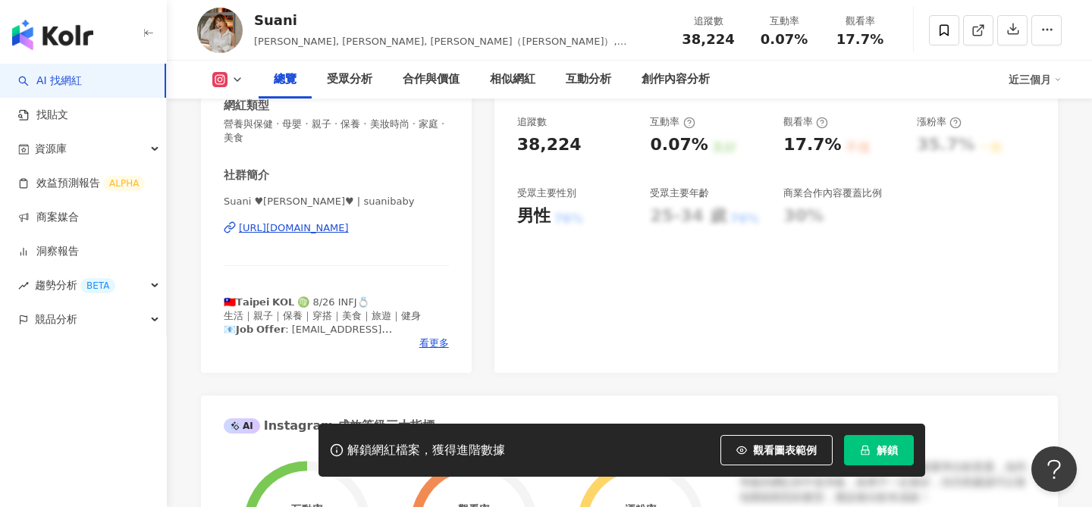
click at [349, 228] on div "https://www.instagram.com/suanibaby/" at bounding box center [294, 228] width 110 height 14
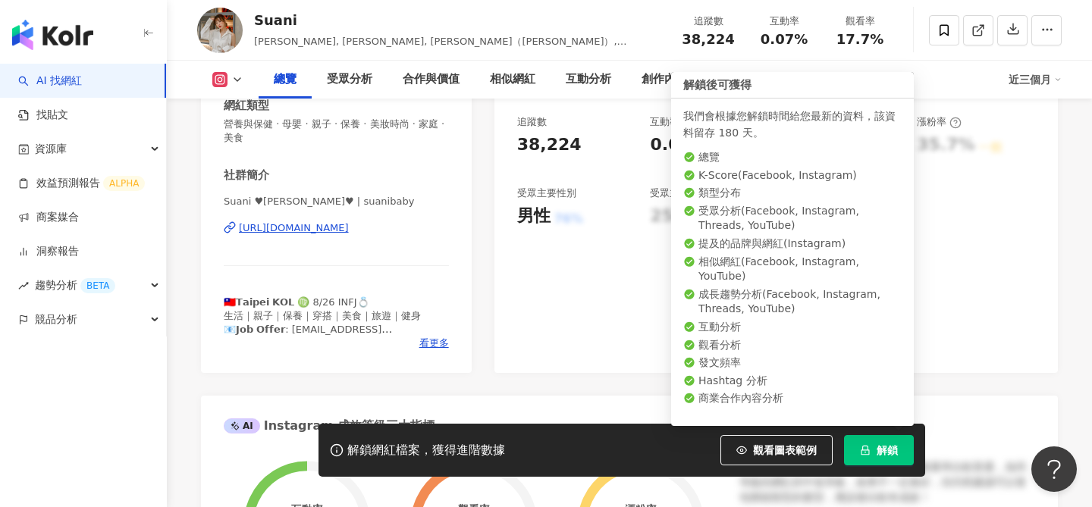
click at [894, 447] on span "解鎖" at bounding box center [887, 450] width 21 height 12
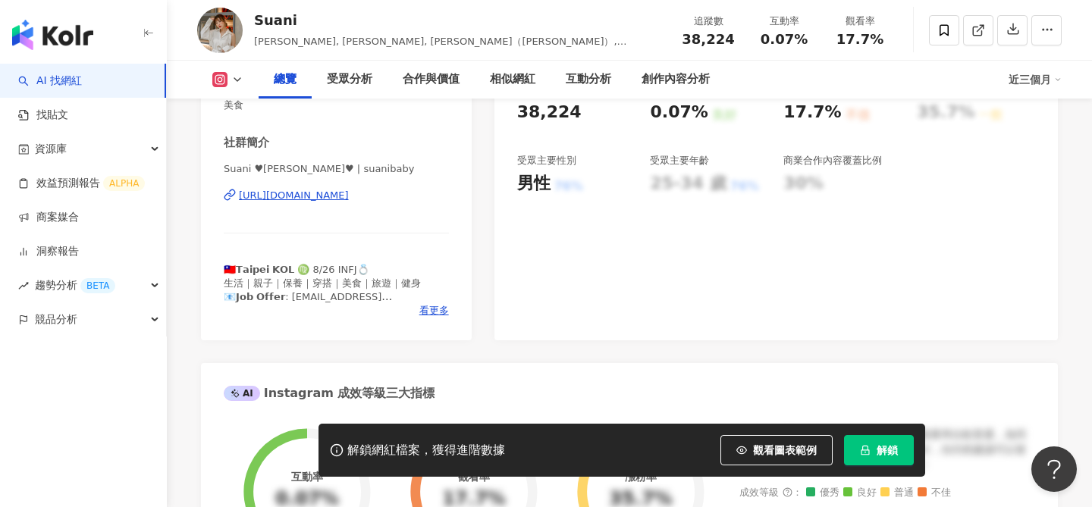
scroll to position [304, 0]
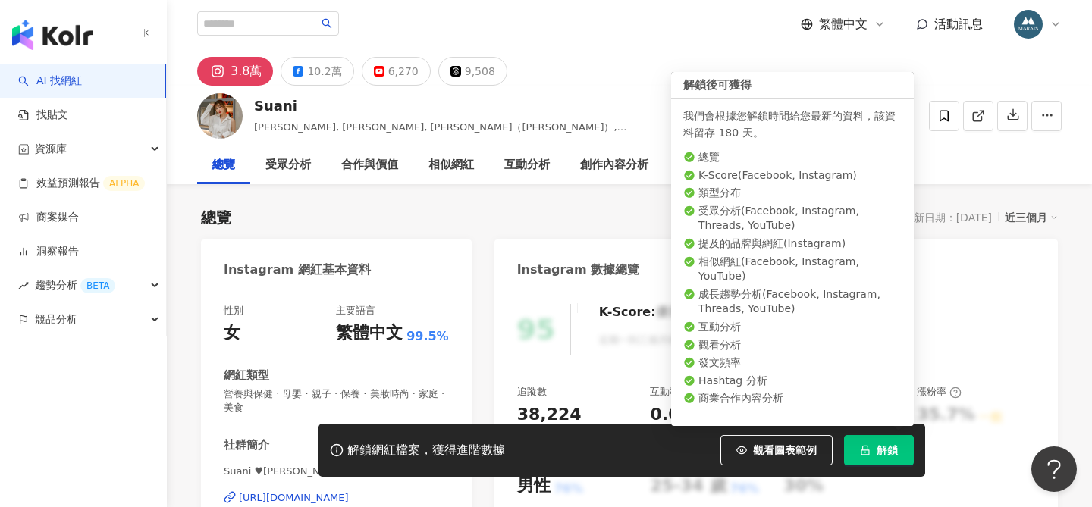
click at [871, 444] on button "解鎖" at bounding box center [879, 450] width 70 height 30
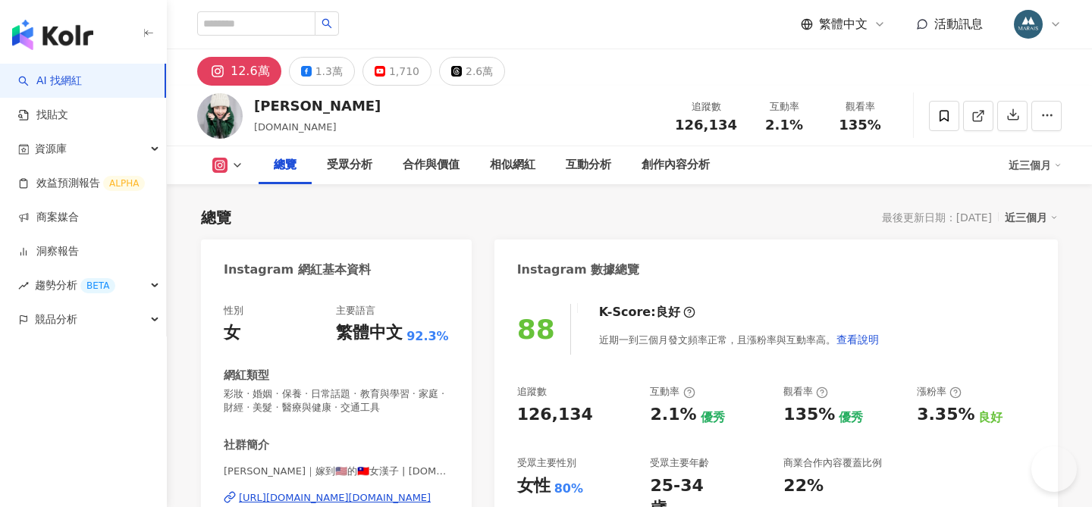
click at [326, 491] on div "[URL][DOMAIN_NAME][DOMAIN_NAME]" at bounding box center [335, 498] width 192 height 14
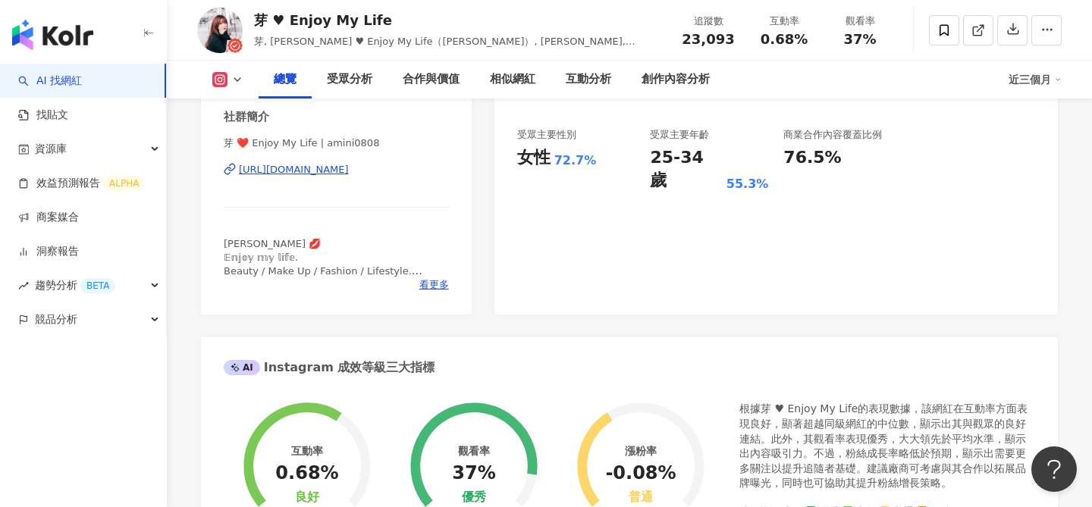
scroll to position [265, 0]
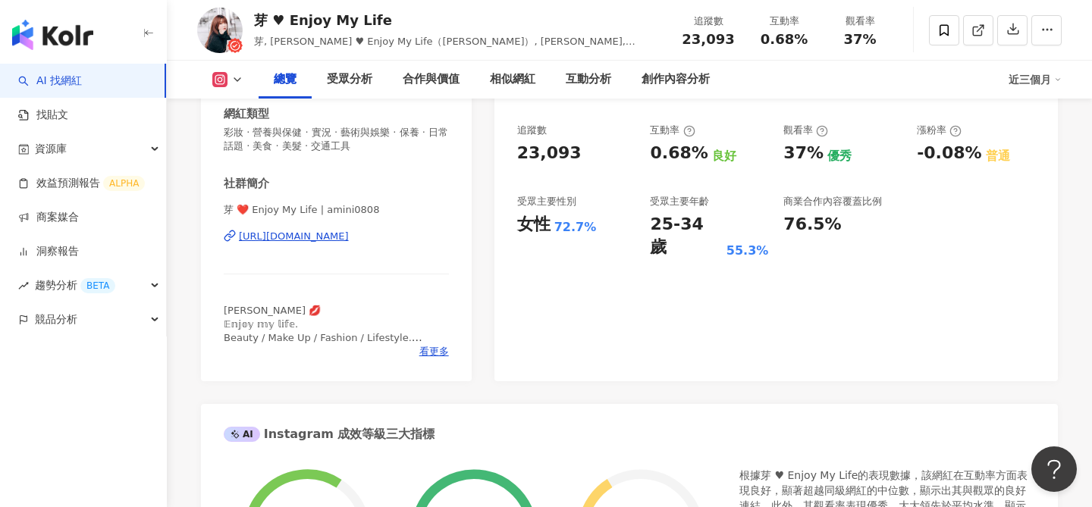
click at [349, 237] on div "https://www.instagram.com/amini0808/" at bounding box center [294, 237] width 110 height 14
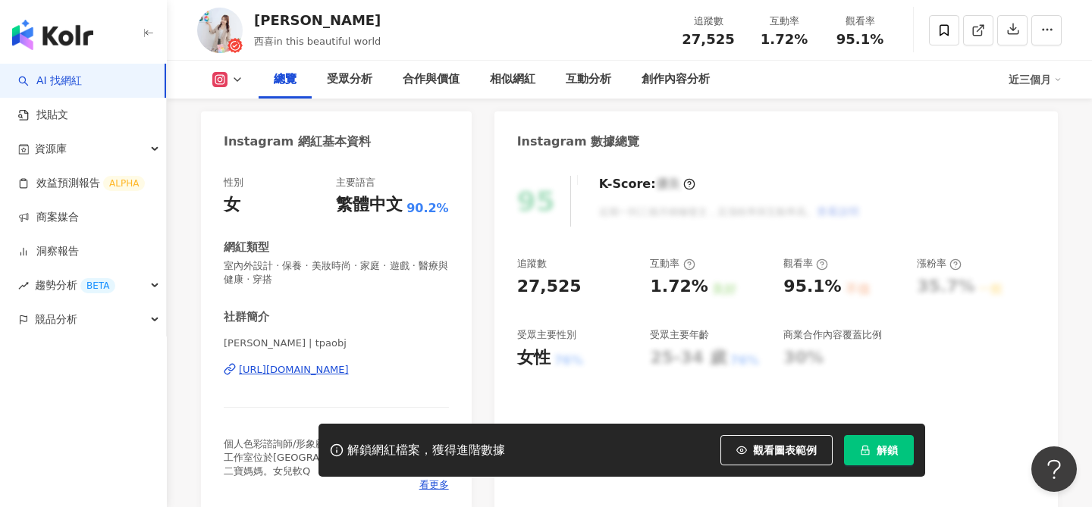
scroll to position [137, 0]
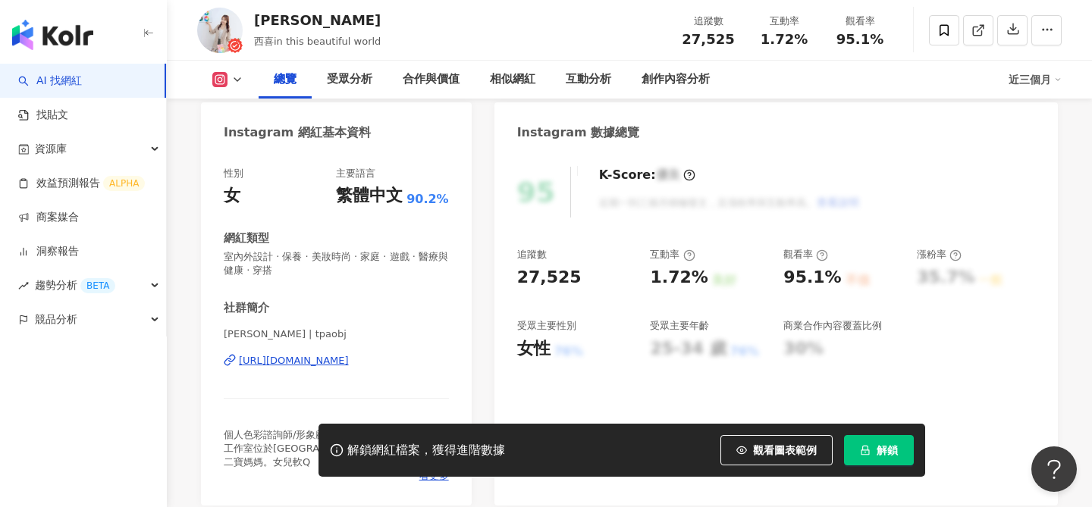
click at [884, 451] on span "解鎖" at bounding box center [887, 450] width 21 height 12
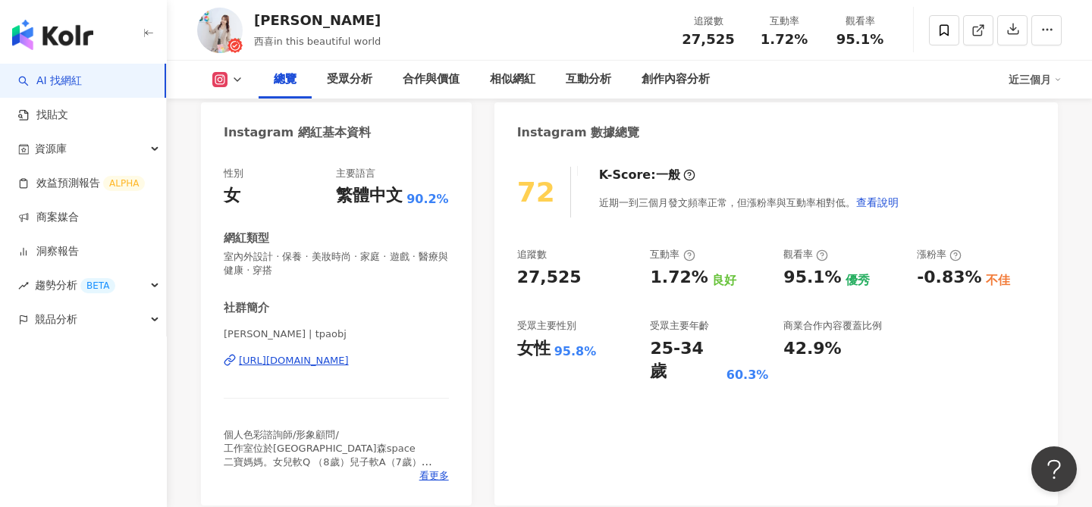
scroll to position [174, 0]
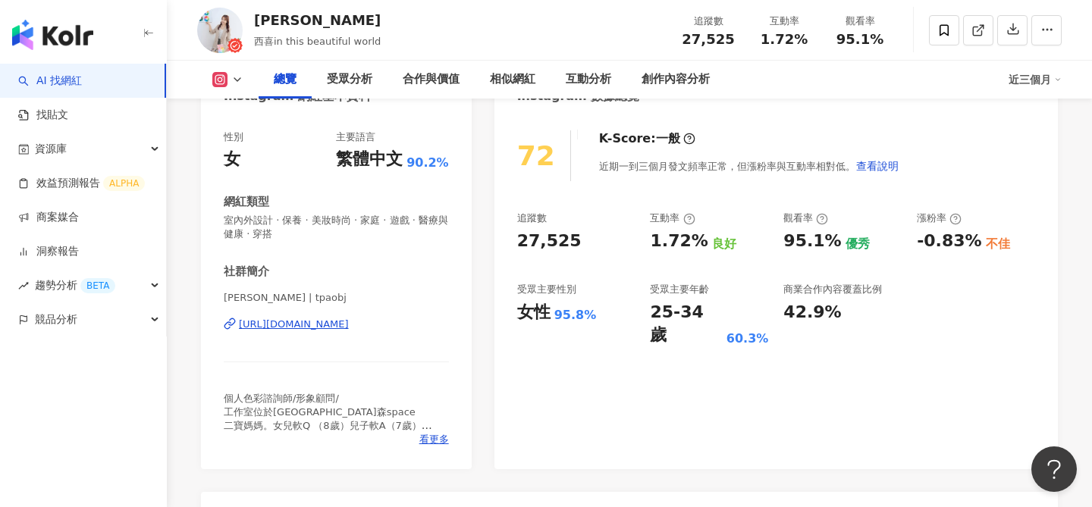
click at [294, 318] on div "https://www.instagram.com/tpaobj/" at bounding box center [294, 325] width 110 height 14
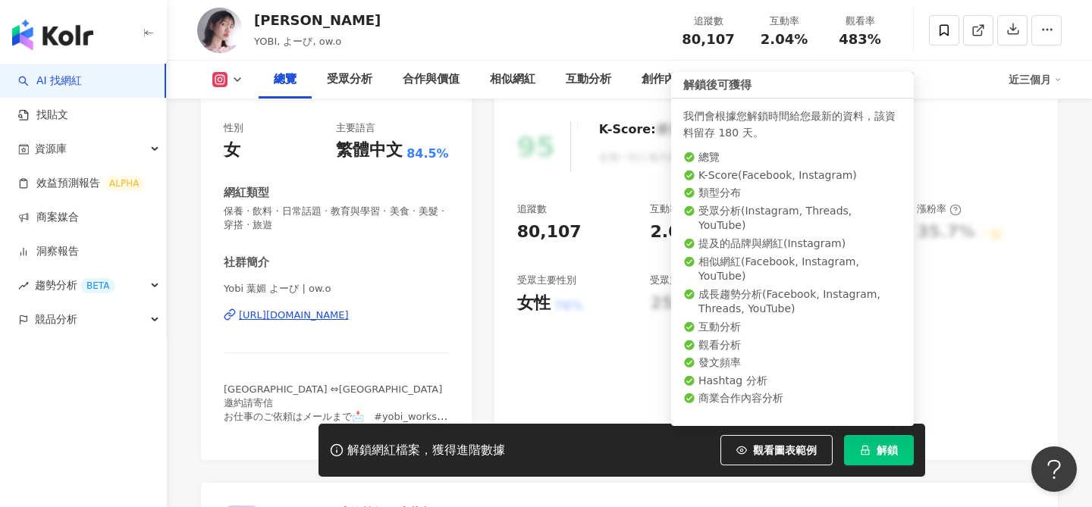
click at [871, 449] on button "解鎖" at bounding box center [879, 450] width 70 height 30
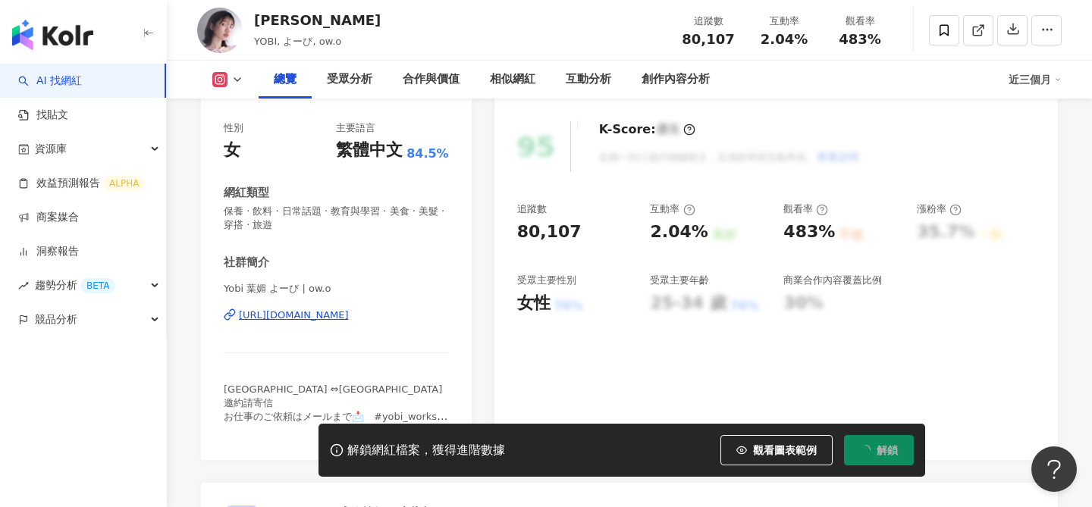
click at [341, 316] on div "https://www.instagram.com/ow.o/" at bounding box center [294, 316] width 110 height 14
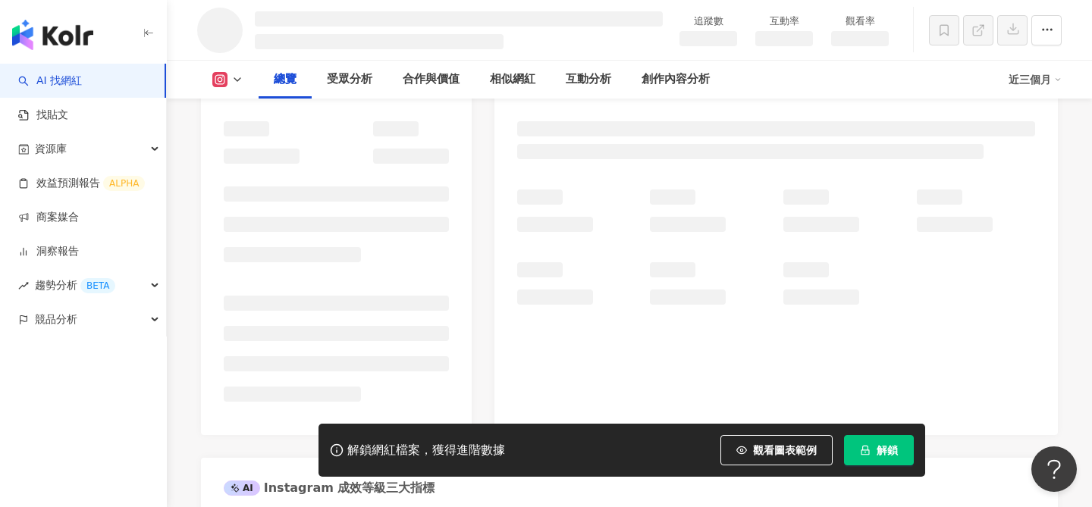
scroll to position [352, 0]
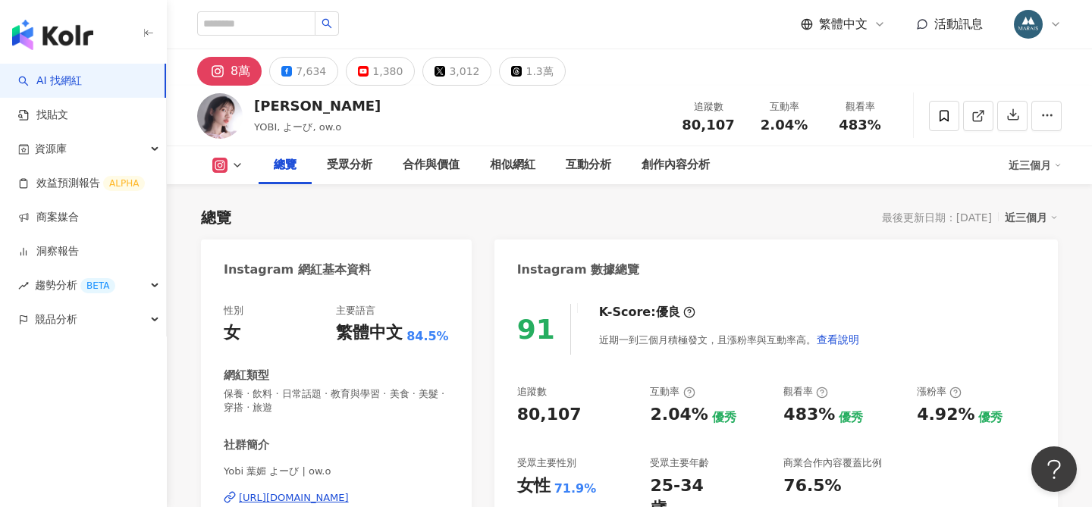
scroll to position [155, 0]
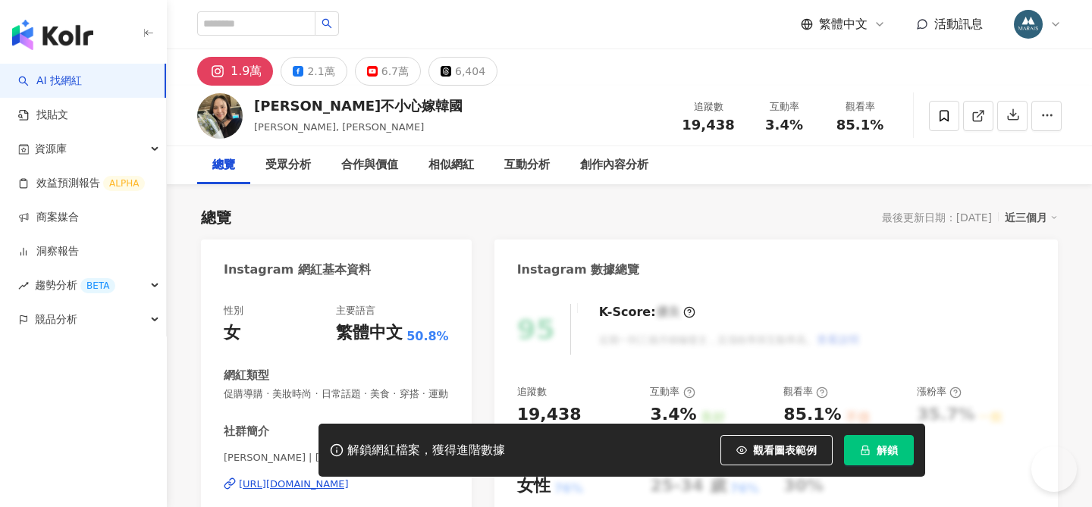
click at [338, 304] on div "性別 女 主要語言 繁體中文 50.8% 網紅類型 促購導購 · 美妝時尚 · 日常話題 · 美食 · 穿搭 · 運動 社群簡介 [PERSON_NAME] …" at bounding box center [336, 435] width 225 height 262
click at [329, 478] on div "[URL][DOMAIN_NAME]" at bounding box center [294, 485] width 110 height 14
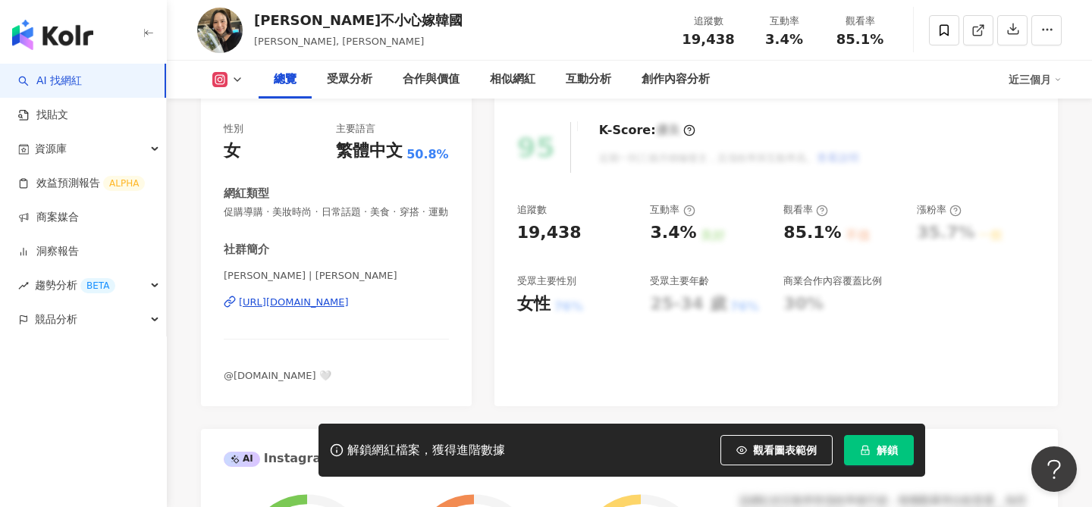
click at [878, 453] on span "解鎖" at bounding box center [887, 450] width 21 height 12
click at [881, 449] on span "解鎖" at bounding box center [887, 450] width 21 height 12
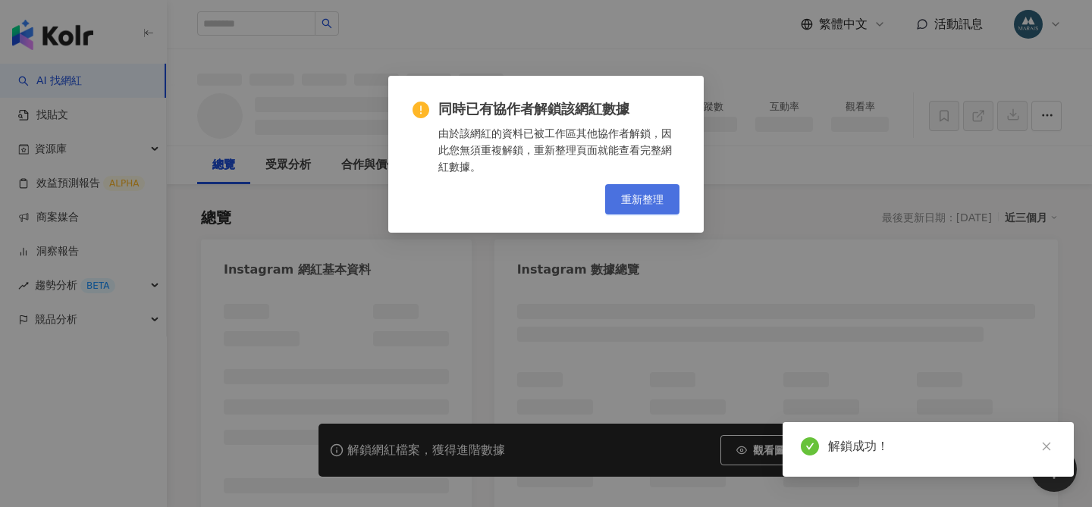
click at [629, 206] on button "重新整理" at bounding box center [642, 199] width 74 height 30
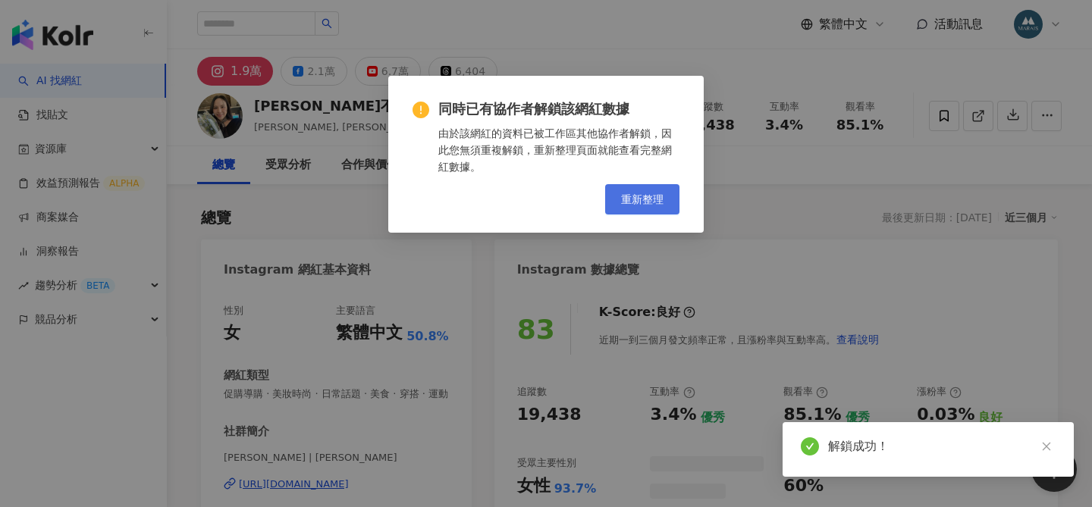
click at [629, 206] on div "同時已有協作者解鎖該網紅數據 由於該網紅的資料已被工作區其他協作者解鎖，因此您無須重複解鎖，重新整理頁面就能查看完整網紅數據。 重新整理" at bounding box center [546, 253] width 1092 height 507
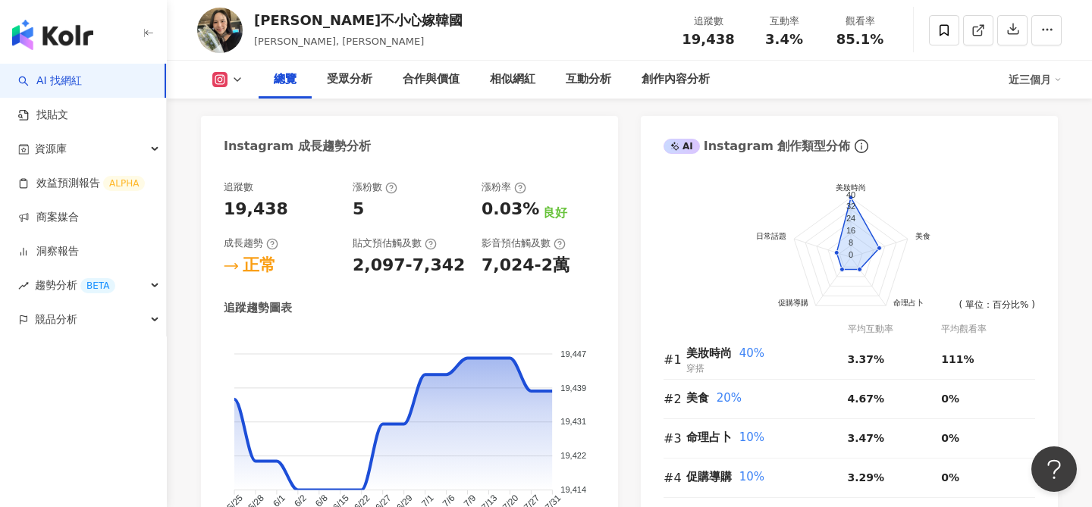
scroll to position [869, 0]
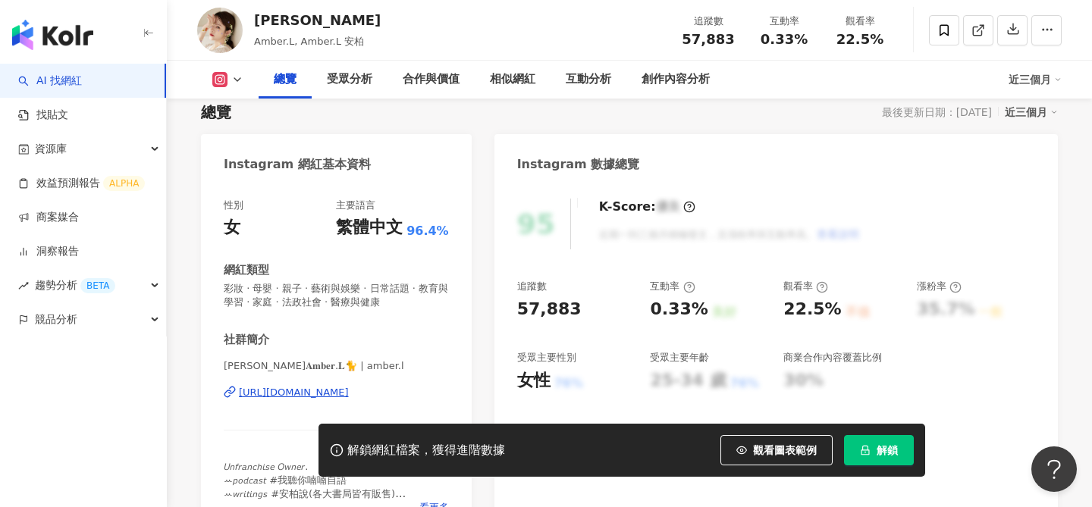
scroll to position [195, 0]
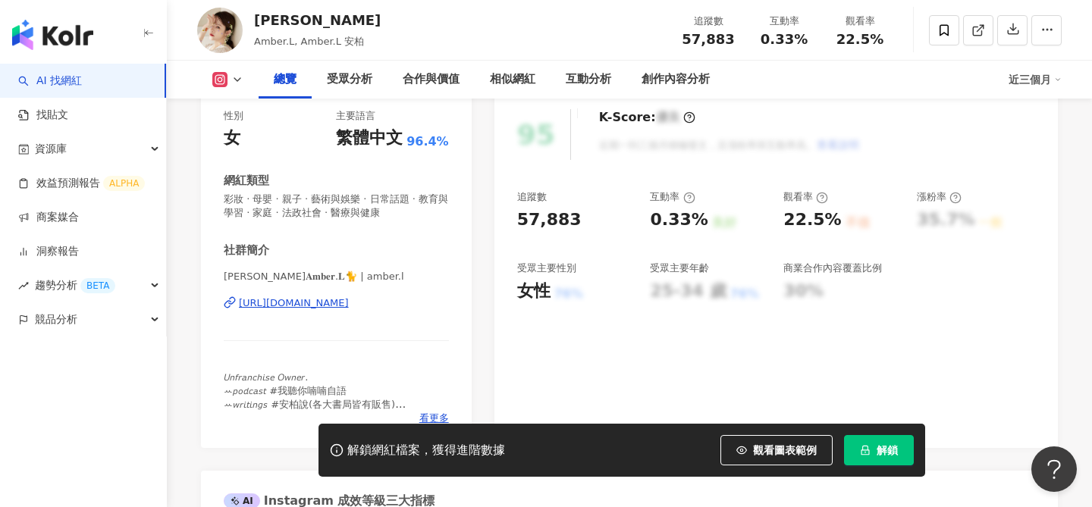
click at [321, 297] on div "https://www.instagram.com/amber.l/" at bounding box center [294, 304] width 110 height 14
click at [892, 454] on span "解鎖" at bounding box center [887, 450] width 21 height 12
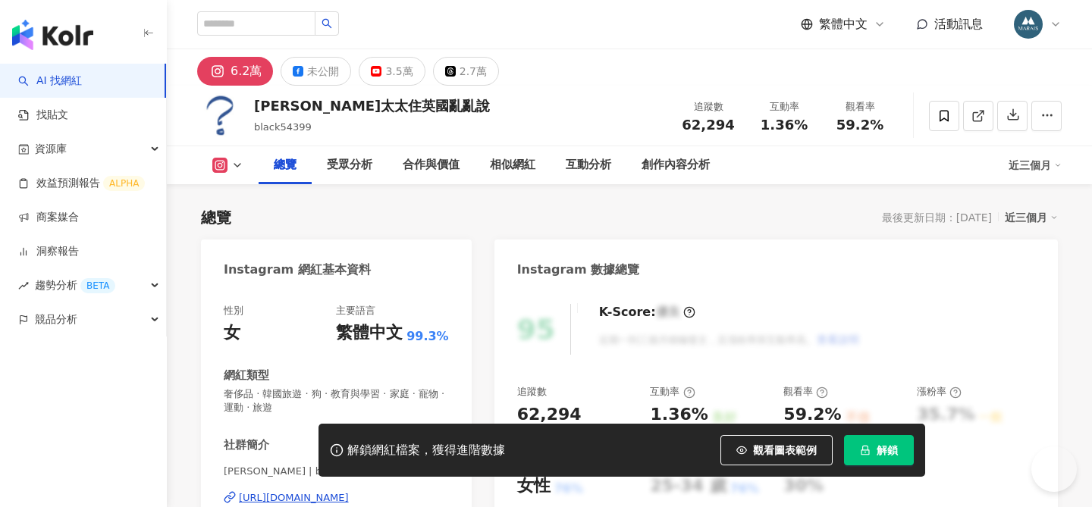
click at [310, 491] on div "https://www.instagram.com/black54399/" at bounding box center [294, 498] width 110 height 14
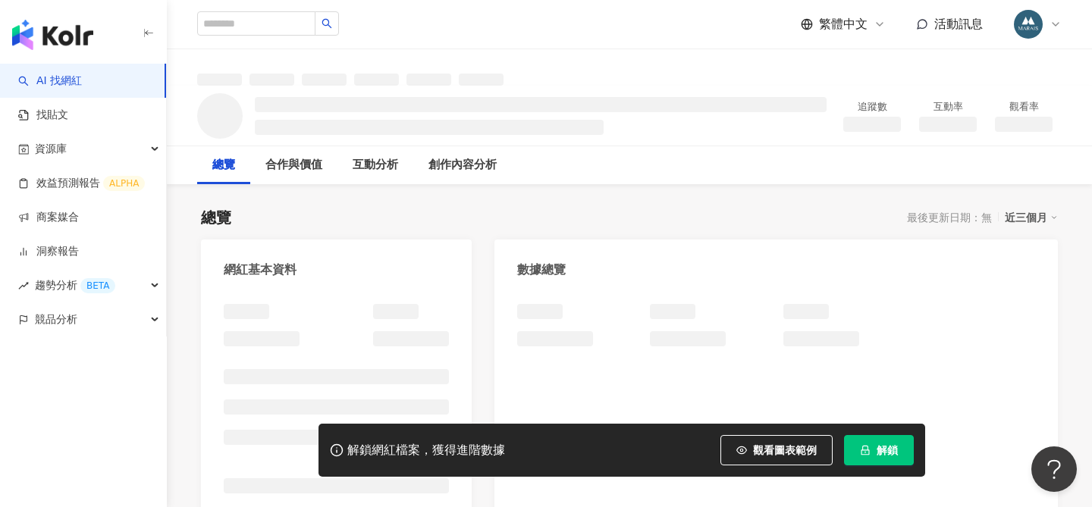
click at [875, 456] on button "解鎖" at bounding box center [879, 450] width 70 height 30
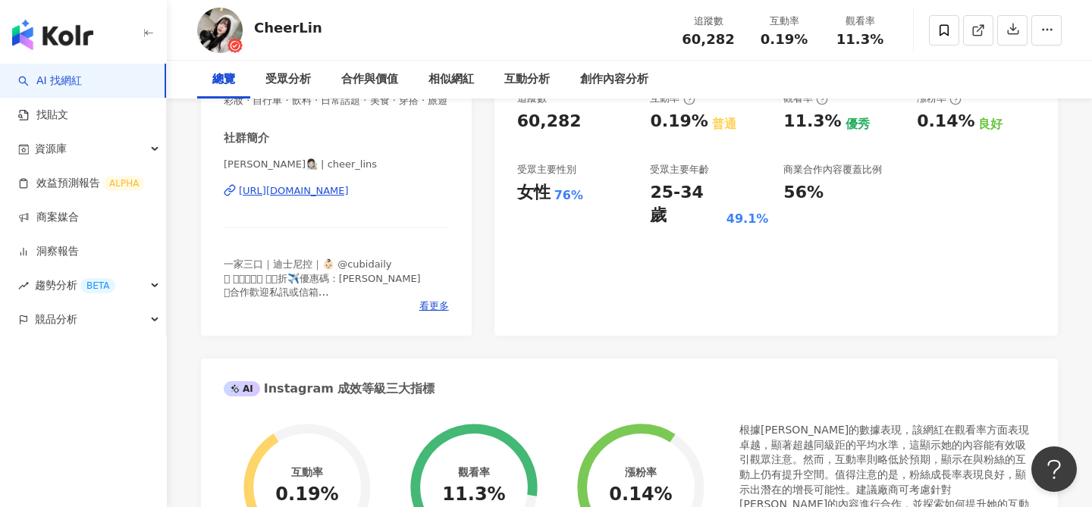
scroll to position [86, 0]
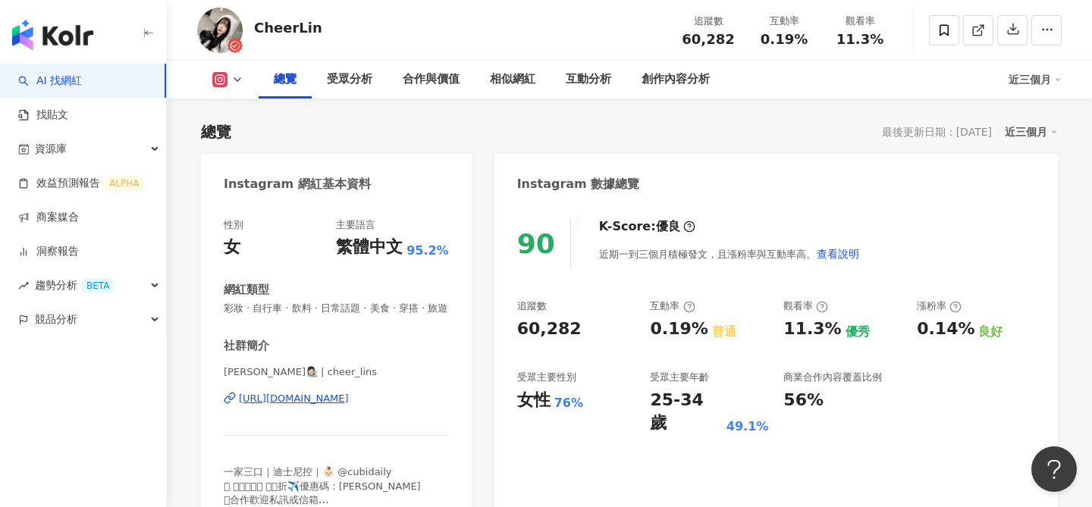
click at [317, 400] on div "https://www.instagram.com/cheer_lins/" at bounding box center [294, 399] width 110 height 14
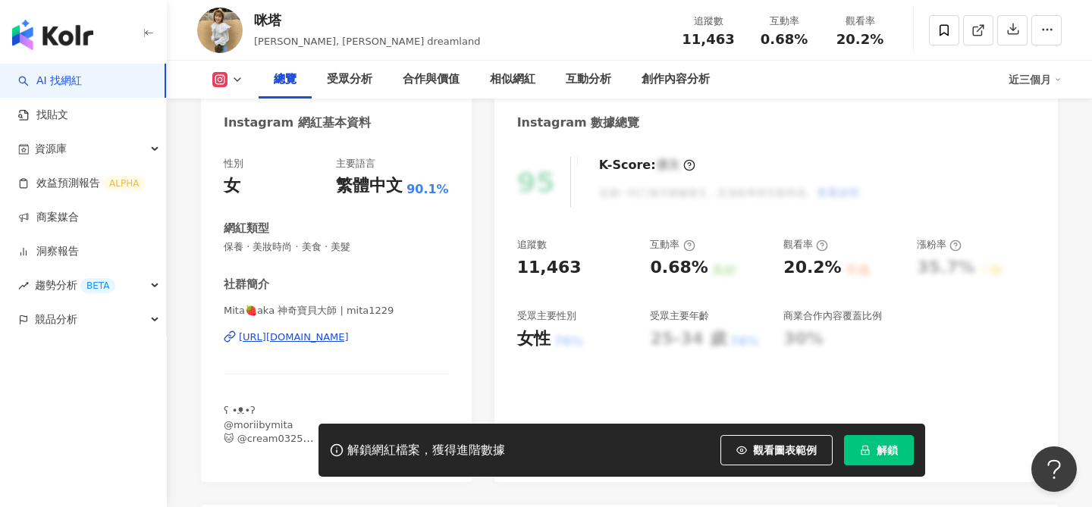
click at [349, 340] on div "[URL][DOMAIN_NAME]" at bounding box center [294, 338] width 110 height 14
click at [870, 446] on icon "lock" at bounding box center [865, 450] width 11 height 11
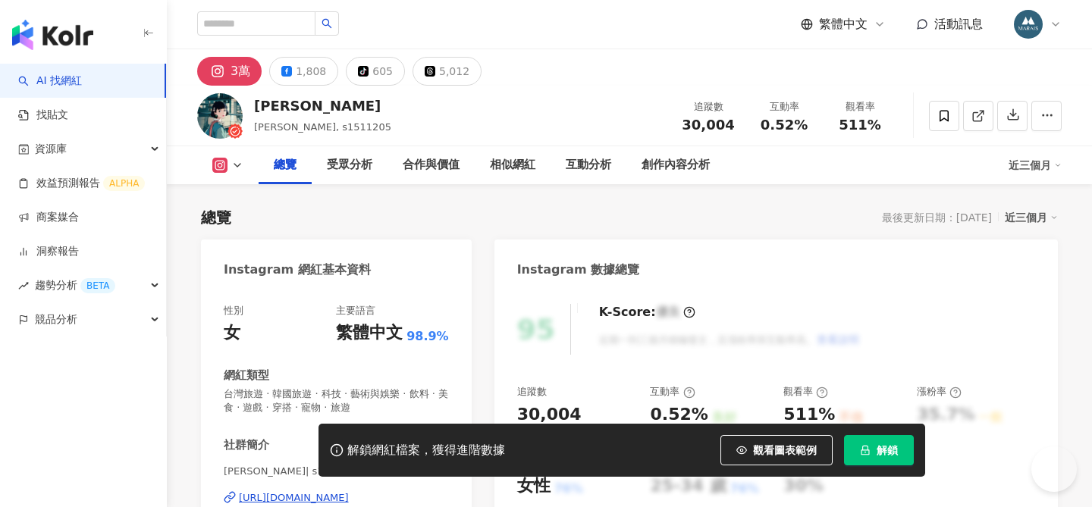
click at [887, 448] on span "解鎖" at bounding box center [887, 450] width 21 height 12
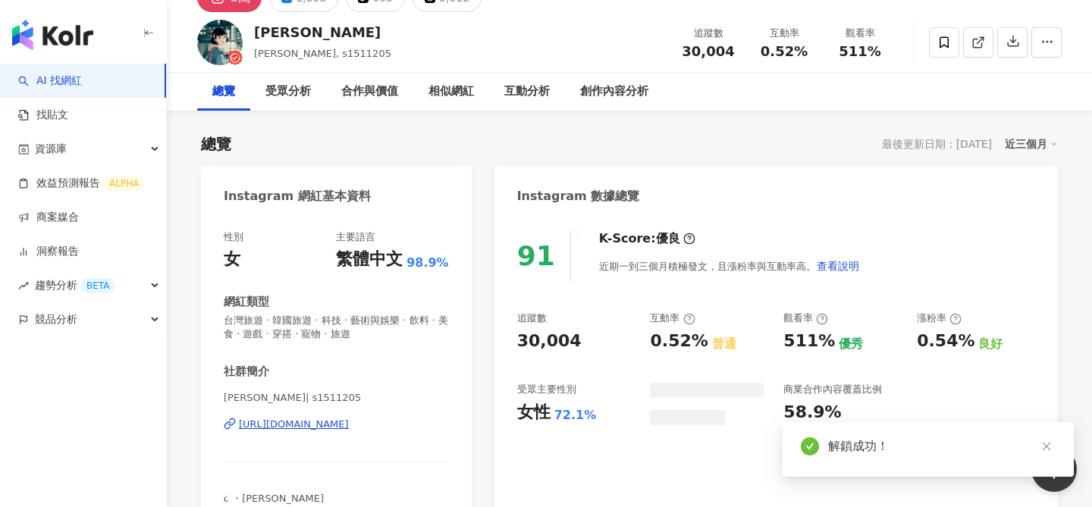
scroll to position [57, 0]
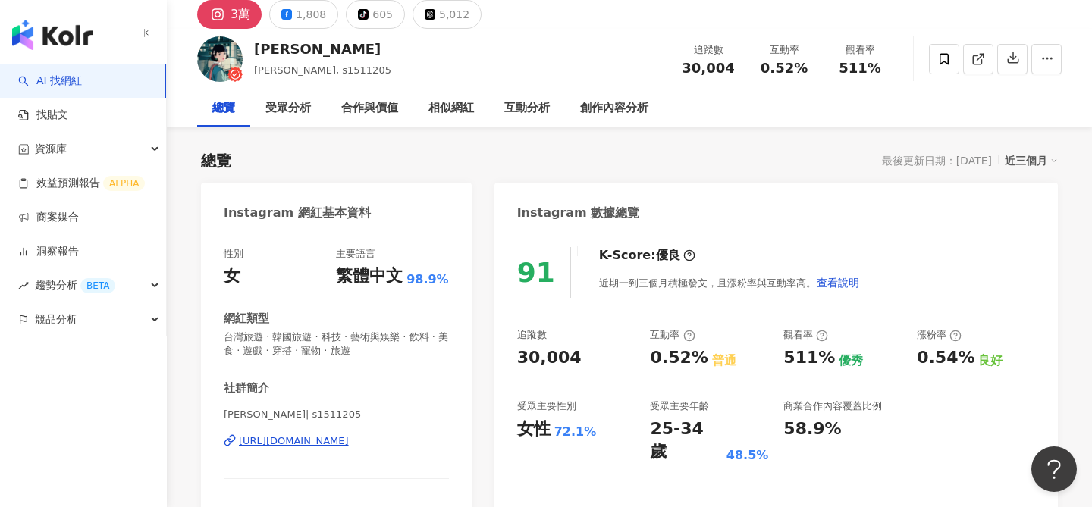
click at [349, 447] on div "https://www.instagram.com/s1511205/" at bounding box center [294, 442] width 110 height 14
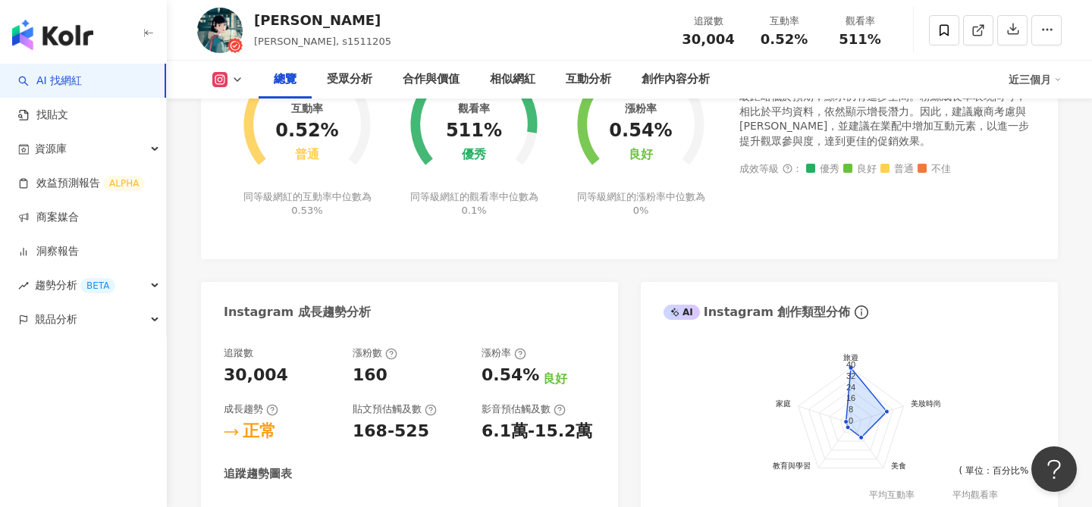
scroll to position [0, 0]
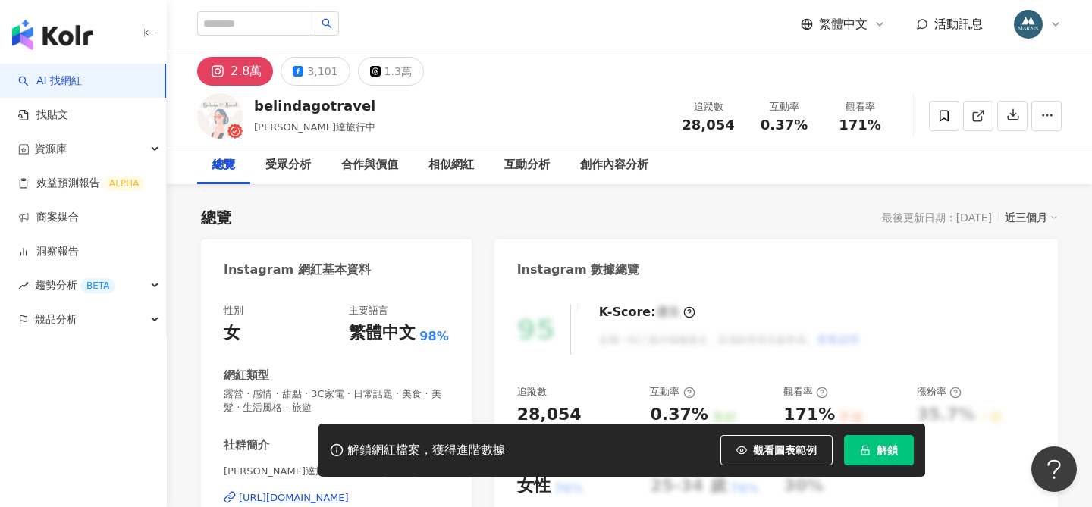
drag, startPoint x: 874, startPoint y: 452, endPoint x: 538, endPoint y: 346, distance: 352.4
click at [874, 452] on button "解鎖" at bounding box center [879, 450] width 70 height 30
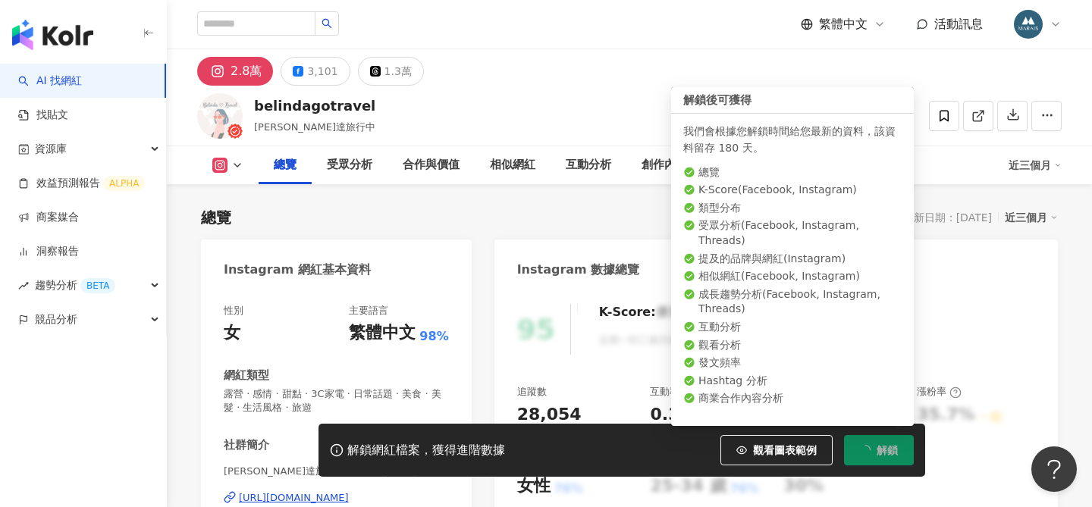
scroll to position [246, 0]
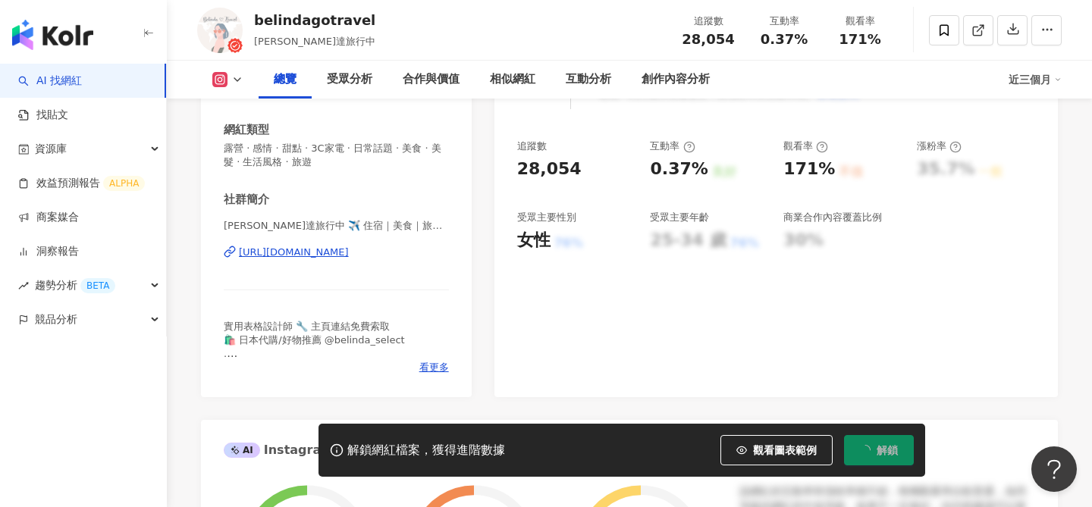
click at [349, 254] on div "https://www.instagram.com/belindagotravel/" at bounding box center [294, 253] width 110 height 14
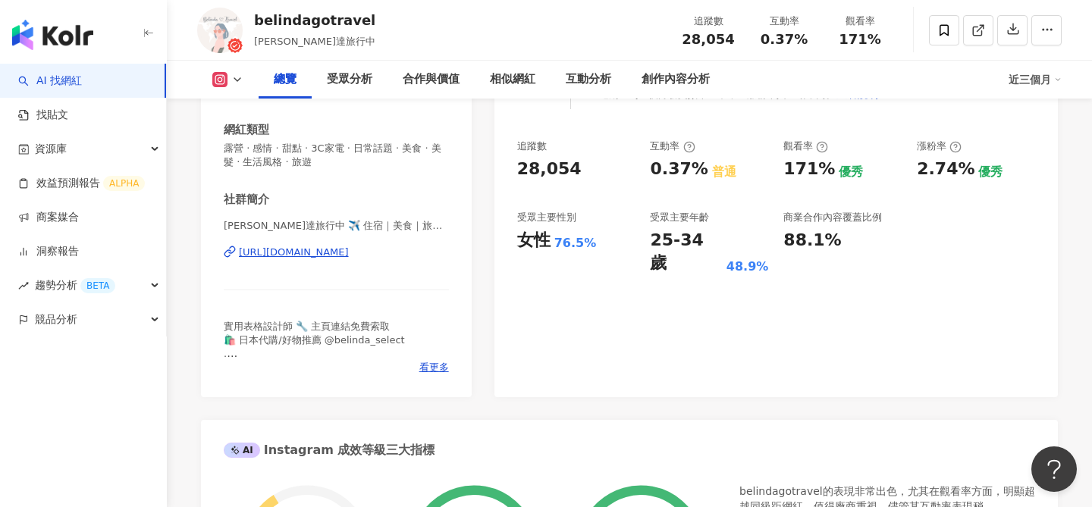
scroll to position [329, 0]
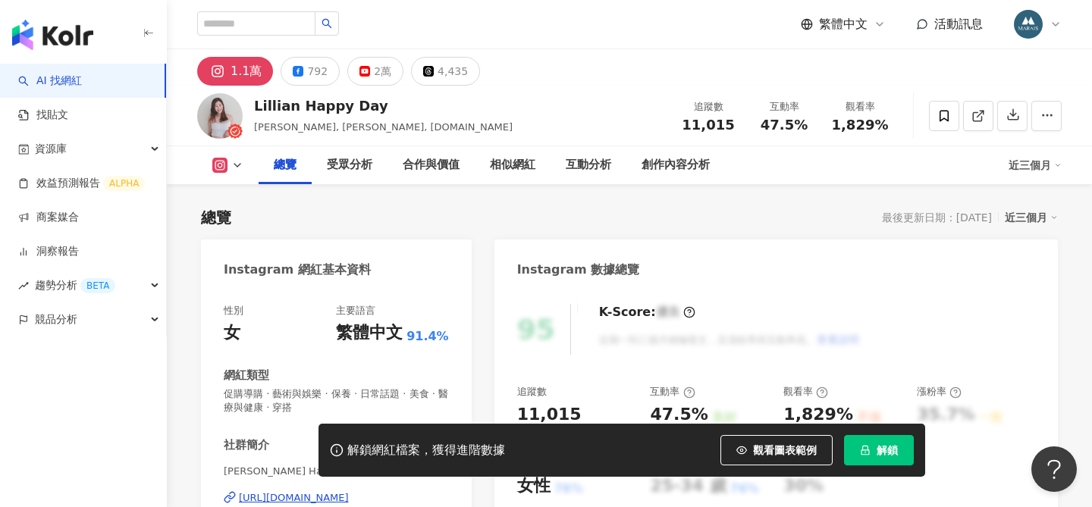
scroll to position [255, 0]
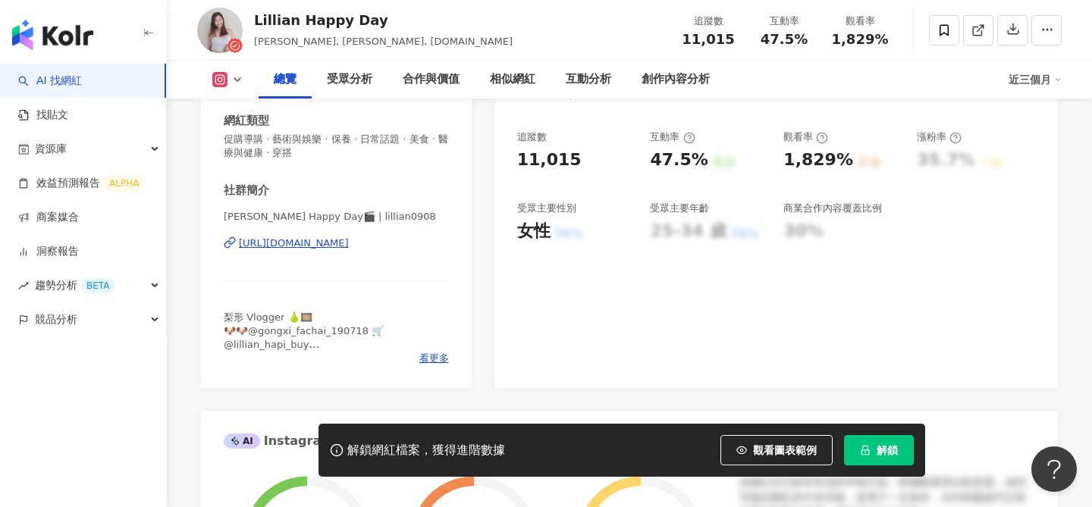
click at [290, 243] on div "[URL][DOMAIN_NAME]" at bounding box center [294, 244] width 110 height 14
click at [876, 441] on button "解鎖" at bounding box center [879, 450] width 70 height 30
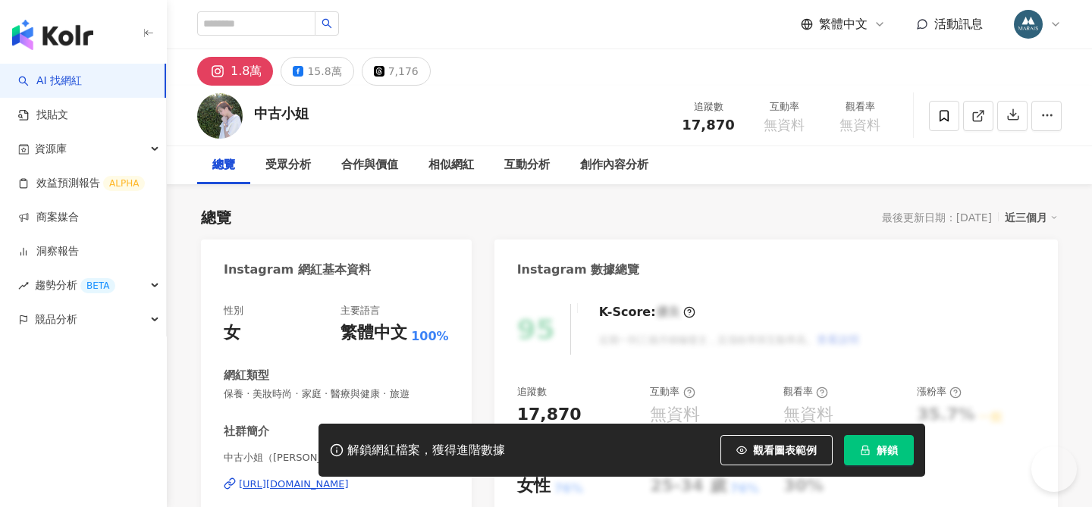
click at [343, 478] on div "[URL][DOMAIN_NAME]" at bounding box center [294, 485] width 110 height 14
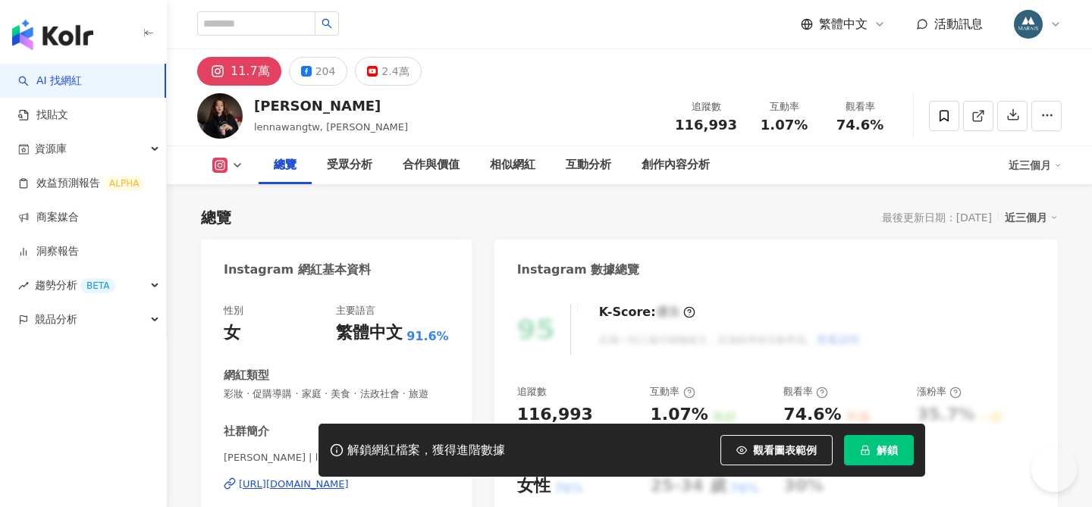
click at [337, 337] on div "性別 女 主要語言 繁體中文 91.6%" at bounding box center [336, 324] width 225 height 41
click at [340, 478] on div "[URL][DOMAIN_NAME]" at bounding box center [294, 485] width 110 height 14
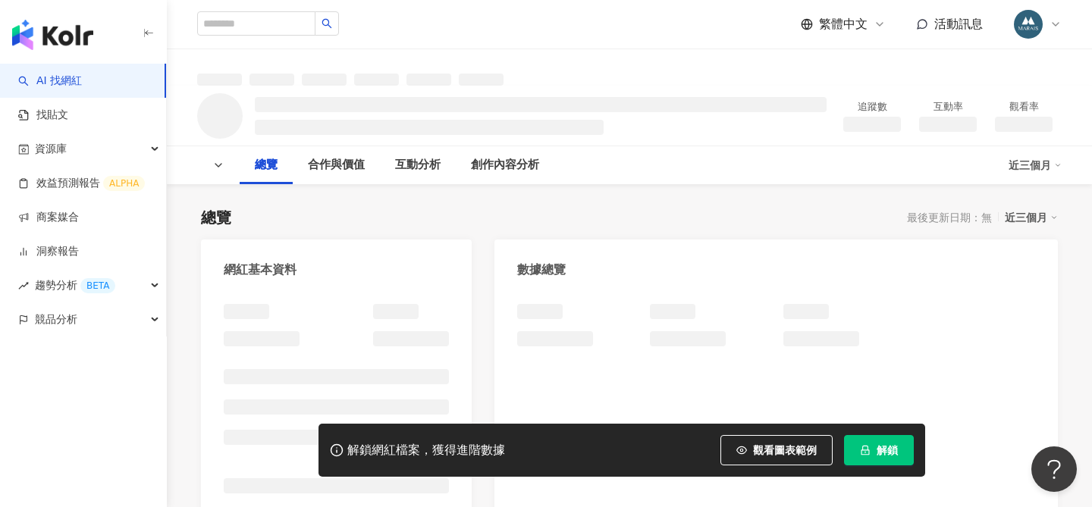
scroll to position [221, 0]
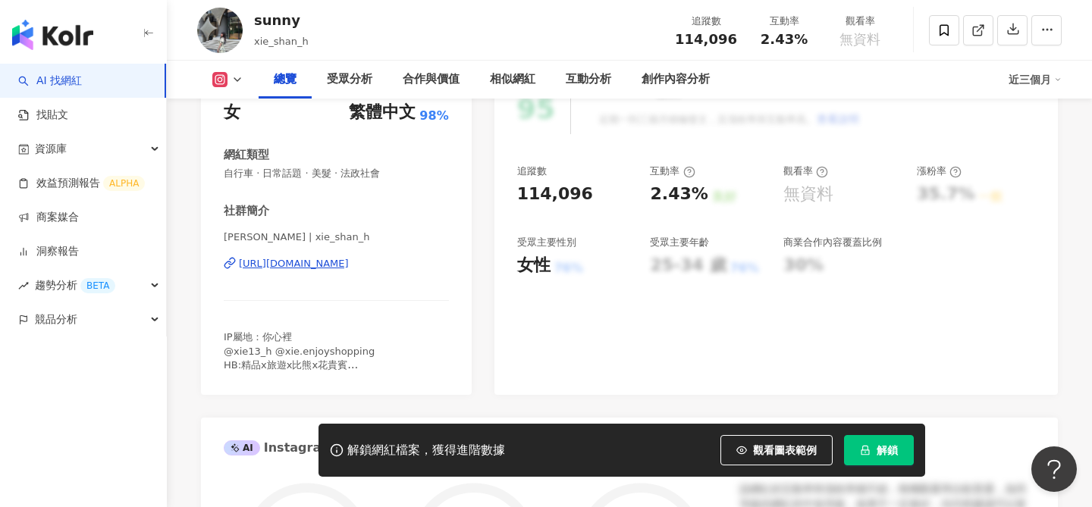
click at [331, 263] on div "https://www.instagram.com/xie_shan_h/" at bounding box center [294, 264] width 110 height 14
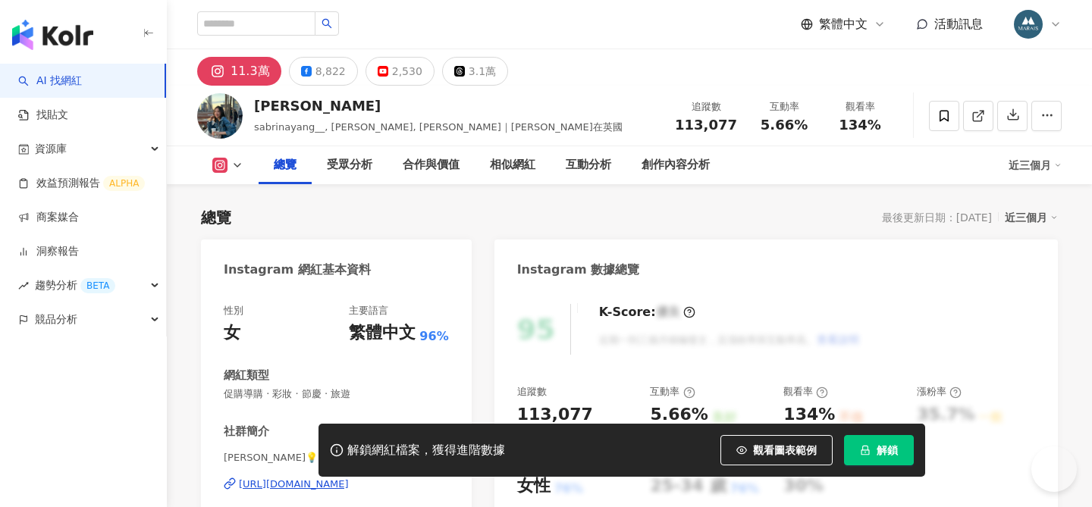
click at [328, 478] on div "https://www.instagram.com/sabrinayang__/" at bounding box center [294, 485] width 110 height 14
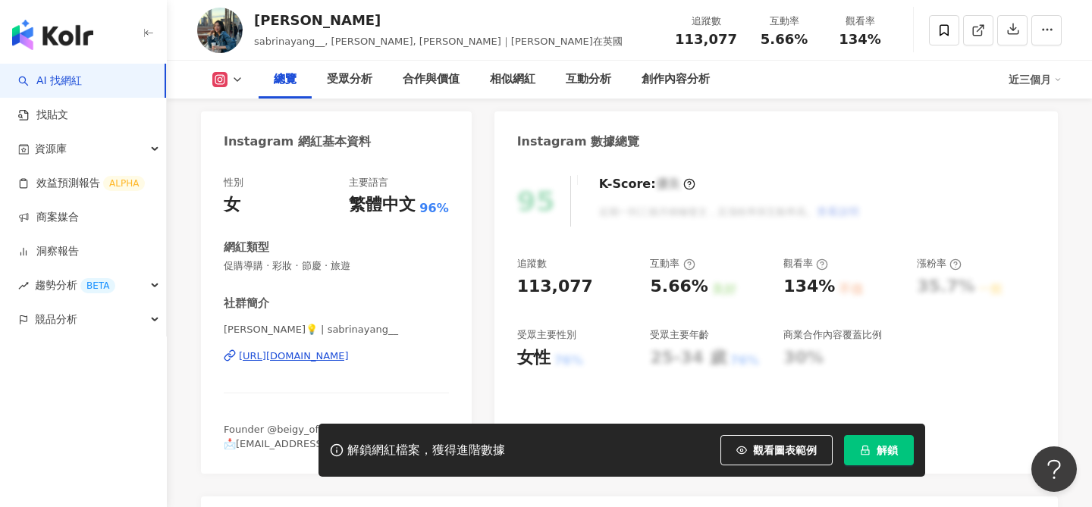
scroll to position [128, 0]
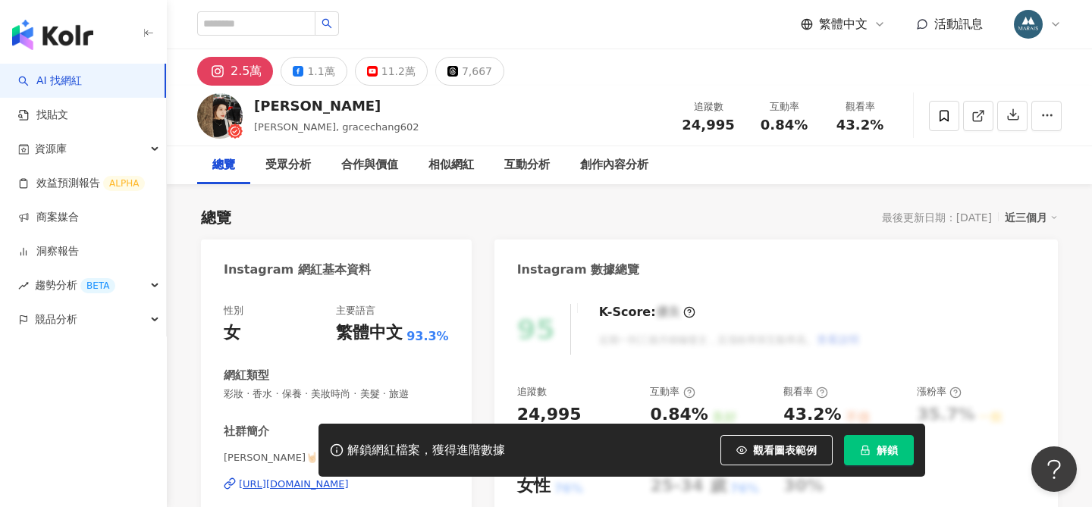
scroll to position [173, 0]
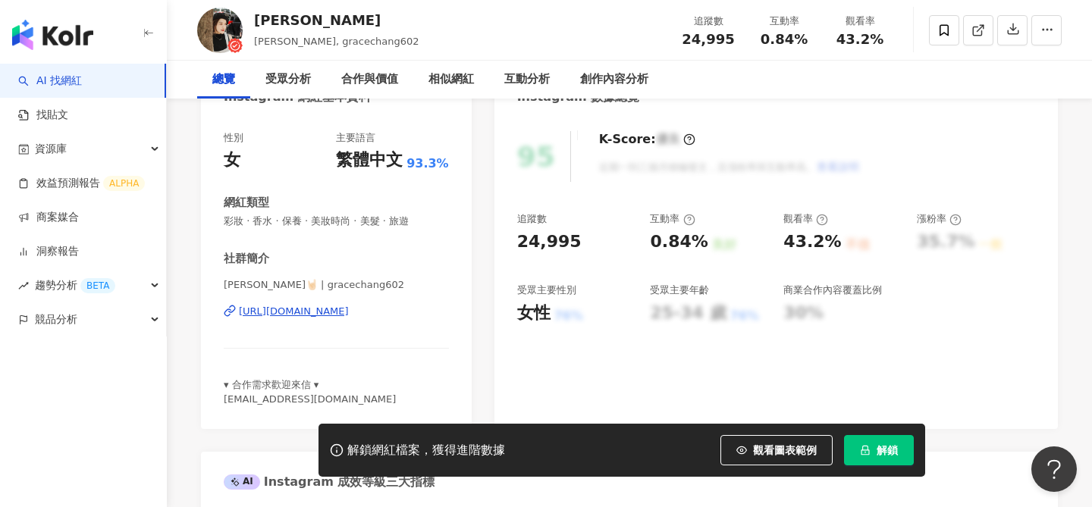
click at [322, 312] on div "[URL][DOMAIN_NAME]" at bounding box center [294, 312] width 110 height 14
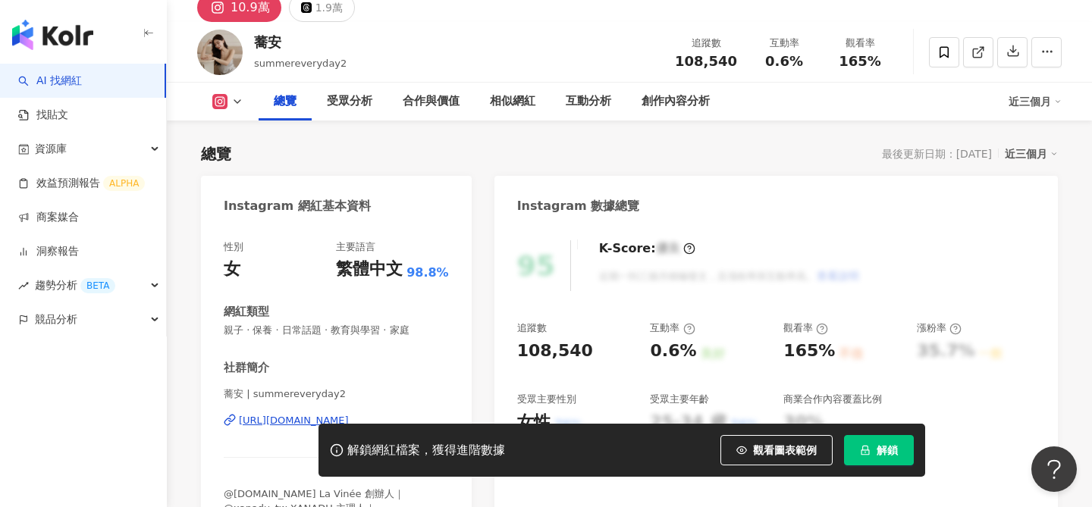
click at [349, 414] on div "[URL][DOMAIN_NAME]" at bounding box center [294, 421] width 110 height 14
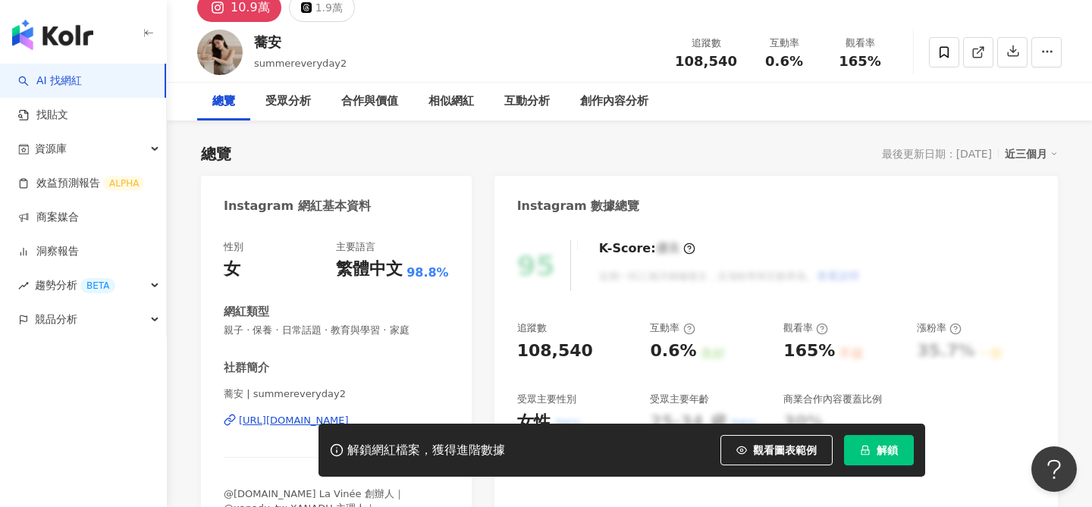
scroll to position [109, 0]
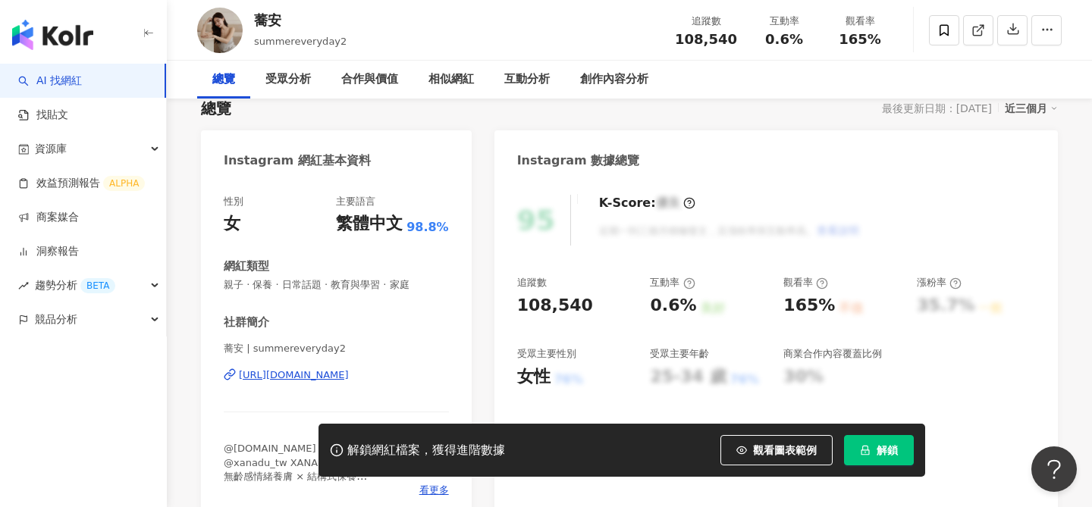
click at [881, 454] on span "解鎖" at bounding box center [887, 450] width 21 height 12
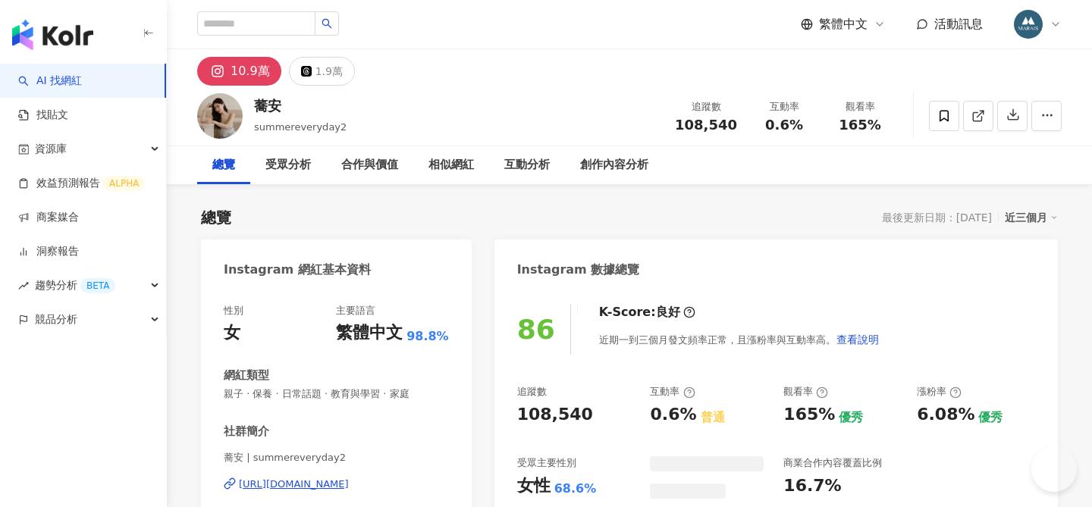
scroll to position [524, 0]
